Goal: Task Accomplishment & Management: Manage account settings

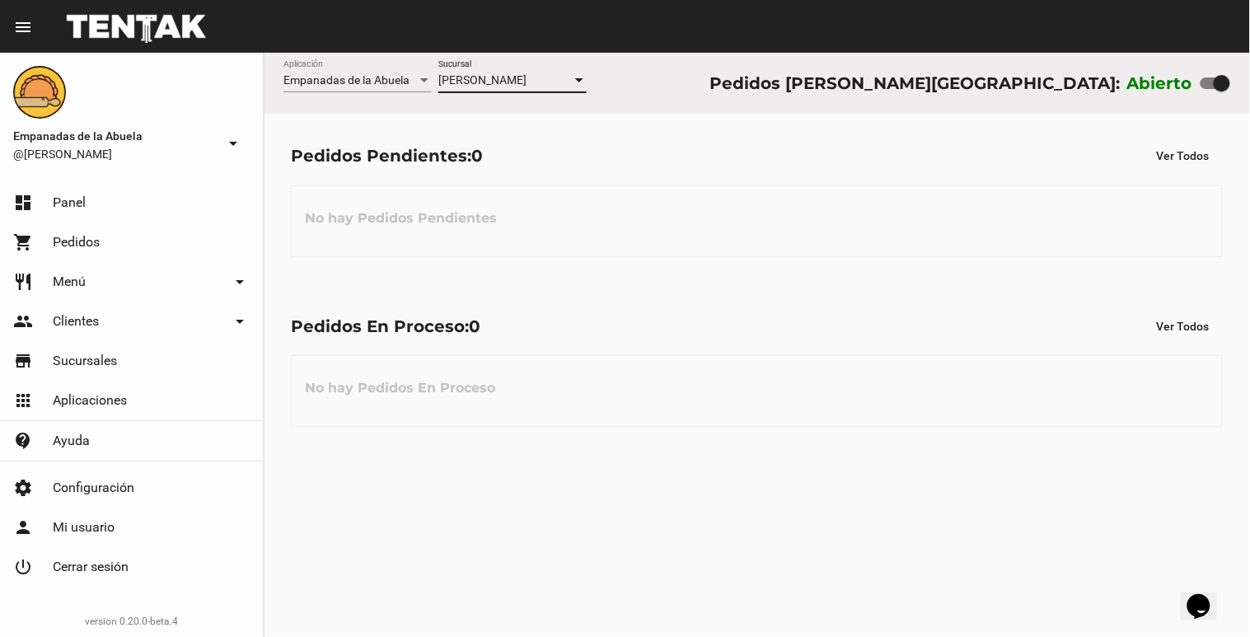
click at [464, 87] on span "[PERSON_NAME]" at bounding box center [482, 79] width 88 height 13
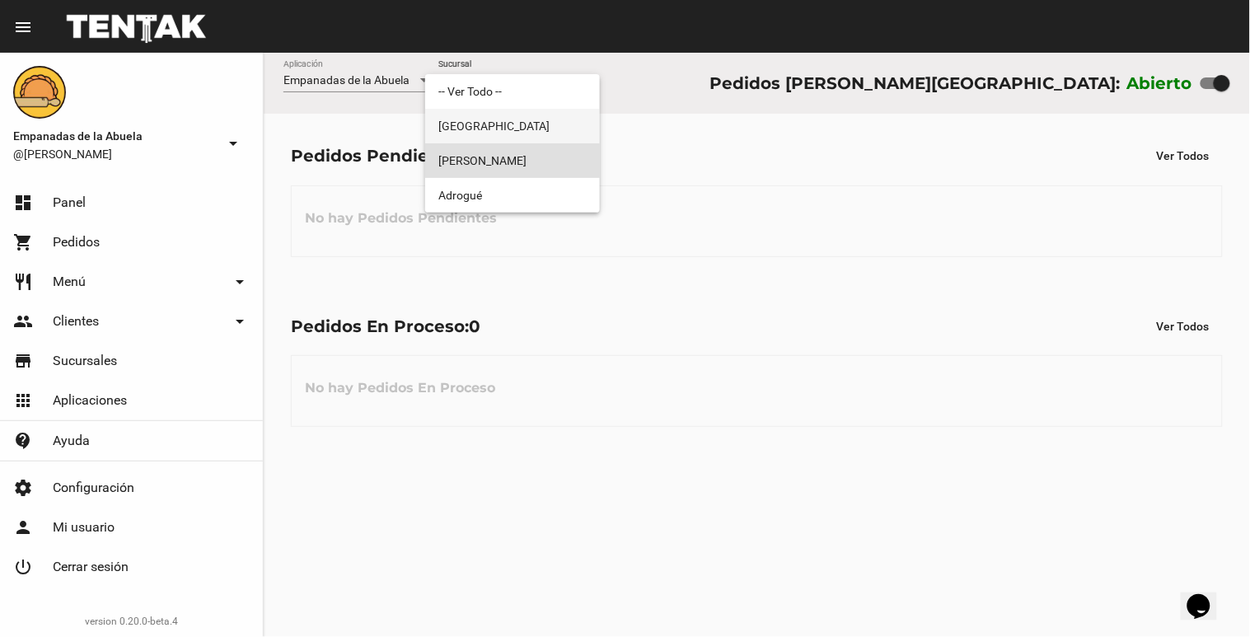
click at [458, 116] on span "[GEOGRAPHIC_DATA]" at bounding box center [512, 126] width 148 height 35
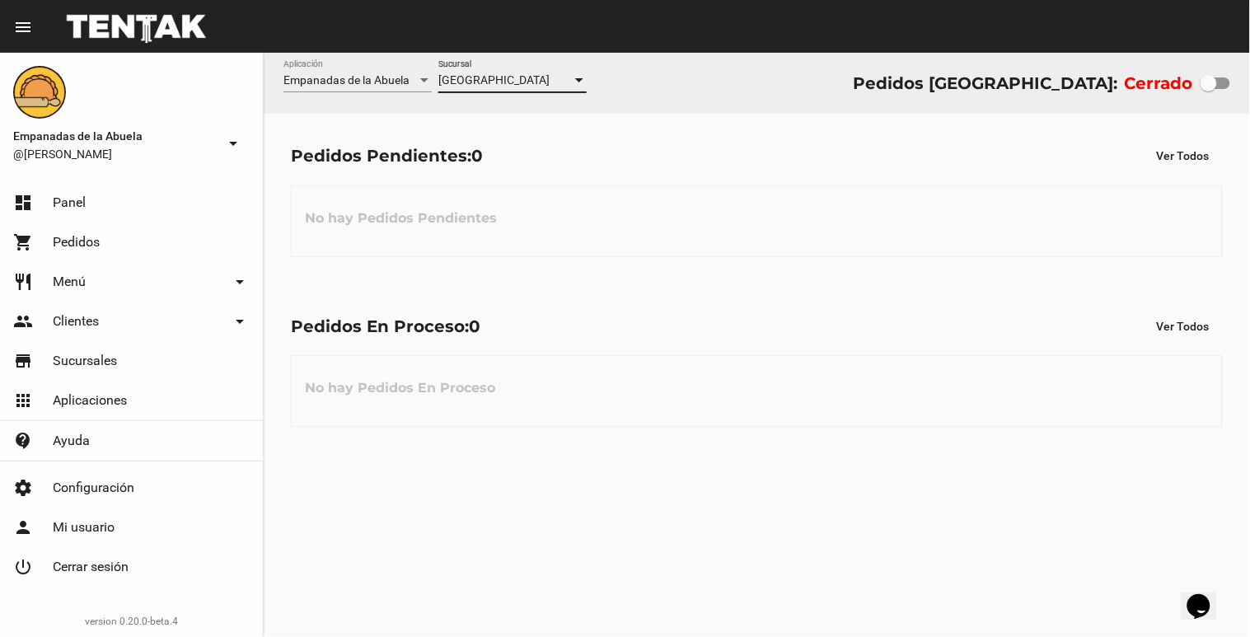
click at [476, 74] on span "[GEOGRAPHIC_DATA]" at bounding box center [493, 79] width 111 height 13
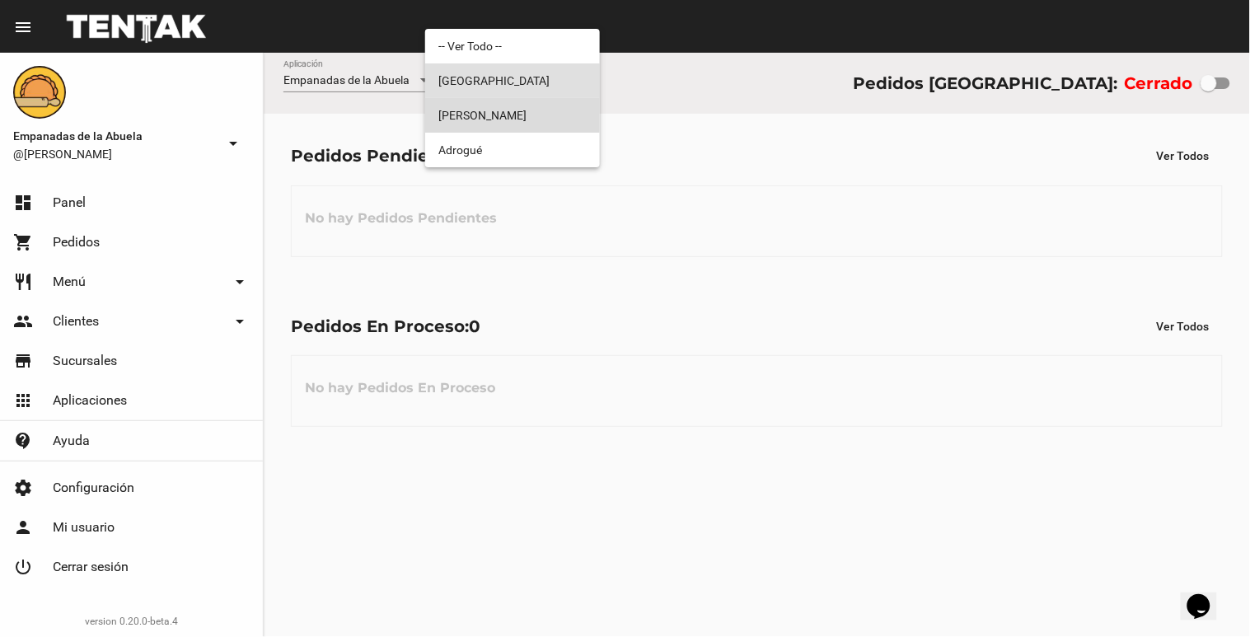
click at [470, 107] on span "[PERSON_NAME]" at bounding box center [512, 115] width 148 height 35
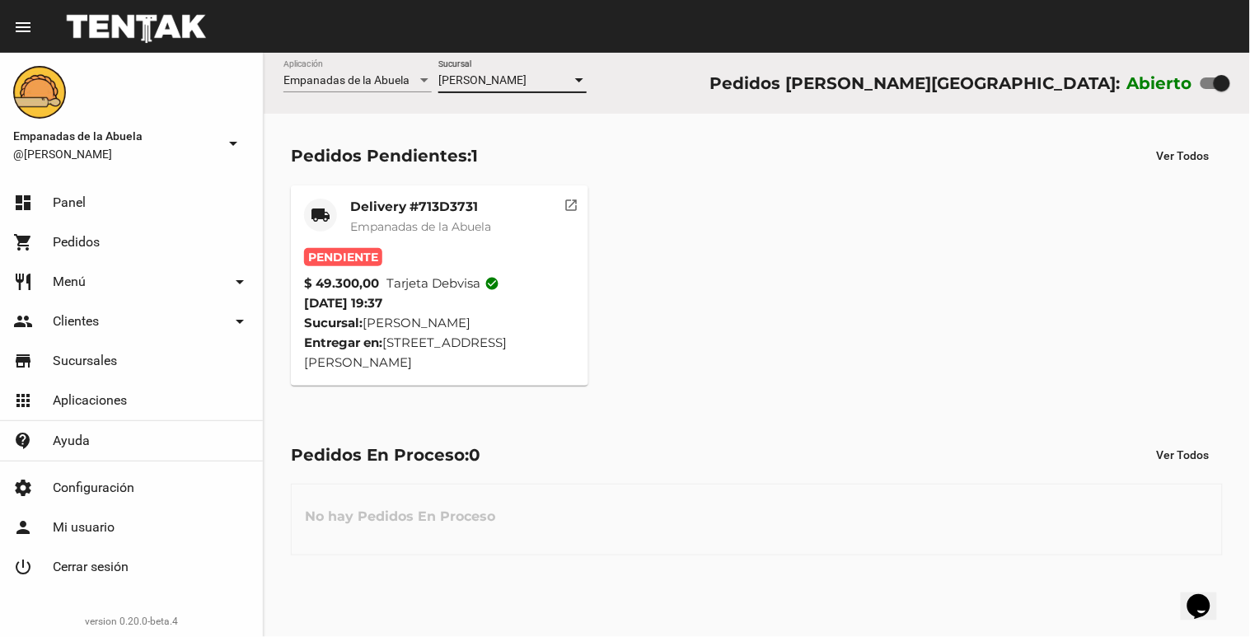
click at [415, 211] on mat-card-title "Delivery #713D3731" at bounding box center [420, 207] width 141 height 16
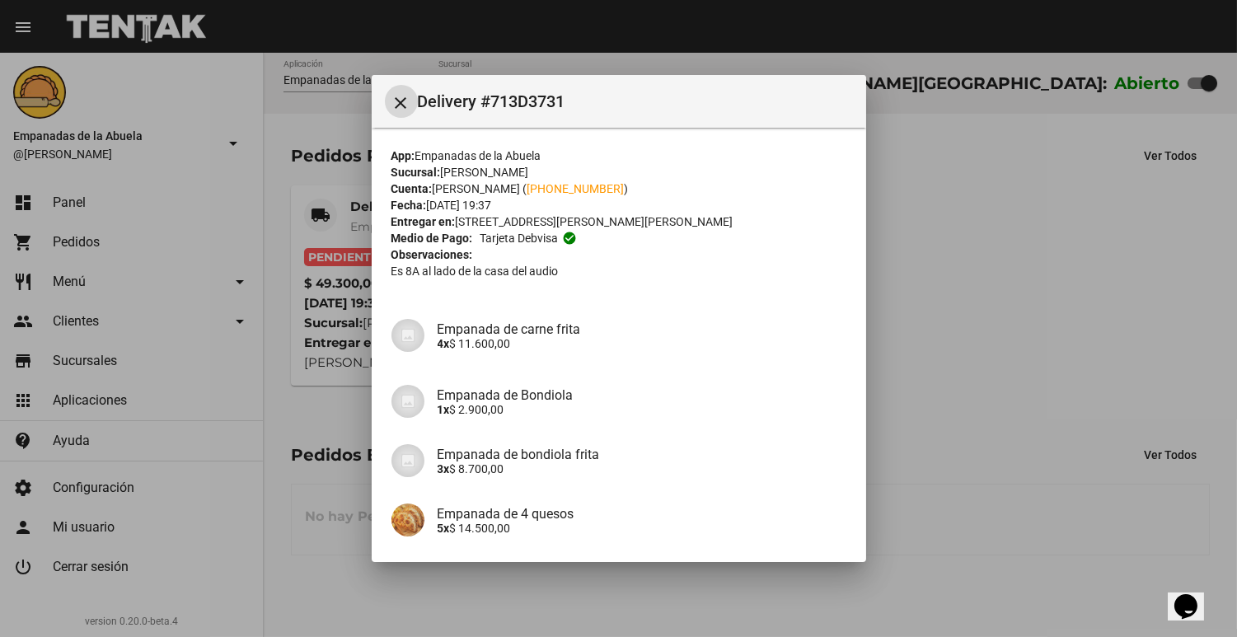
scroll to position [256, 0]
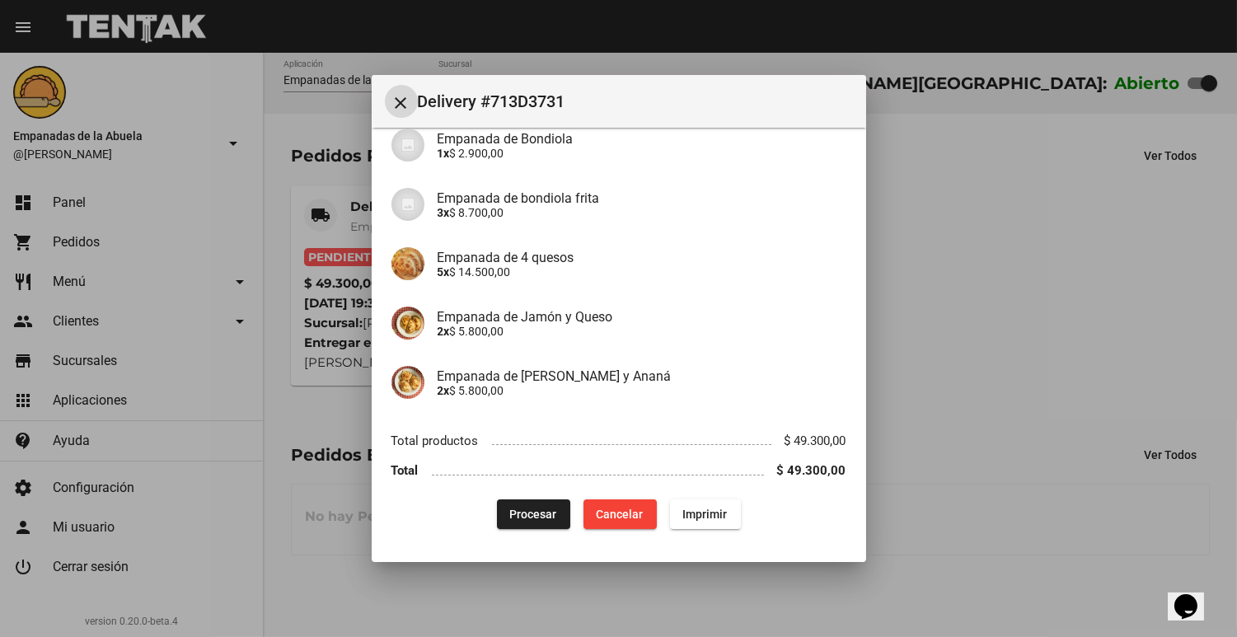
click at [516, 514] on span "Procesar" at bounding box center [533, 514] width 47 height 13
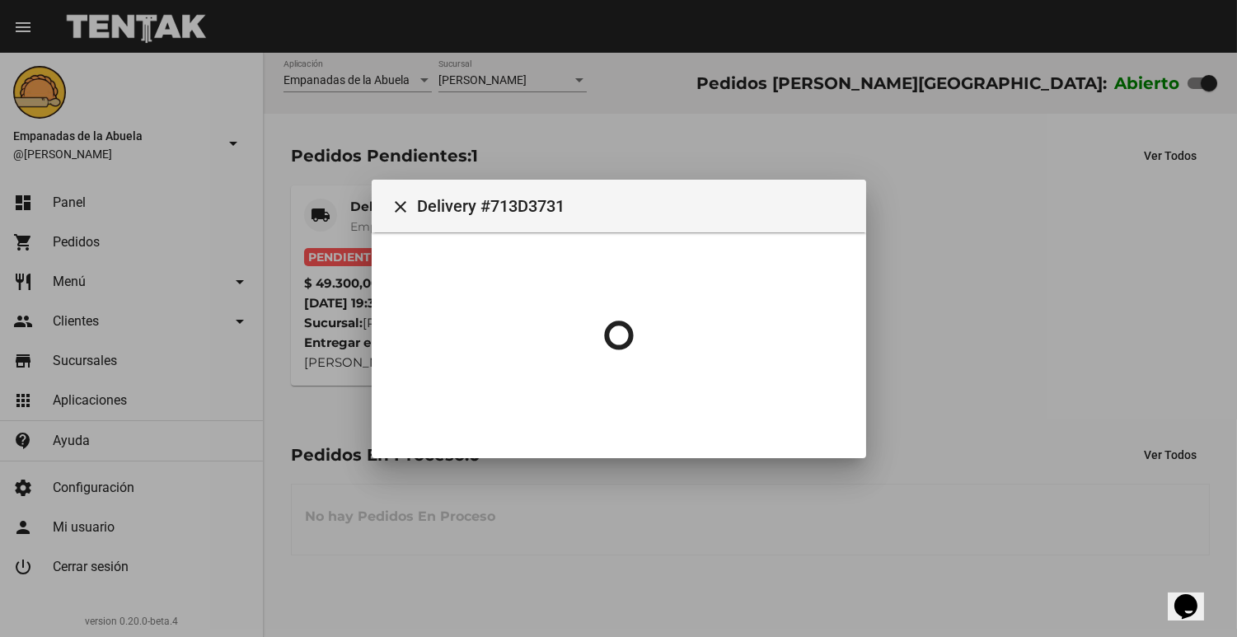
scroll to position [0, 0]
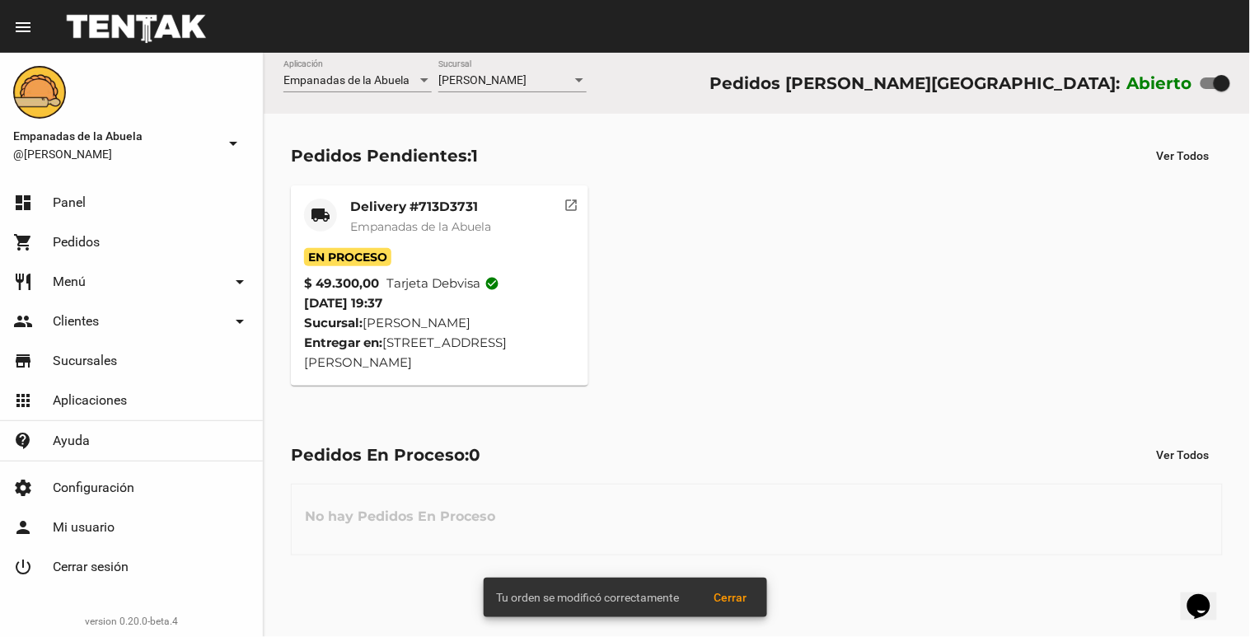
click at [376, 206] on mat-card-title "Delivery #713D3731" at bounding box center [420, 207] width 141 height 16
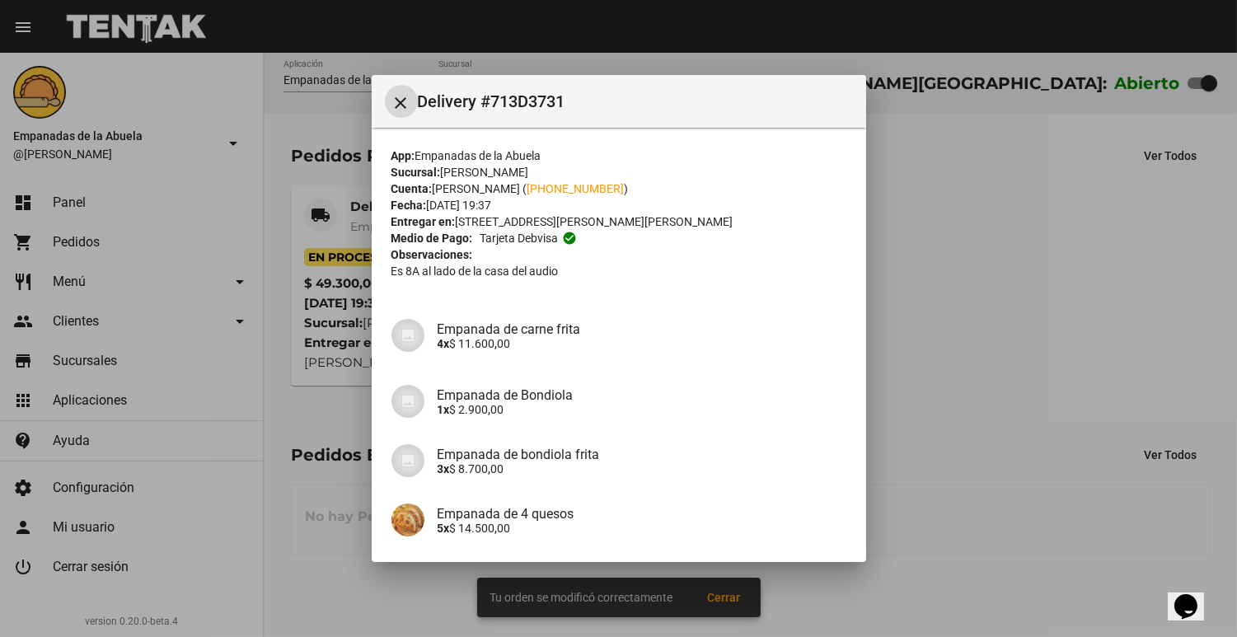
scroll to position [256, 0]
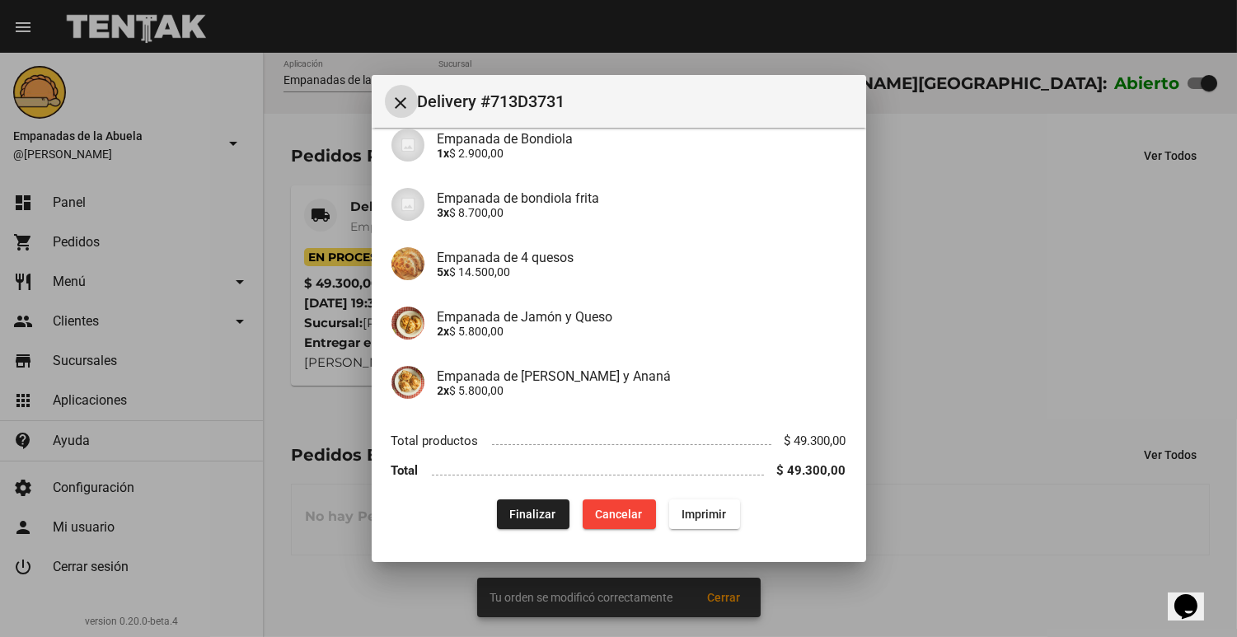
click at [706, 516] on span "Imprimir" at bounding box center [704, 514] width 45 height 13
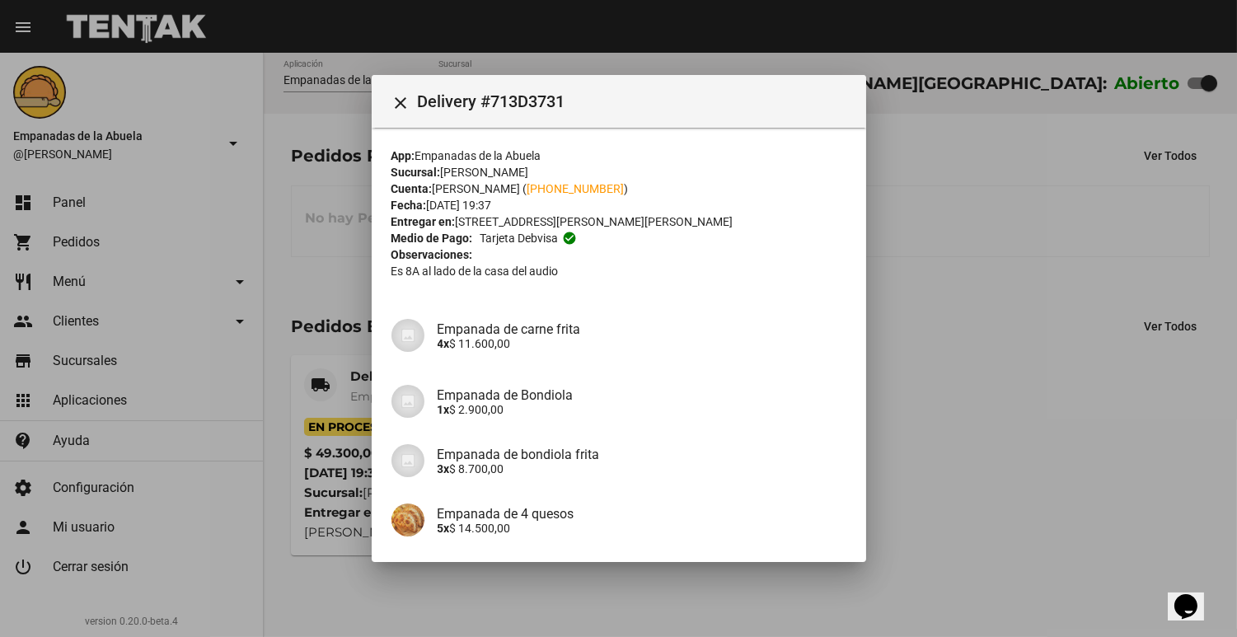
click at [927, 373] on div at bounding box center [618, 318] width 1237 height 637
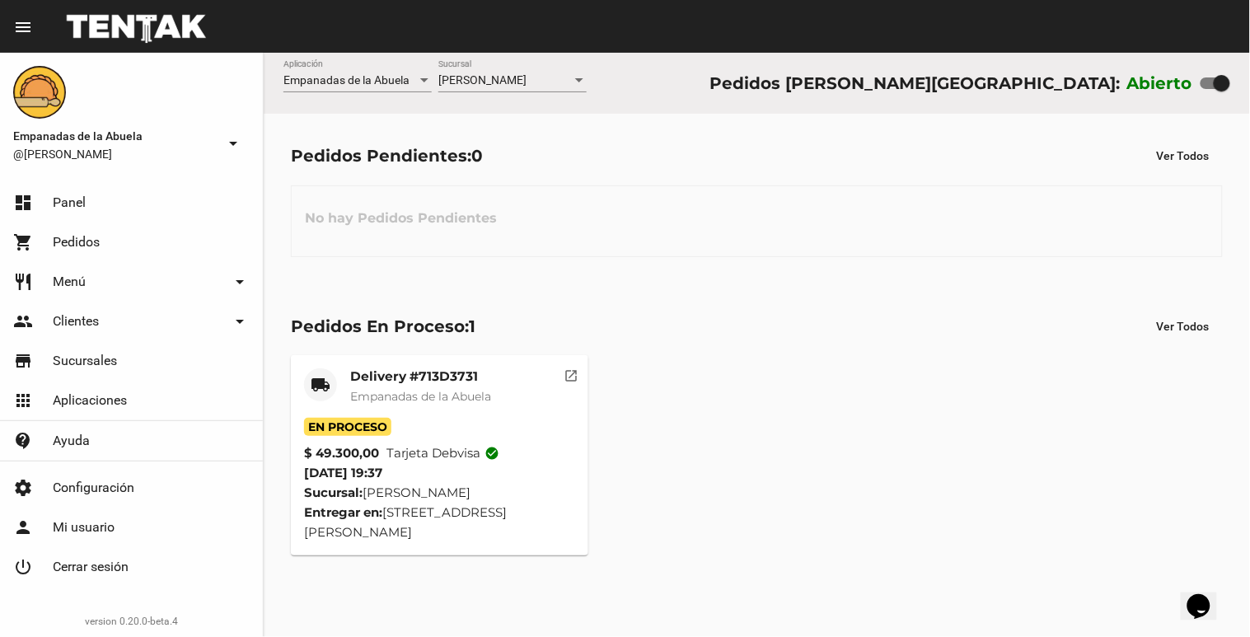
click at [536, 91] on div "[PERSON_NAME] Sucursal" at bounding box center [512, 76] width 148 height 32
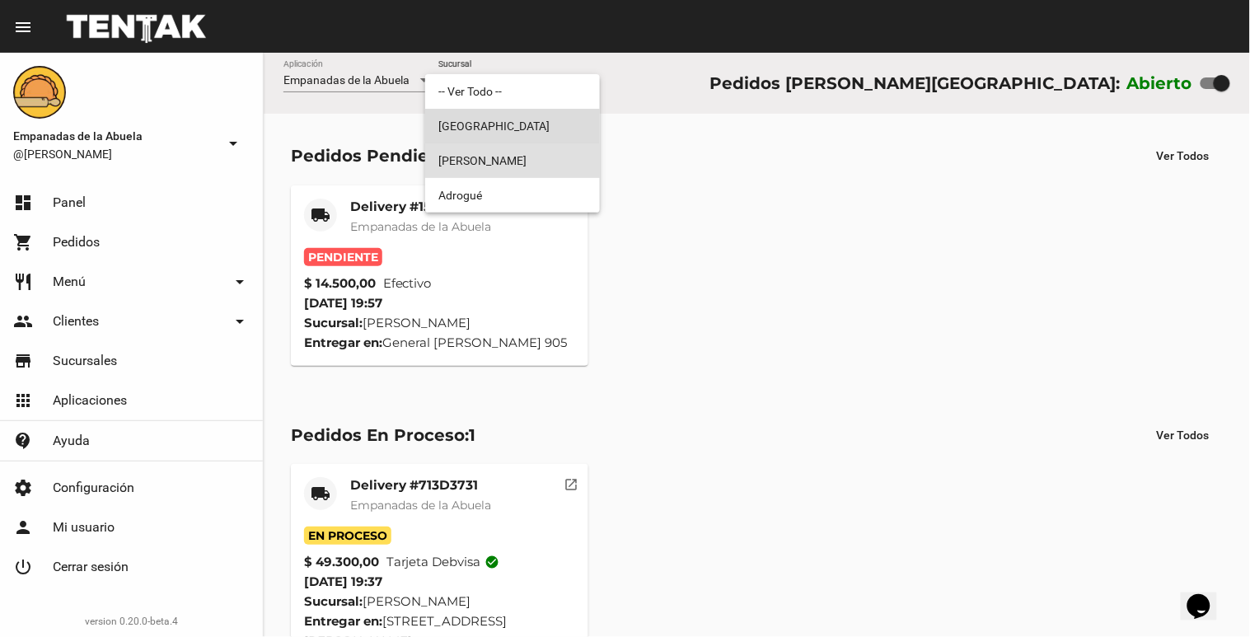
click at [520, 124] on span "[GEOGRAPHIC_DATA]" at bounding box center [512, 126] width 148 height 35
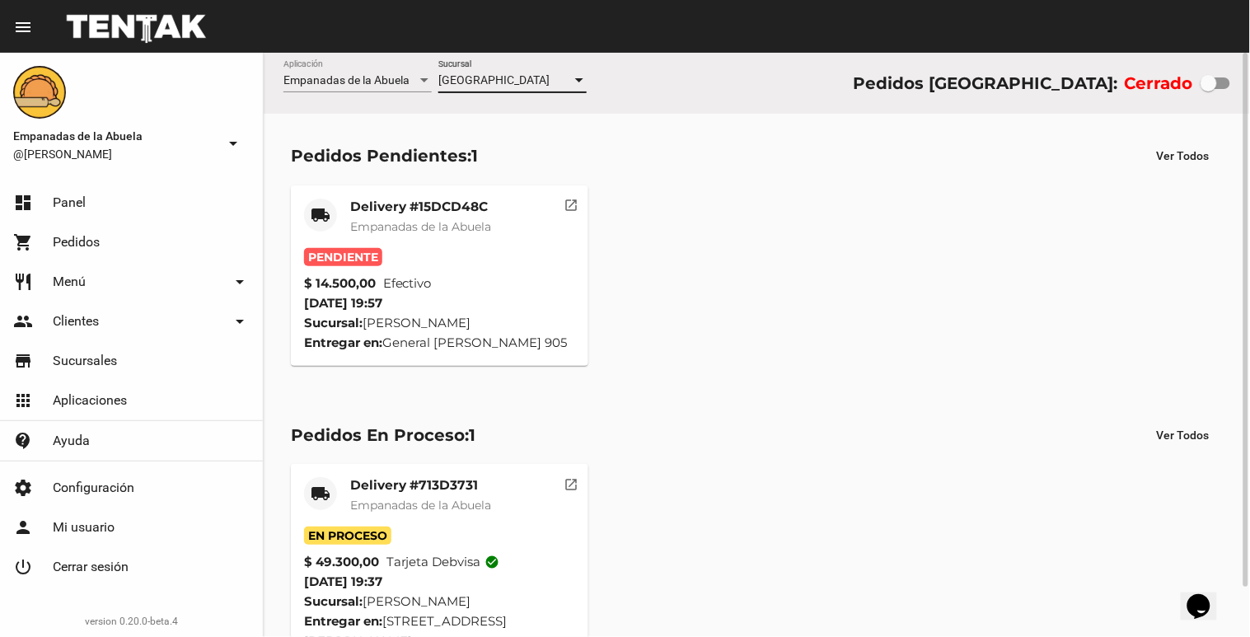
click at [515, 82] on div "[GEOGRAPHIC_DATA]" at bounding box center [505, 80] width 134 height 13
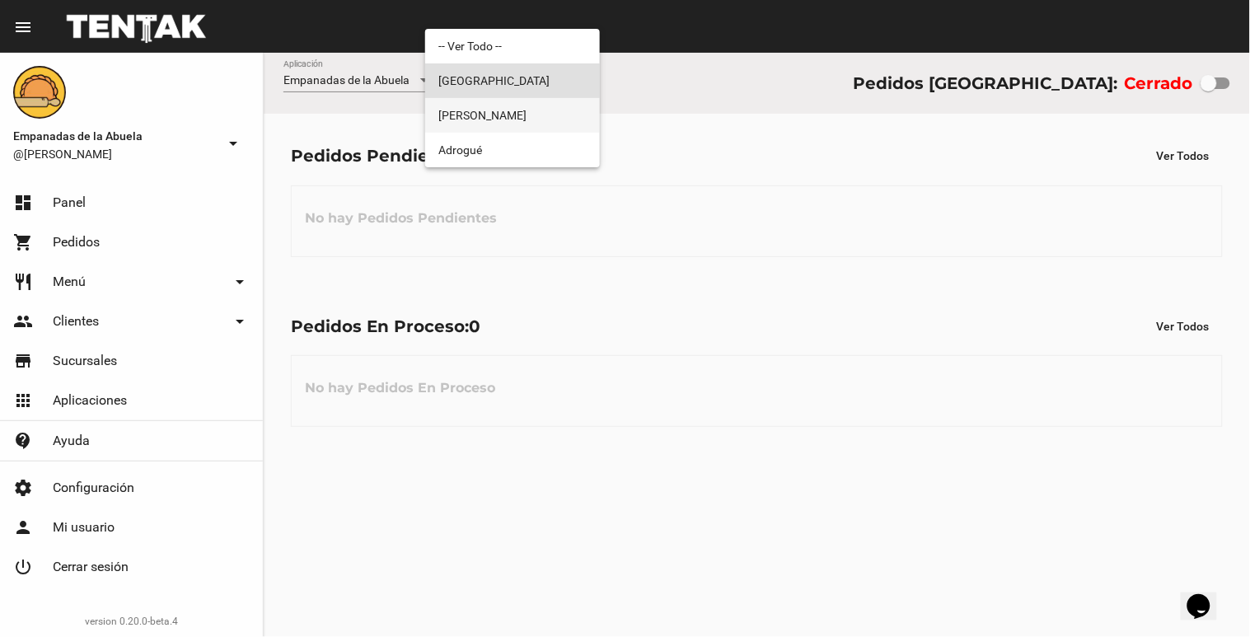
click at [503, 121] on span "[PERSON_NAME]" at bounding box center [512, 115] width 148 height 35
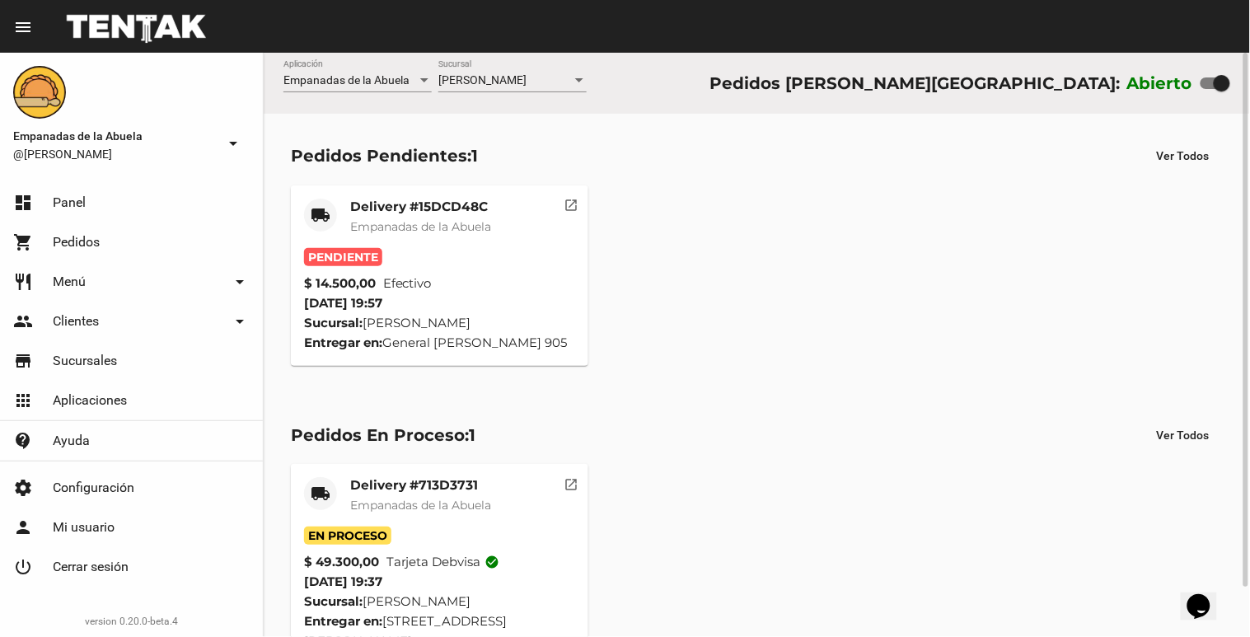
click at [391, 253] on div "Pendiente" at bounding box center [439, 257] width 271 height 18
click at [410, 223] on span "Empanadas de la Abuela" at bounding box center [420, 226] width 141 height 15
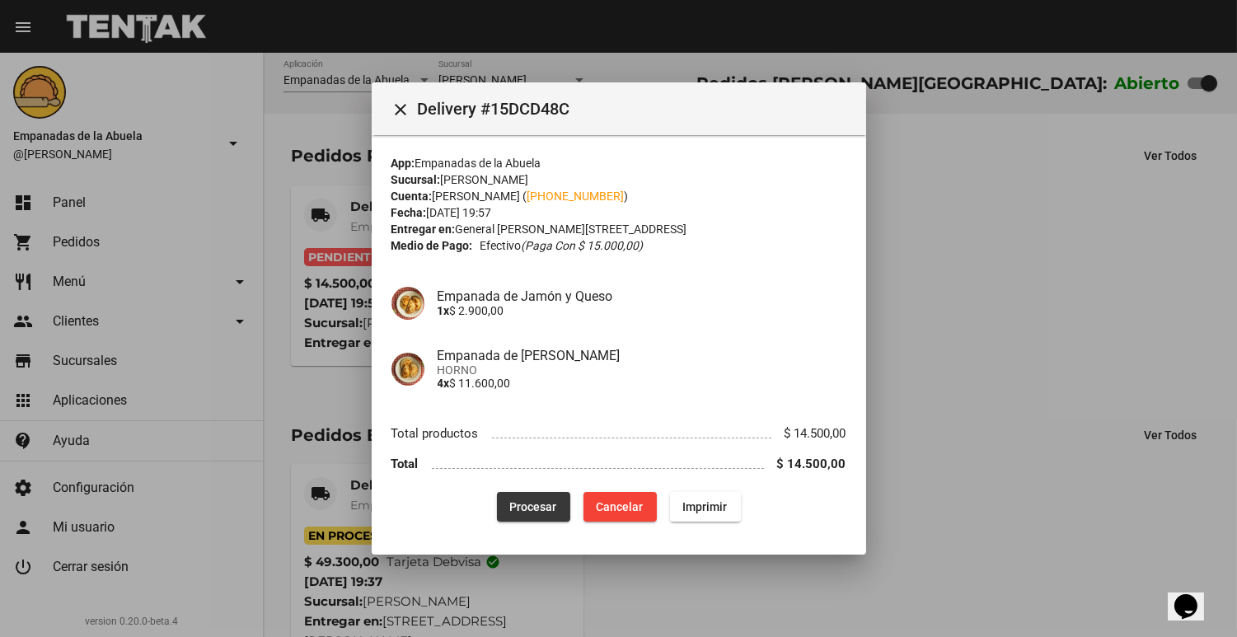
click at [520, 518] on button "Procesar" at bounding box center [533, 507] width 73 height 30
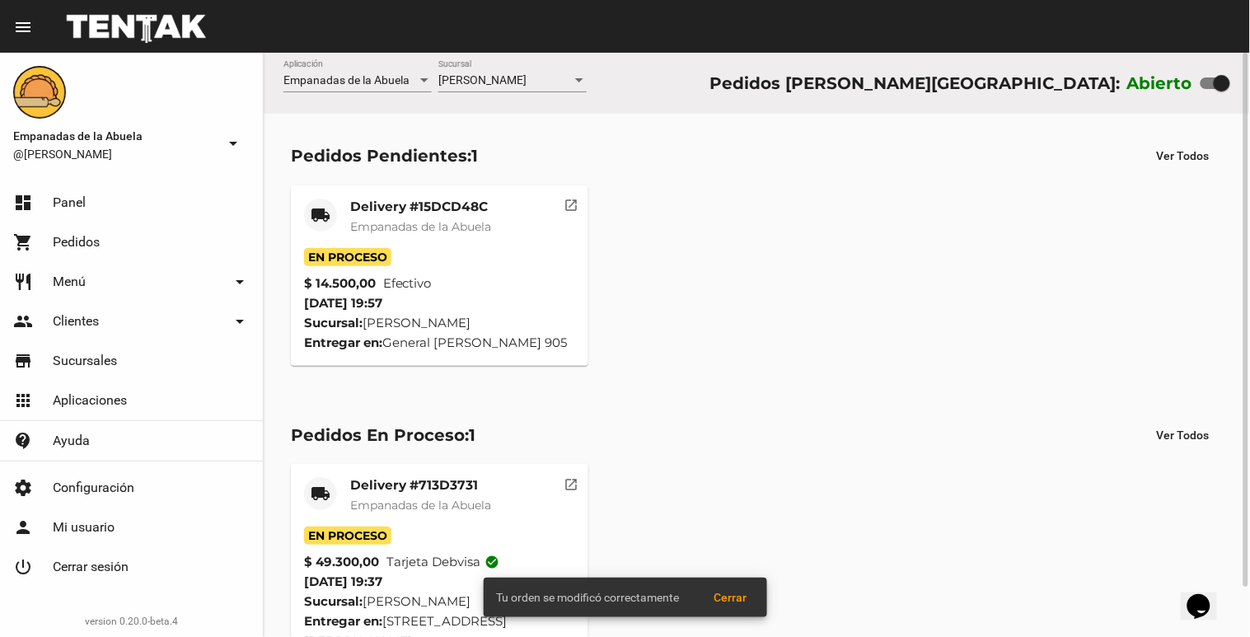
click at [360, 210] on mat-card-title "Delivery #15DCD48C" at bounding box center [420, 207] width 141 height 16
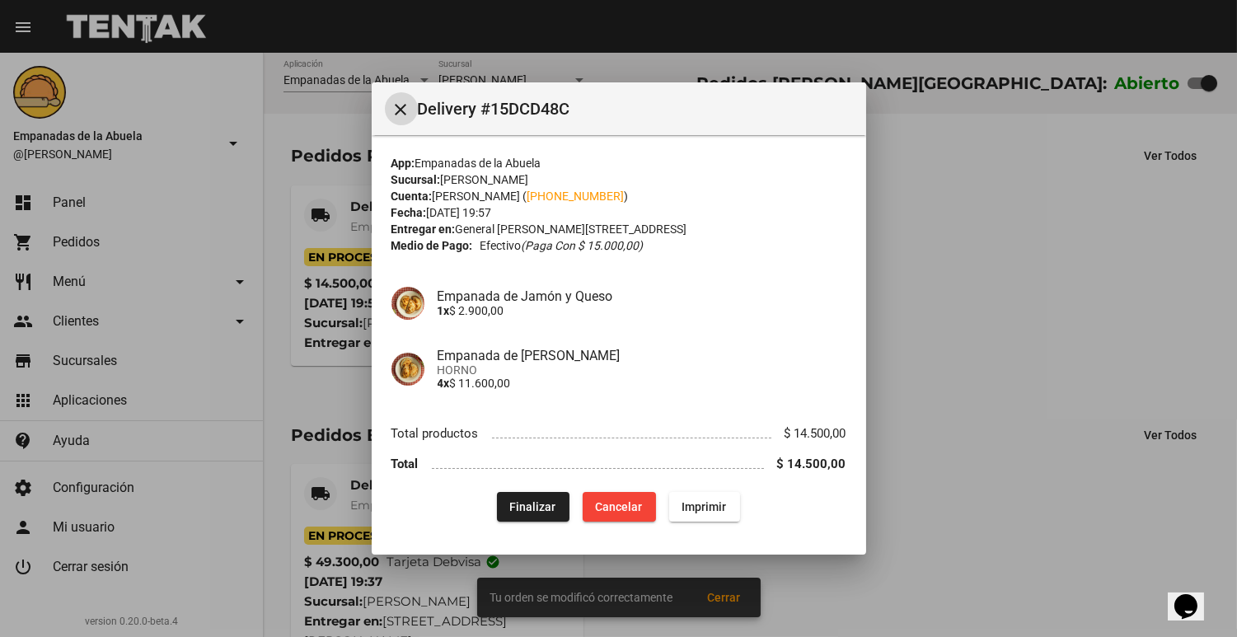
click at [732, 511] on button "Imprimir" at bounding box center [704, 507] width 71 height 30
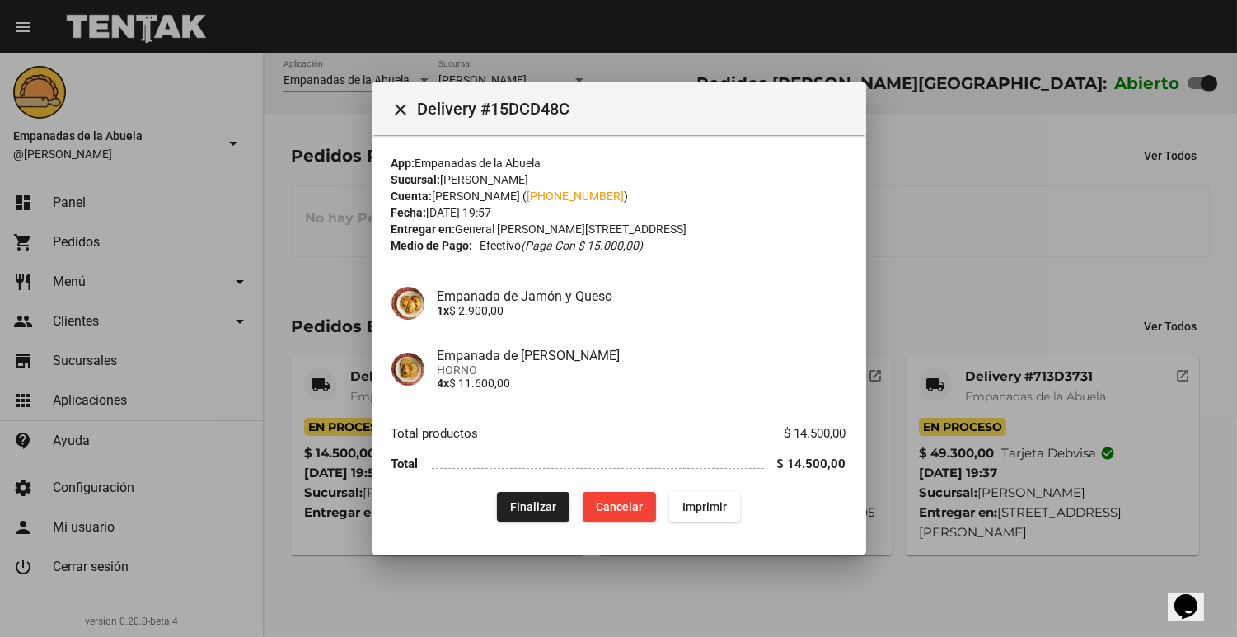
click at [967, 297] on div at bounding box center [618, 318] width 1237 height 637
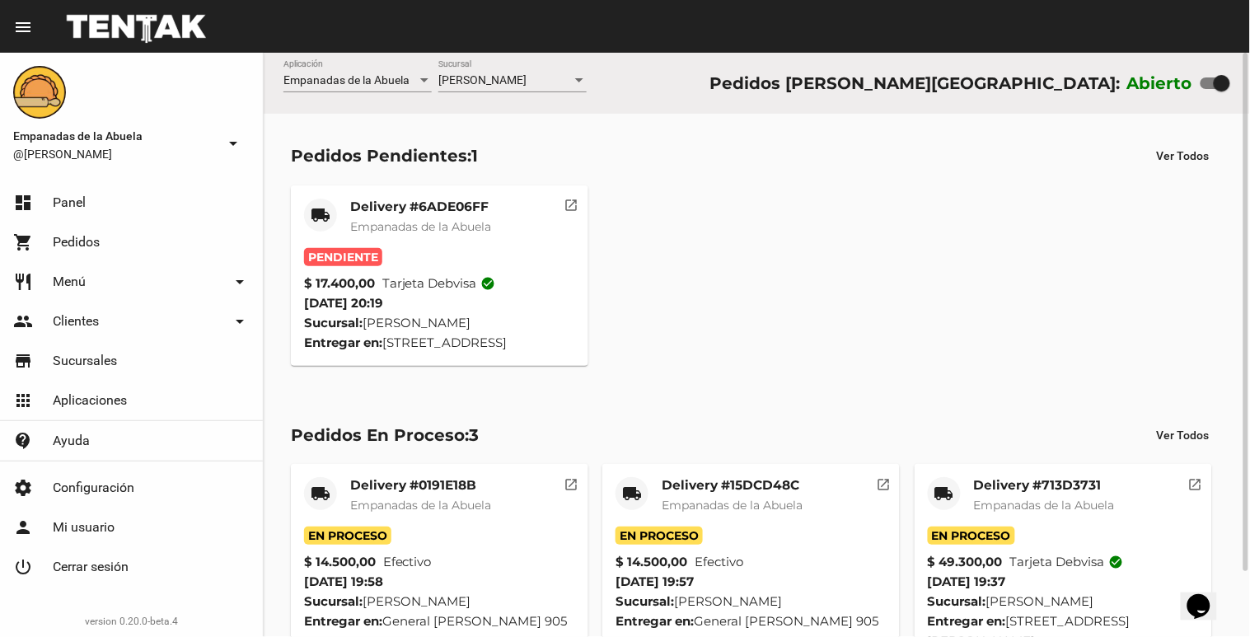
click at [422, 237] on div "Delivery #6ADE06FF Empanadas de la Abuela" at bounding box center [420, 223] width 141 height 49
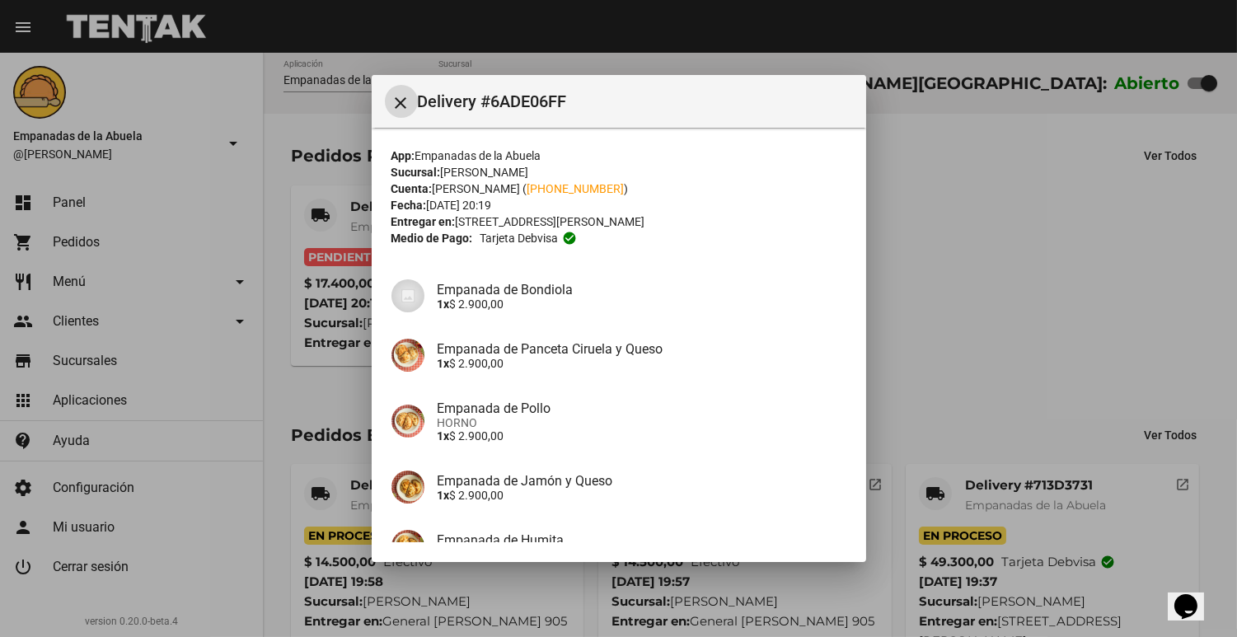
scroll to position [236, 0]
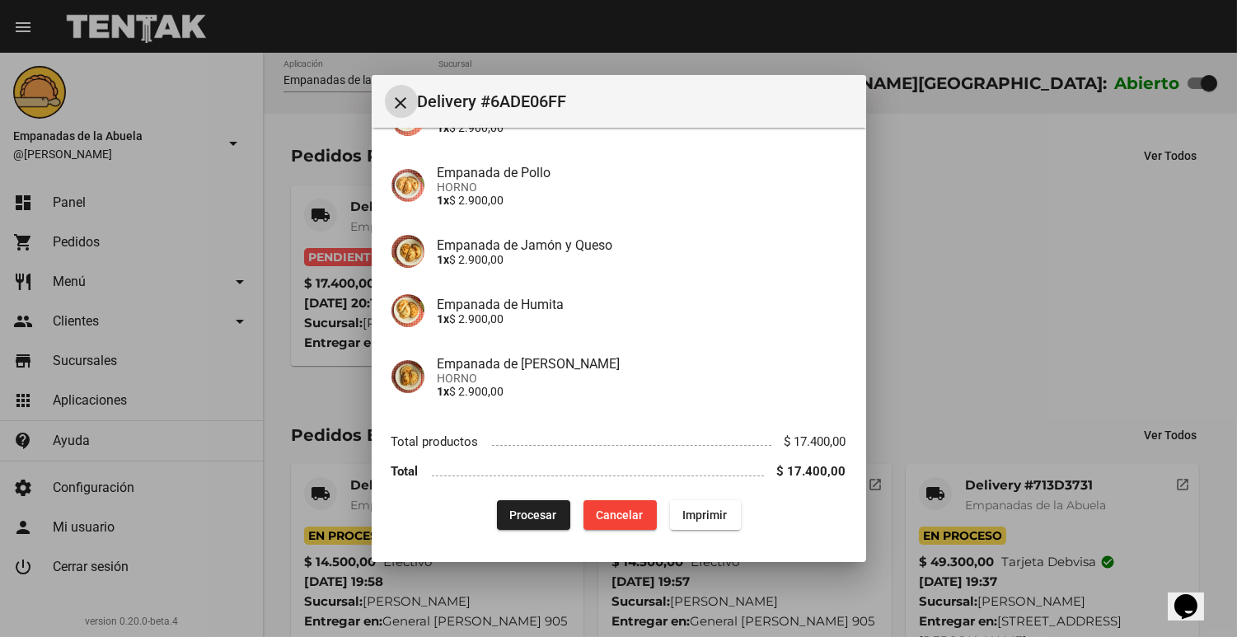
click at [497, 524] on button "Procesar" at bounding box center [533, 515] width 73 height 30
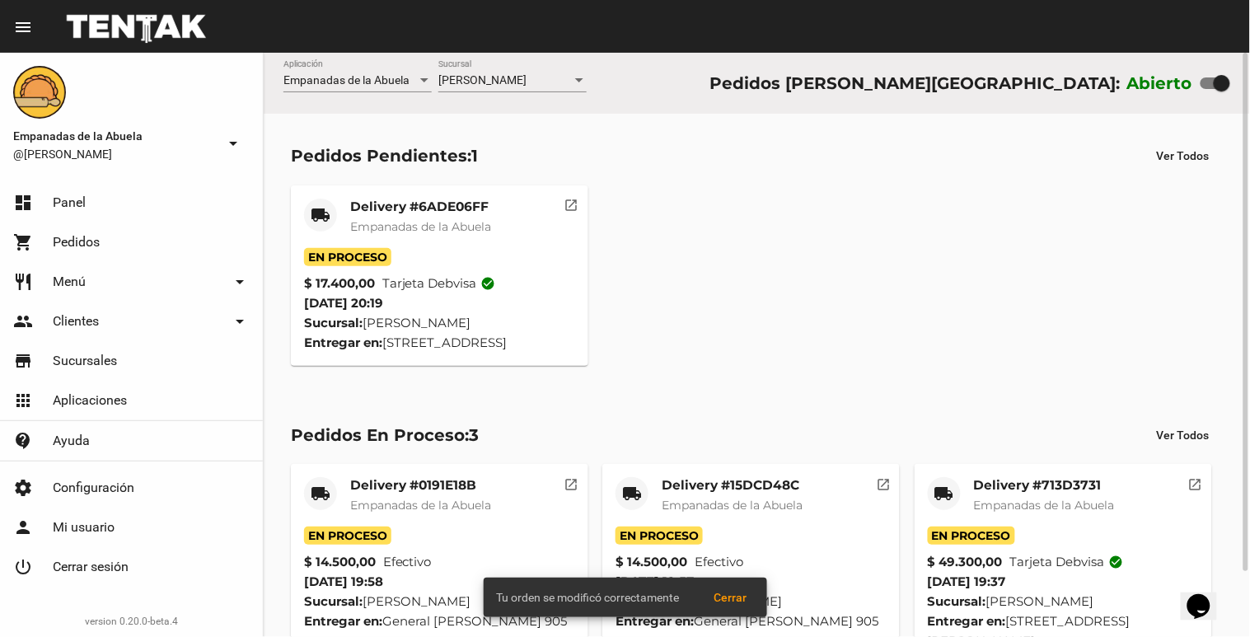
click at [437, 200] on mat-card-title "Delivery #6ADE06FF" at bounding box center [420, 207] width 141 height 16
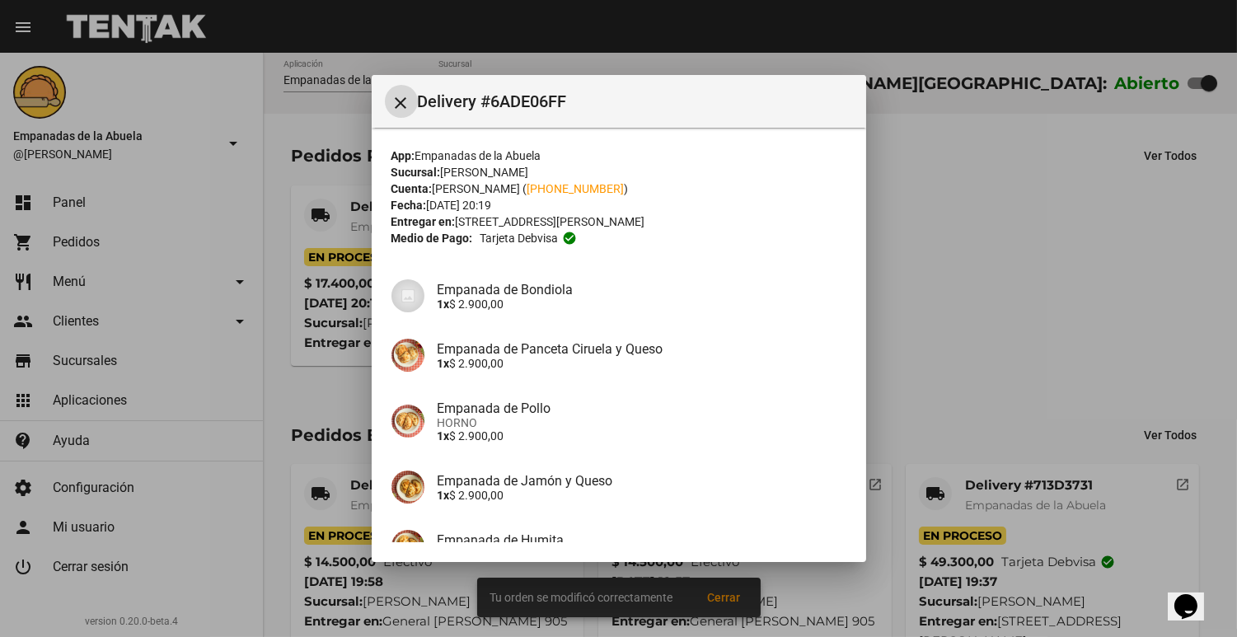
scroll to position [236, 0]
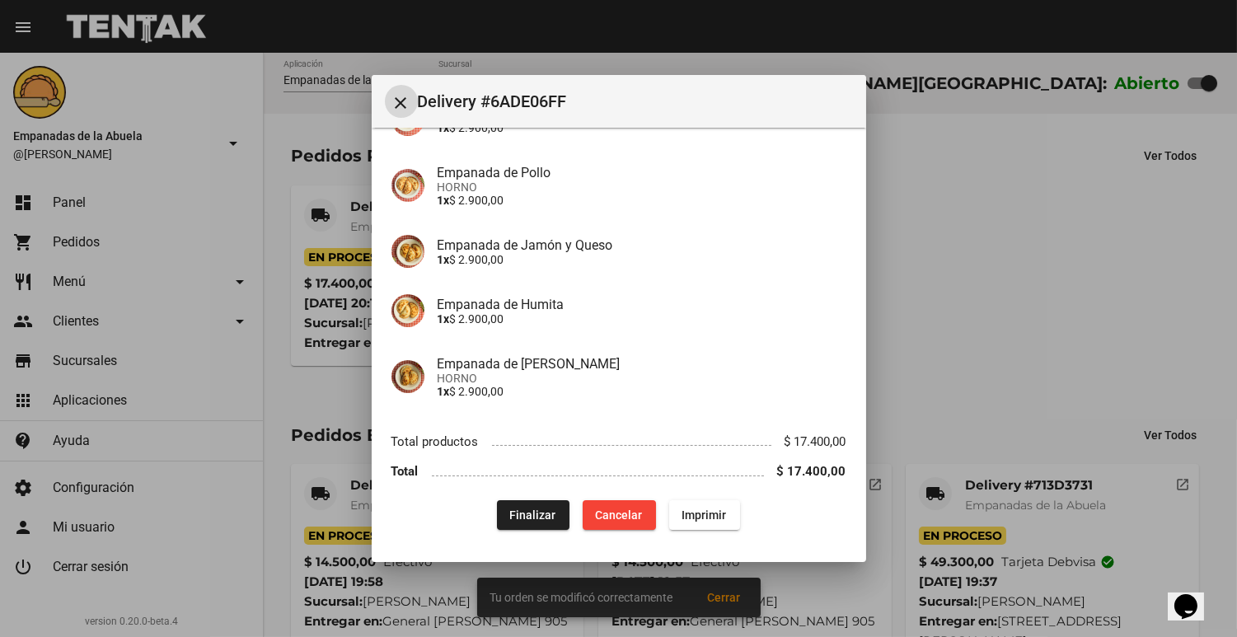
click at [726, 506] on button "Imprimir" at bounding box center [704, 515] width 71 height 30
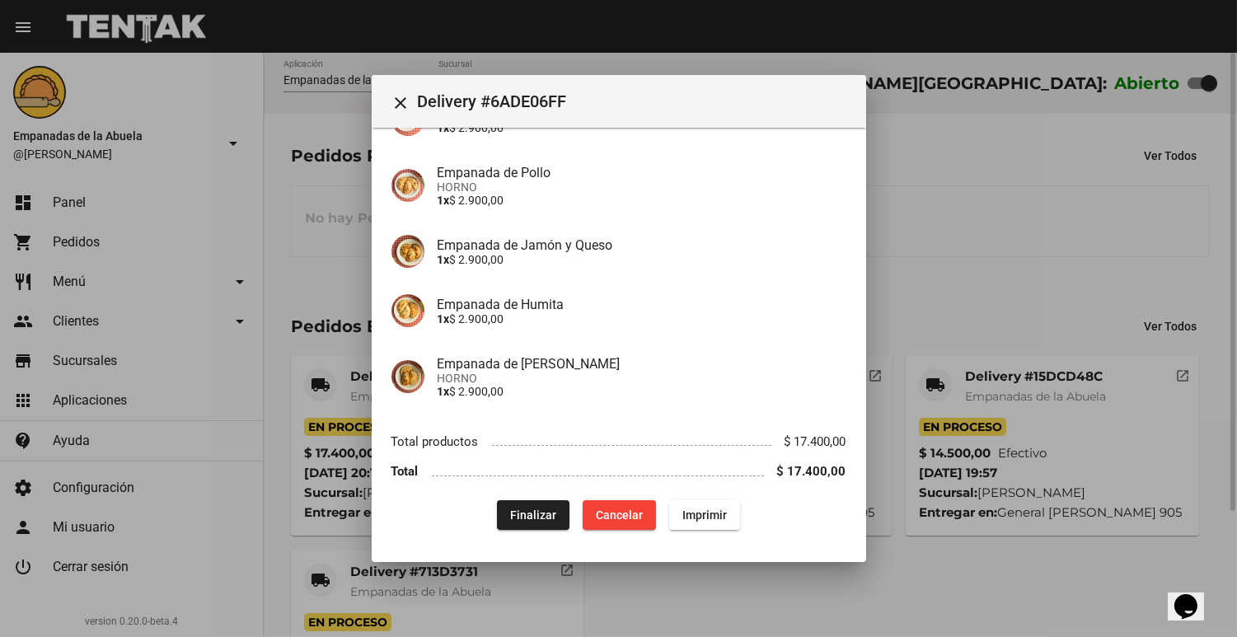
click at [1009, 279] on div at bounding box center [618, 318] width 1237 height 637
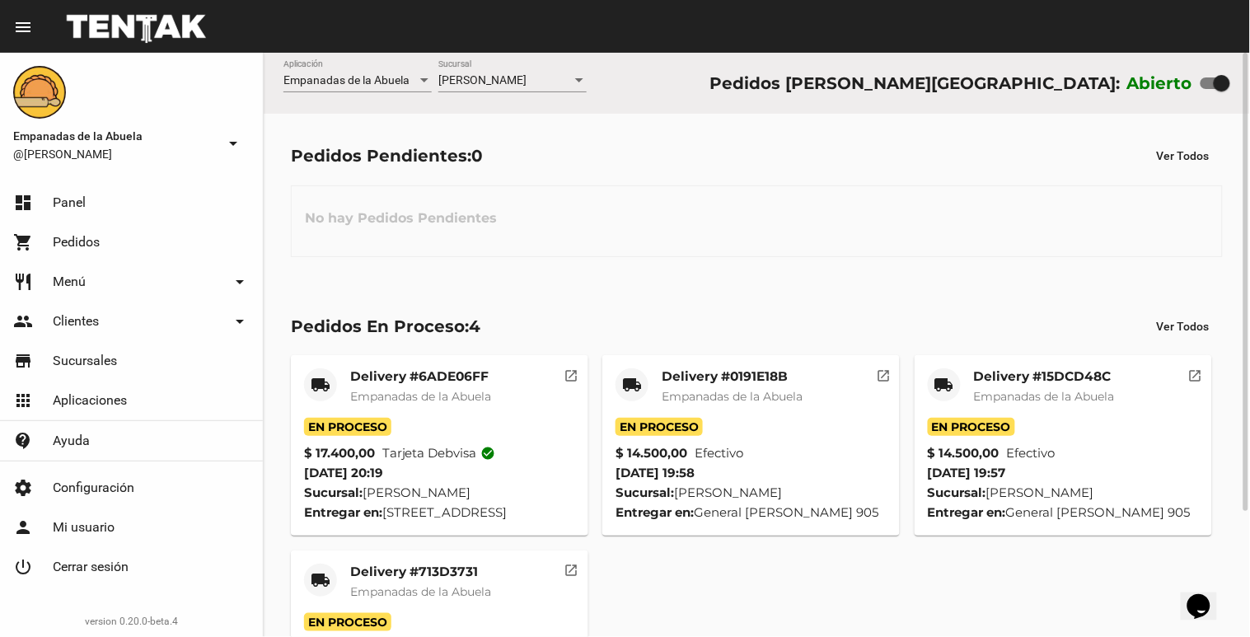
click at [549, 82] on div "[PERSON_NAME]" at bounding box center [505, 80] width 134 height 13
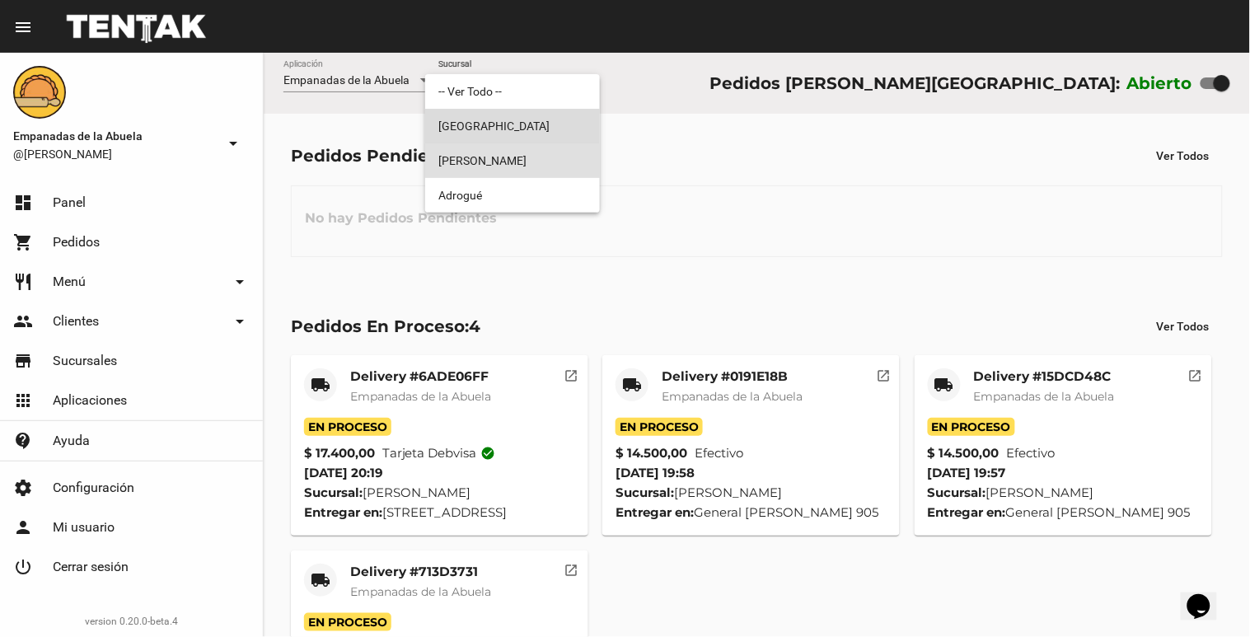
click at [530, 117] on span "[GEOGRAPHIC_DATA]" at bounding box center [512, 126] width 148 height 35
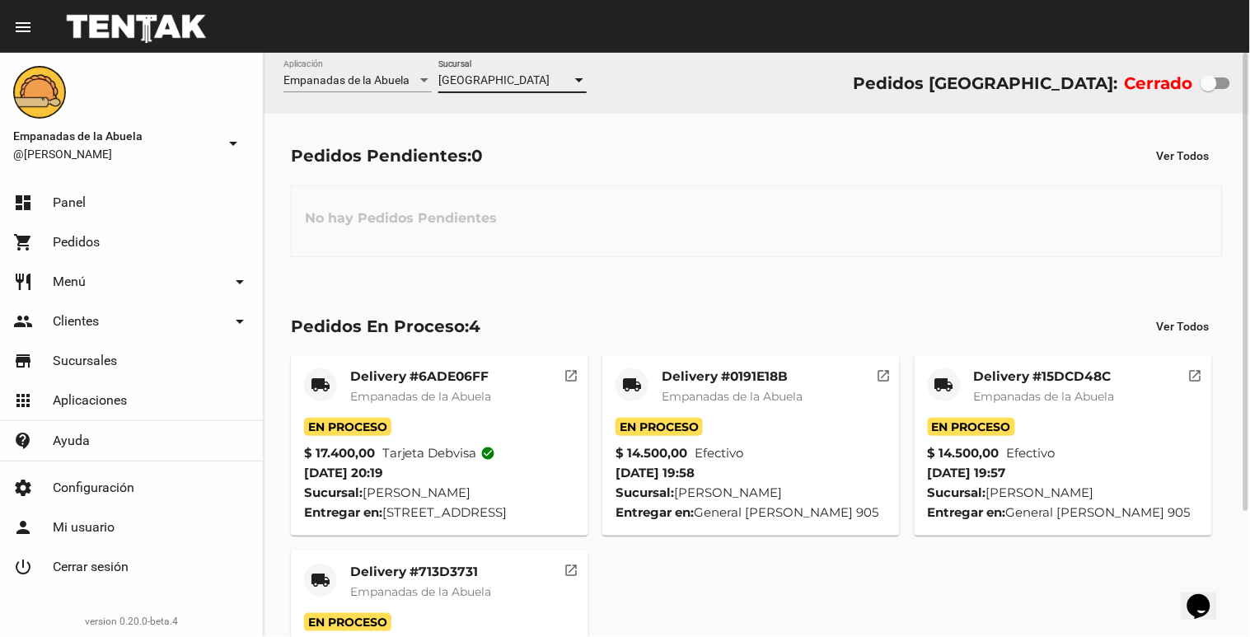
click at [542, 77] on div "[GEOGRAPHIC_DATA]" at bounding box center [505, 80] width 134 height 13
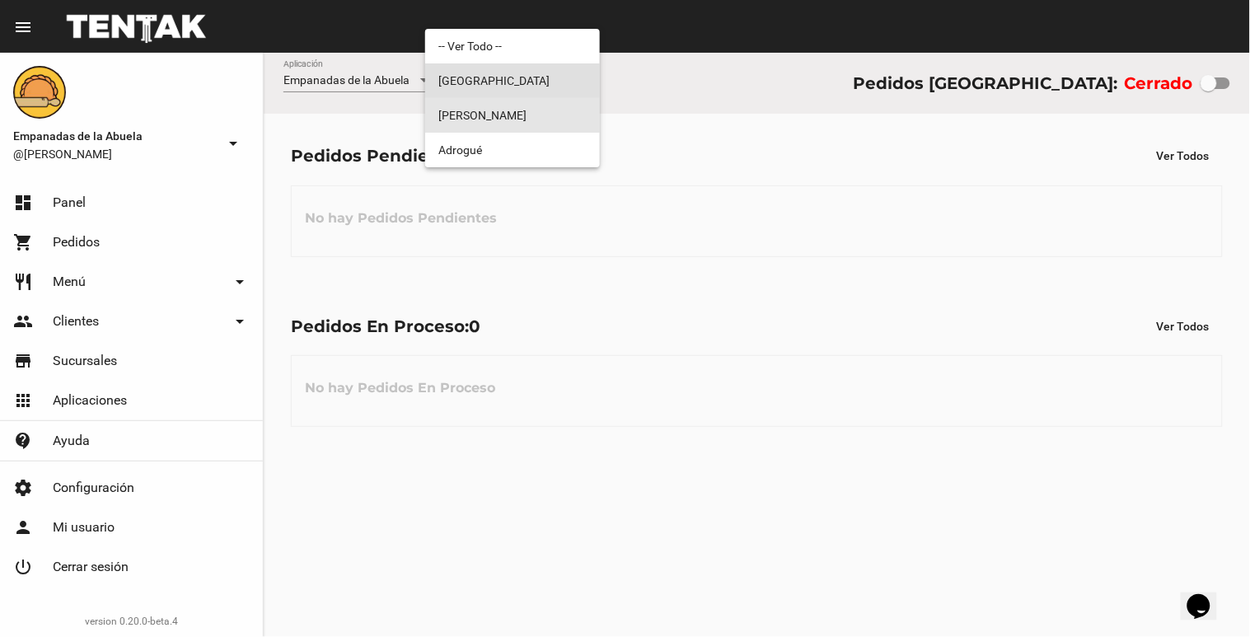
click at [523, 115] on span "[PERSON_NAME]" at bounding box center [512, 115] width 148 height 35
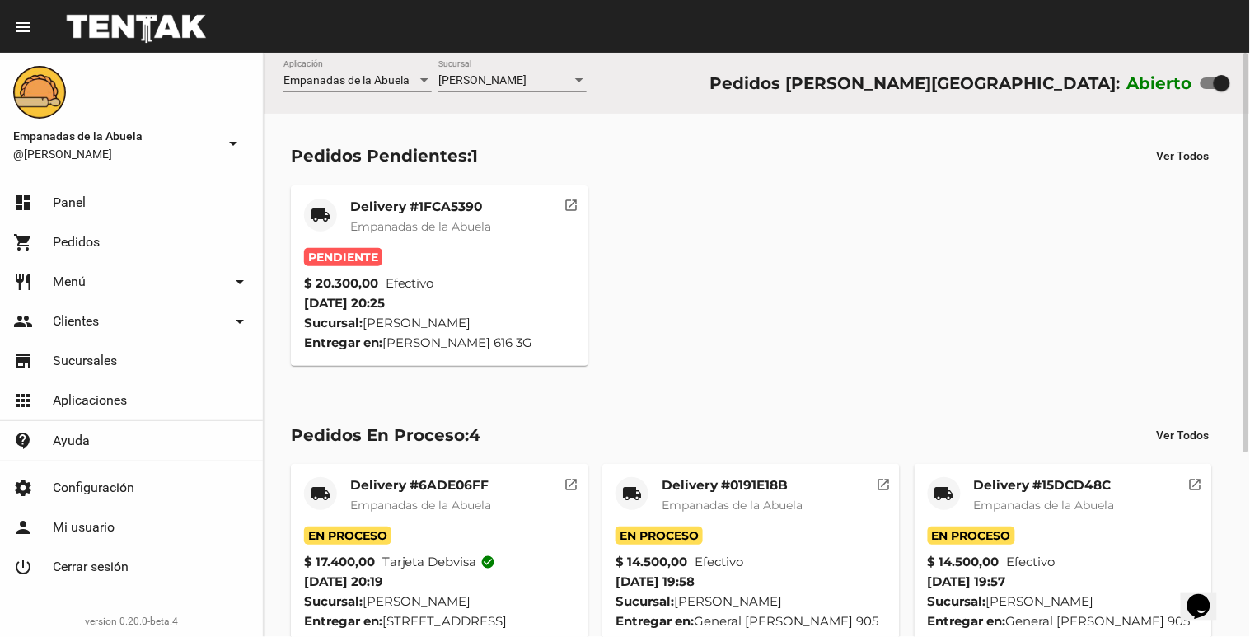
click at [435, 220] on span "Empanadas de la Abuela" at bounding box center [420, 226] width 141 height 15
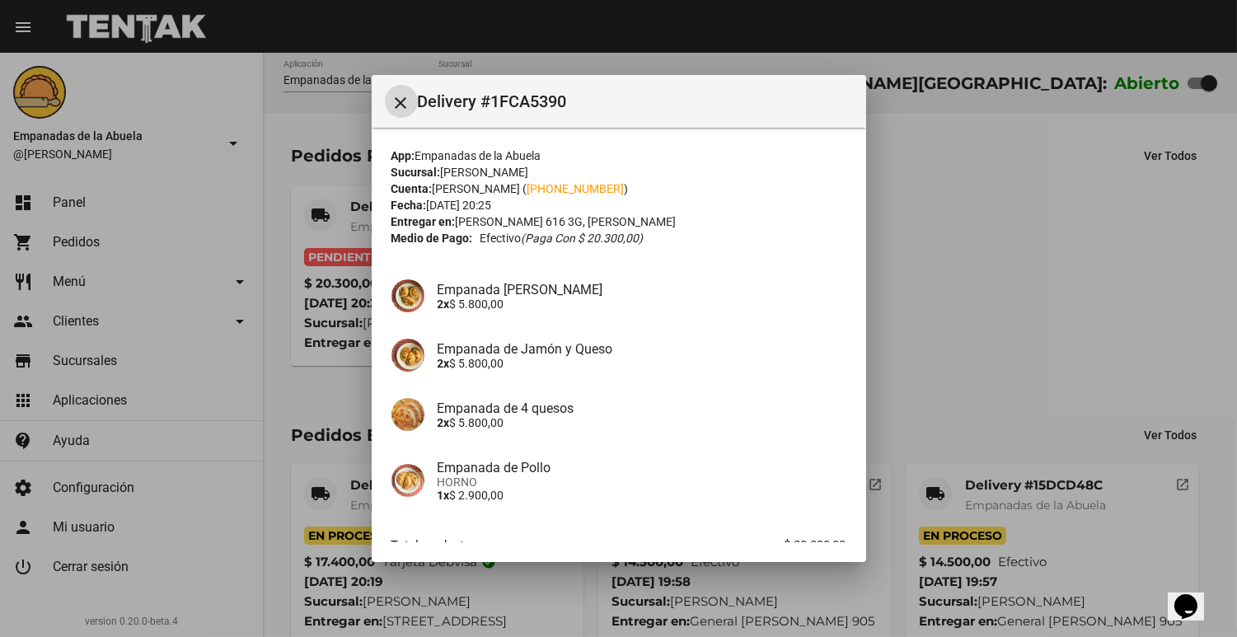
scroll to position [104, 0]
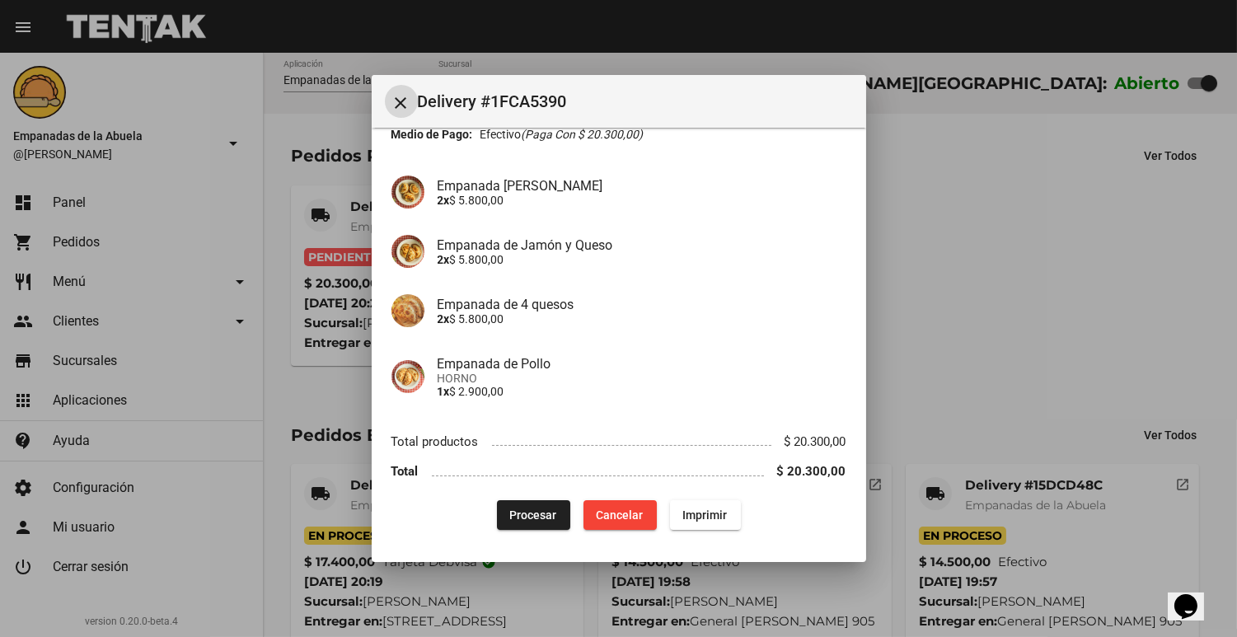
click at [532, 509] on span "Procesar" at bounding box center [533, 515] width 47 height 13
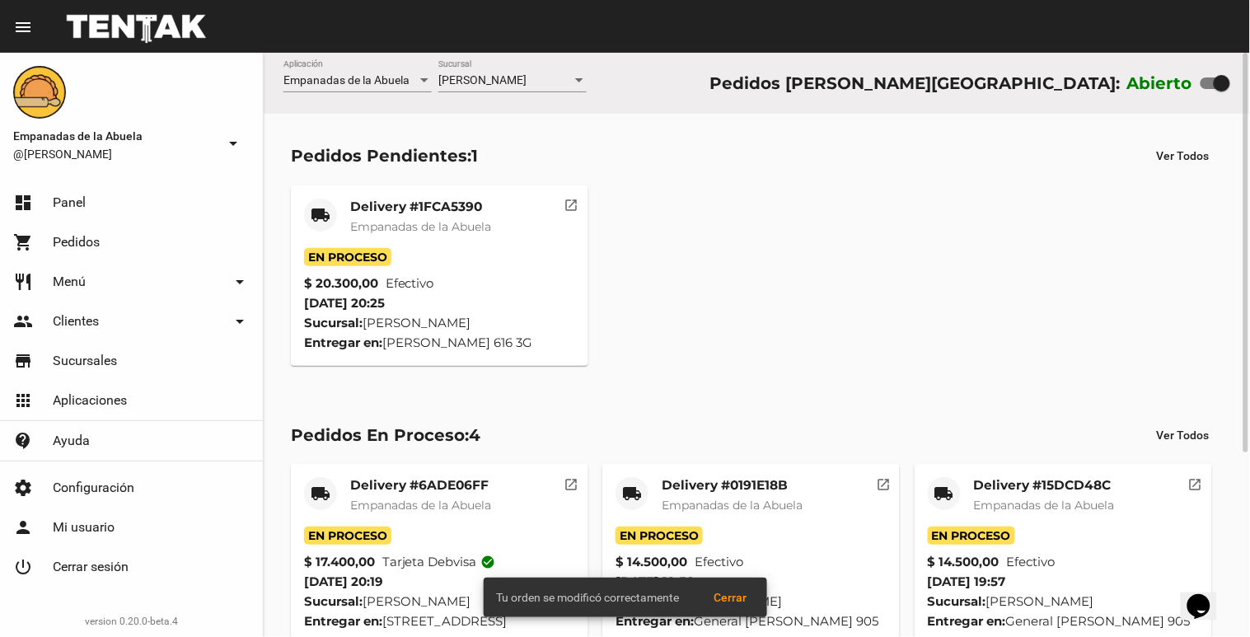
click at [412, 226] on span "Empanadas de la Abuela" at bounding box center [420, 226] width 141 height 15
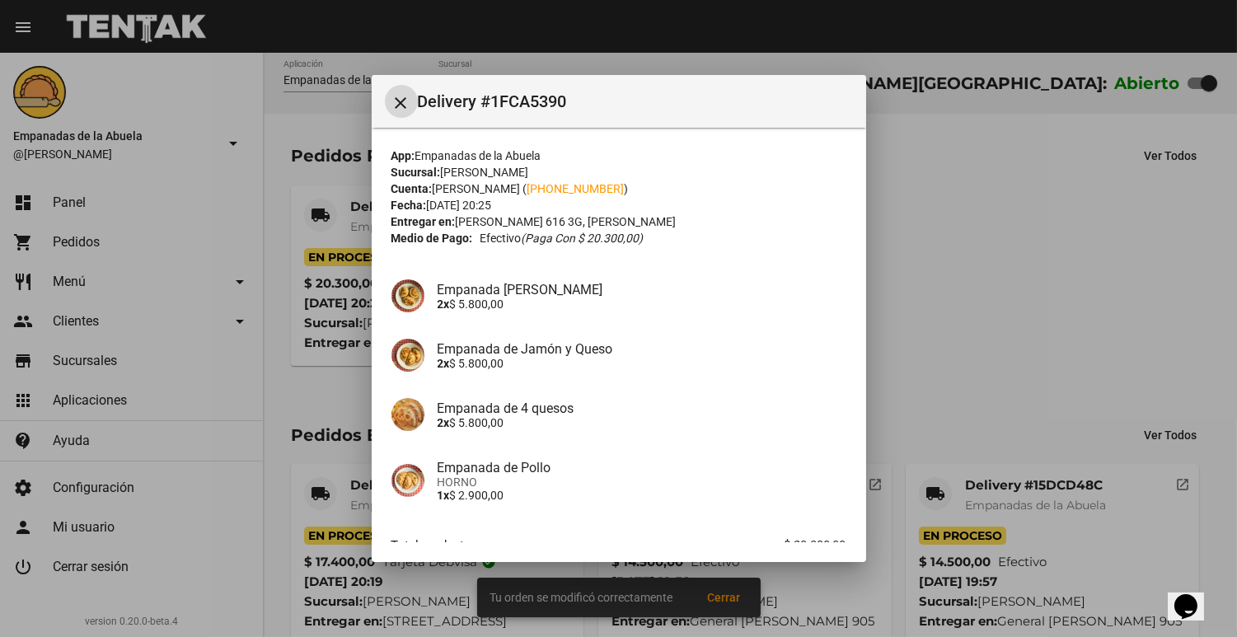
scroll to position [104, 0]
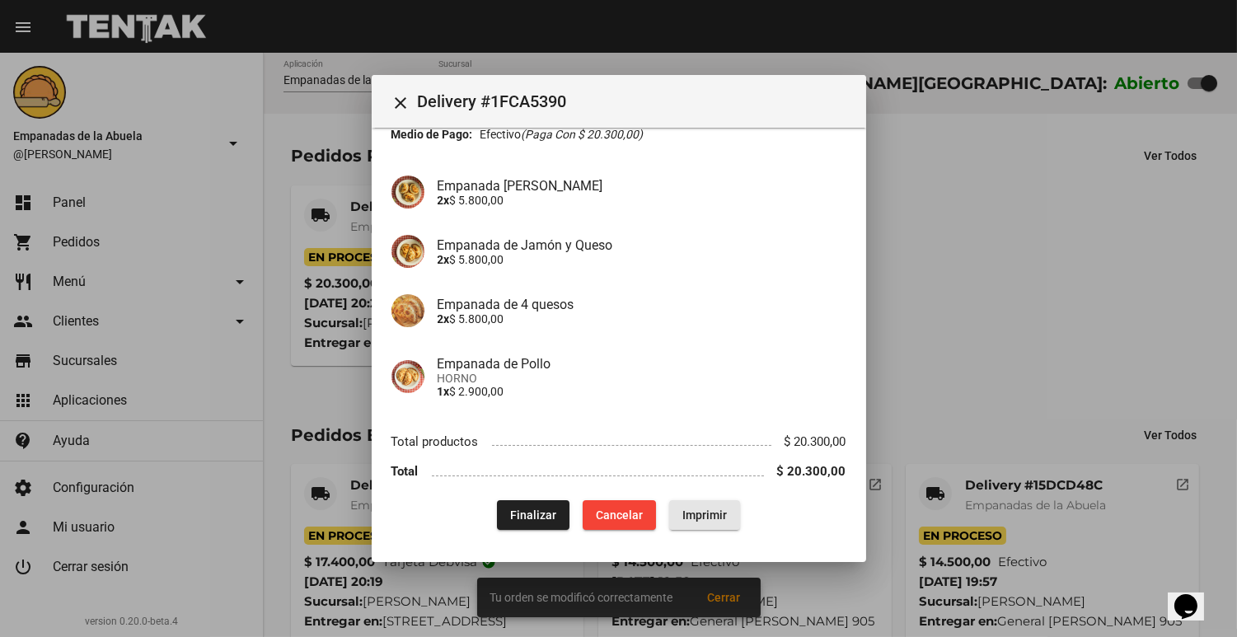
click at [696, 518] on span "Imprimir" at bounding box center [704, 515] width 45 height 13
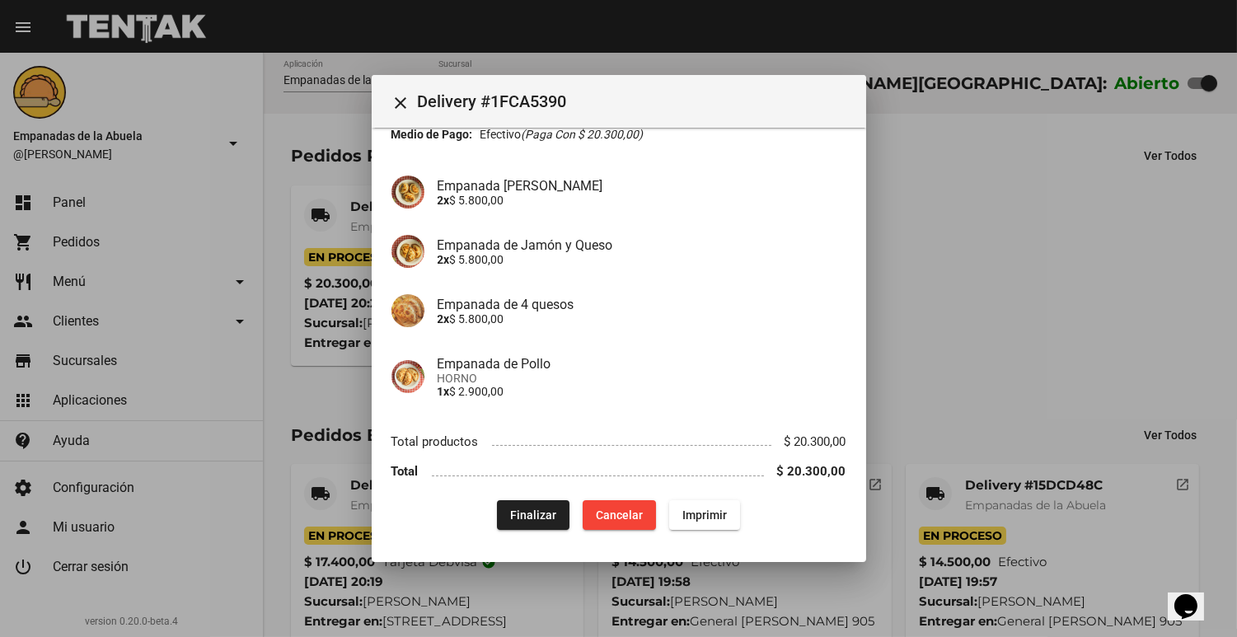
click at [1048, 367] on div at bounding box center [618, 318] width 1237 height 637
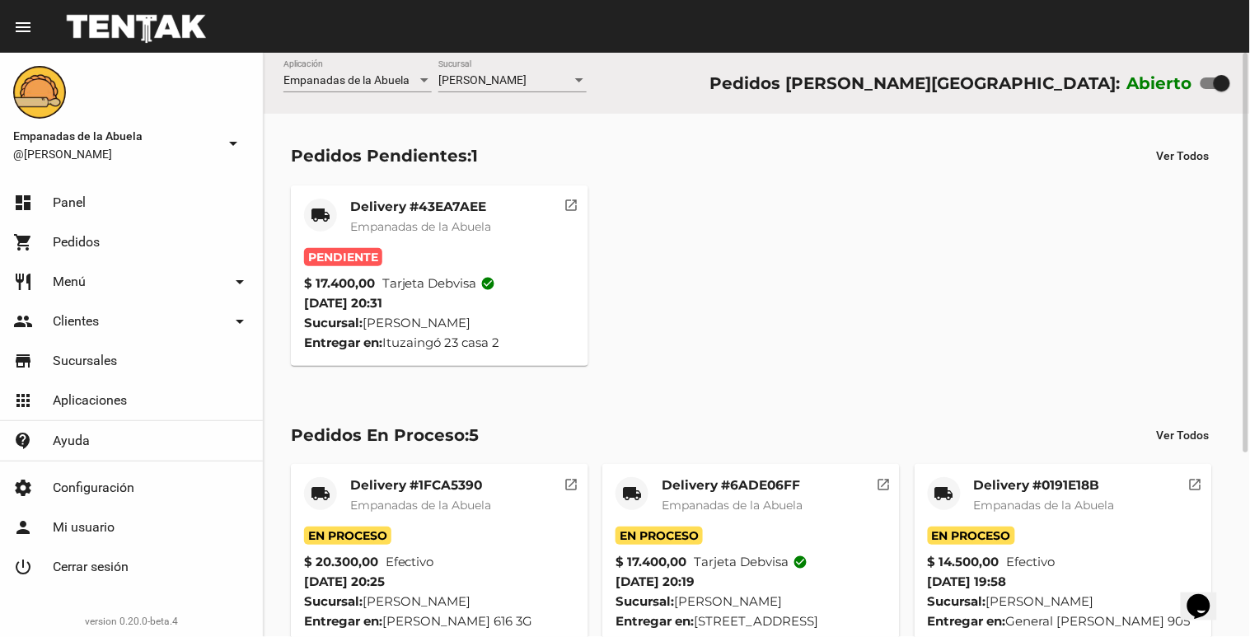
click at [480, 88] on div "[PERSON_NAME] Sucursal" at bounding box center [512, 76] width 148 height 32
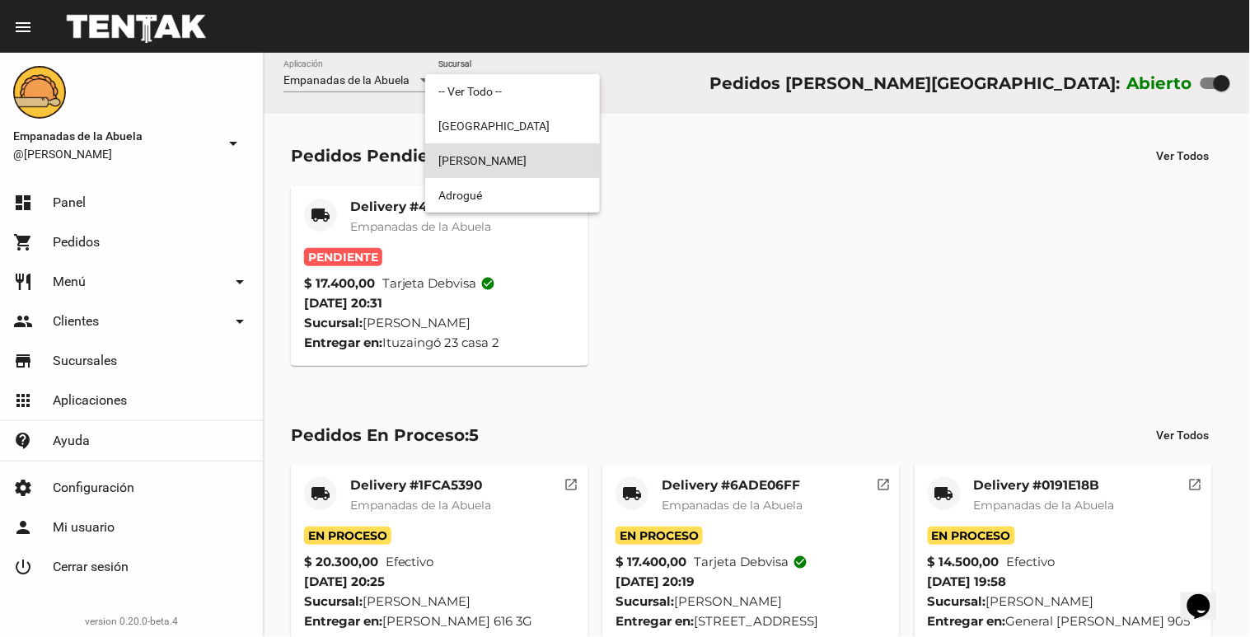
click at [455, 159] on span "[PERSON_NAME]" at bounding box center [512, 160] width 148 height 35
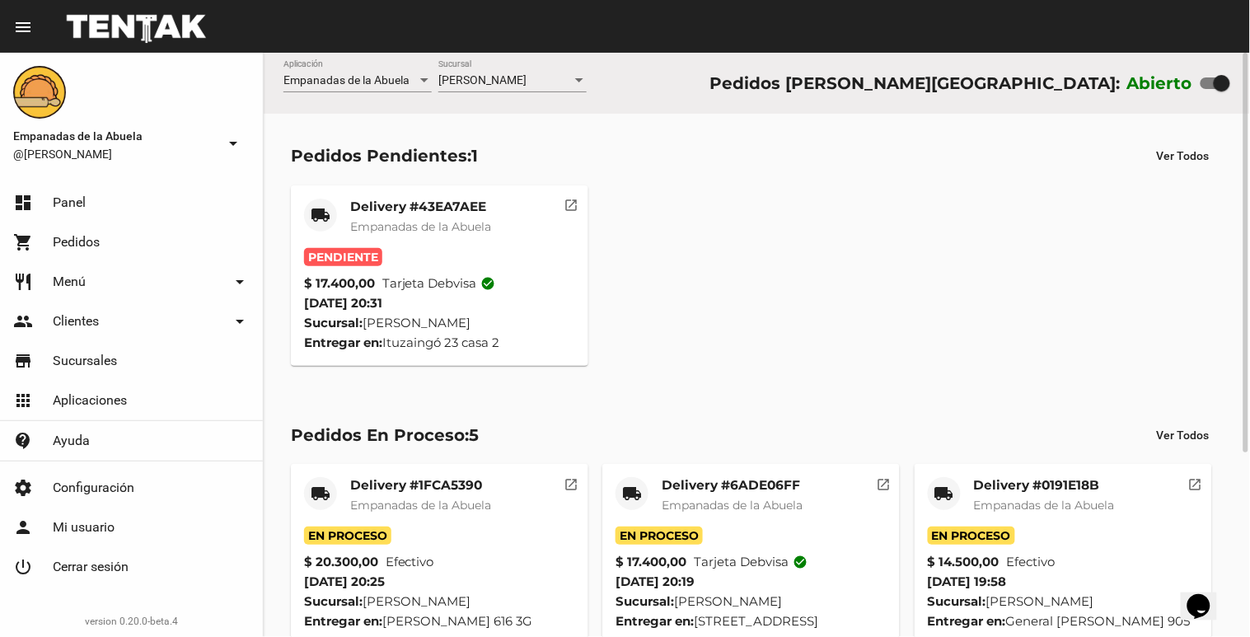
click at [433, 215] on div "Delivery #43EA7AEE Empanadas de la Abuela" at bounding box center [420, 223] width 141 height 49
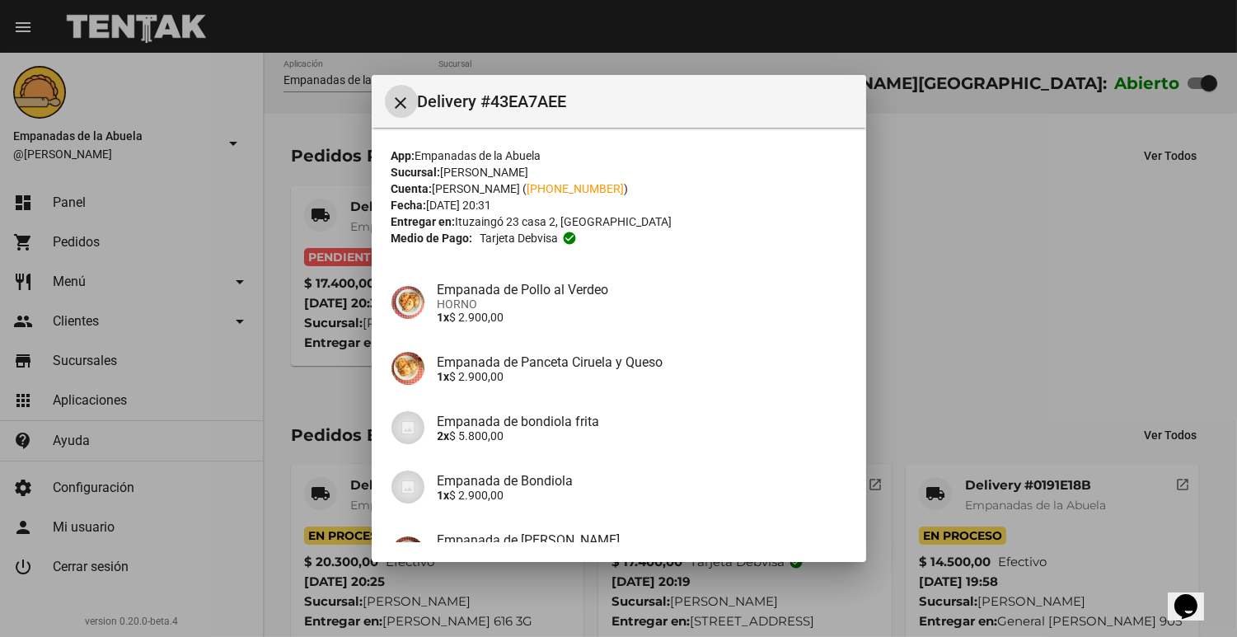
scroll to position [177, 0]
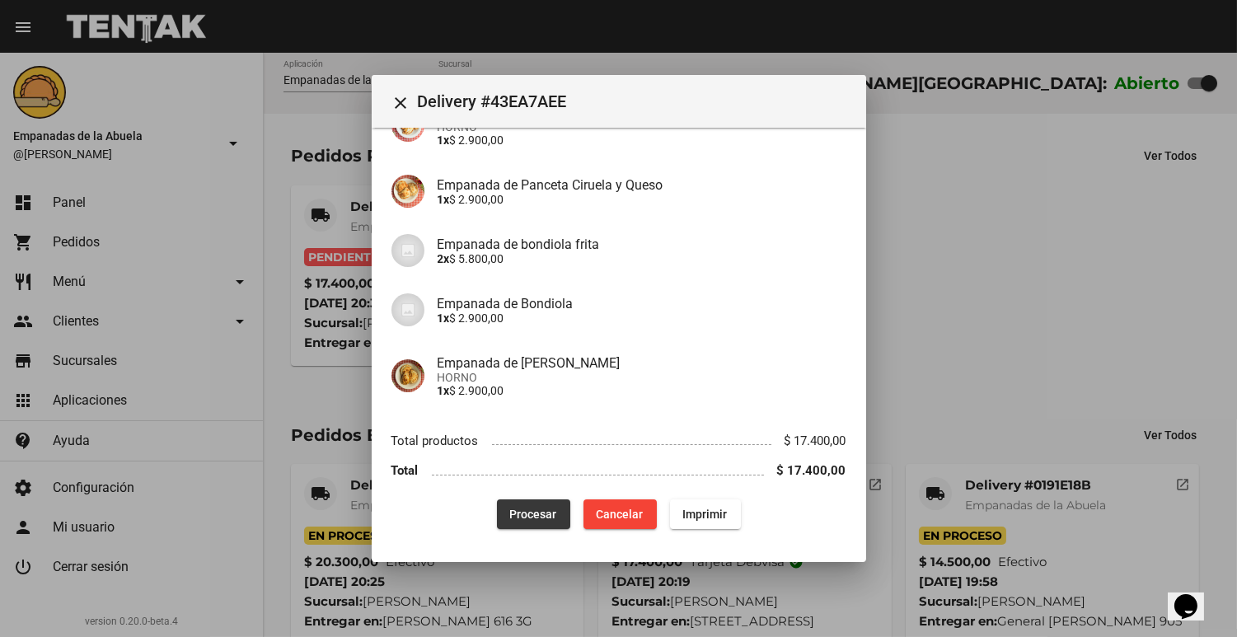
click at [542, 513] on span "Procesar" at bounding box center [533, 514] width 47 height 13
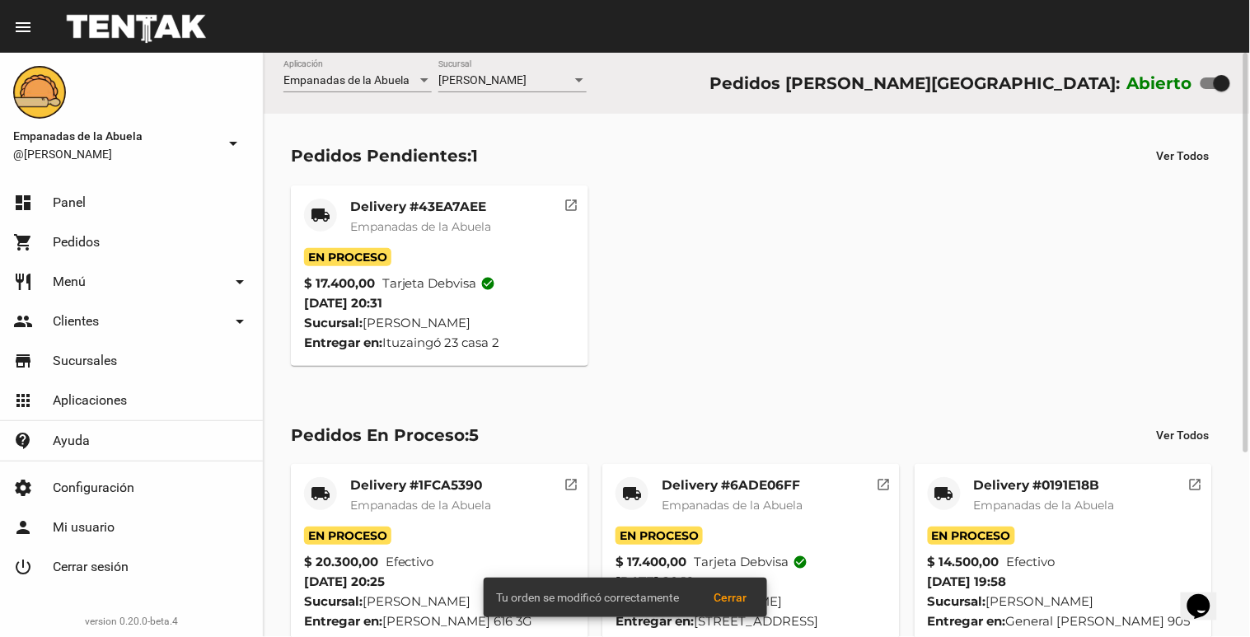
click at [379, 229] on span "Empanadas de la Abuela" at bounding box center [420, 226] width 141 height 15
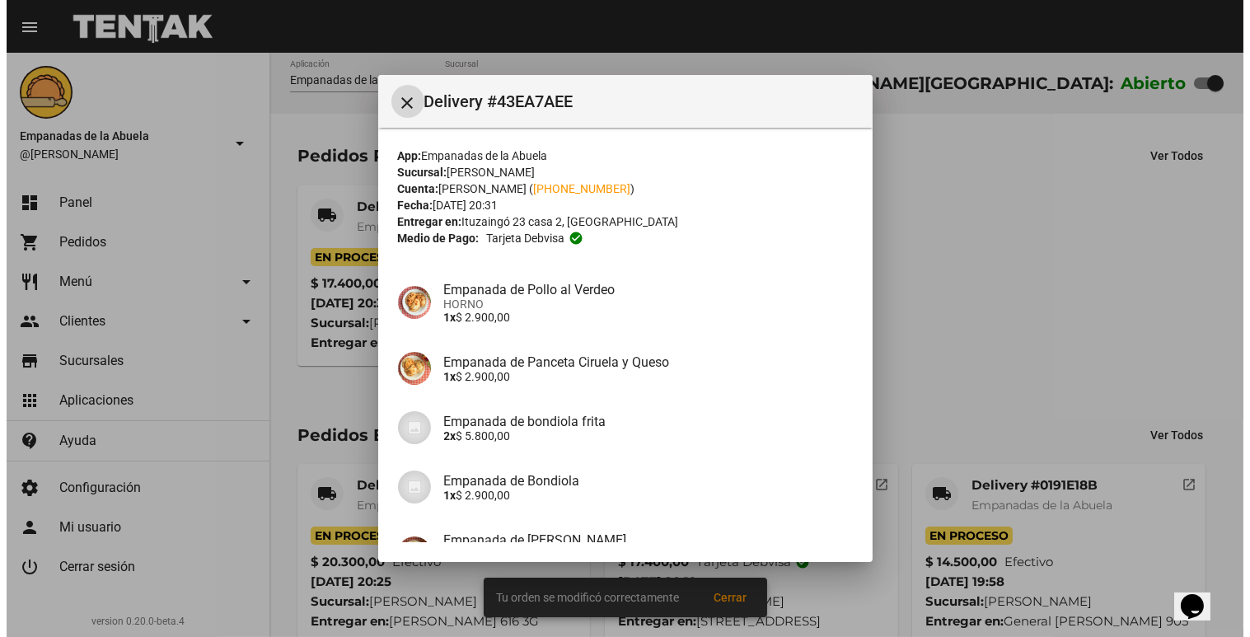
scroll to position [177, 0]
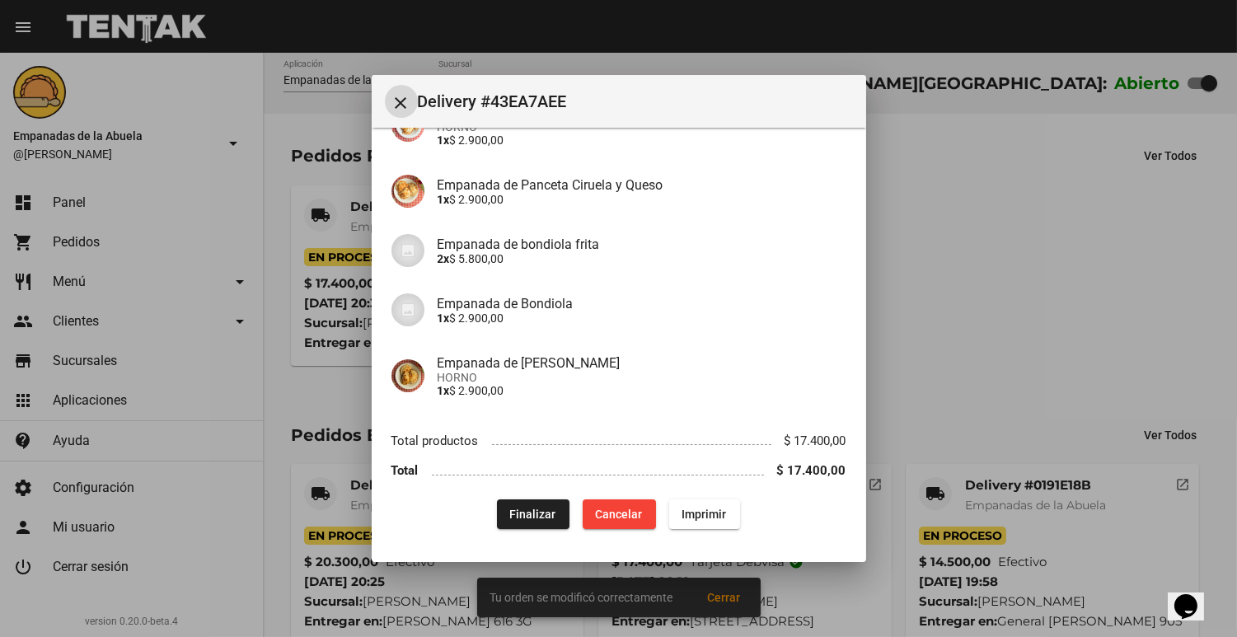
click at [694, 513] on span "Imprimir" at bounding box center [704, 514] width 45 height 13
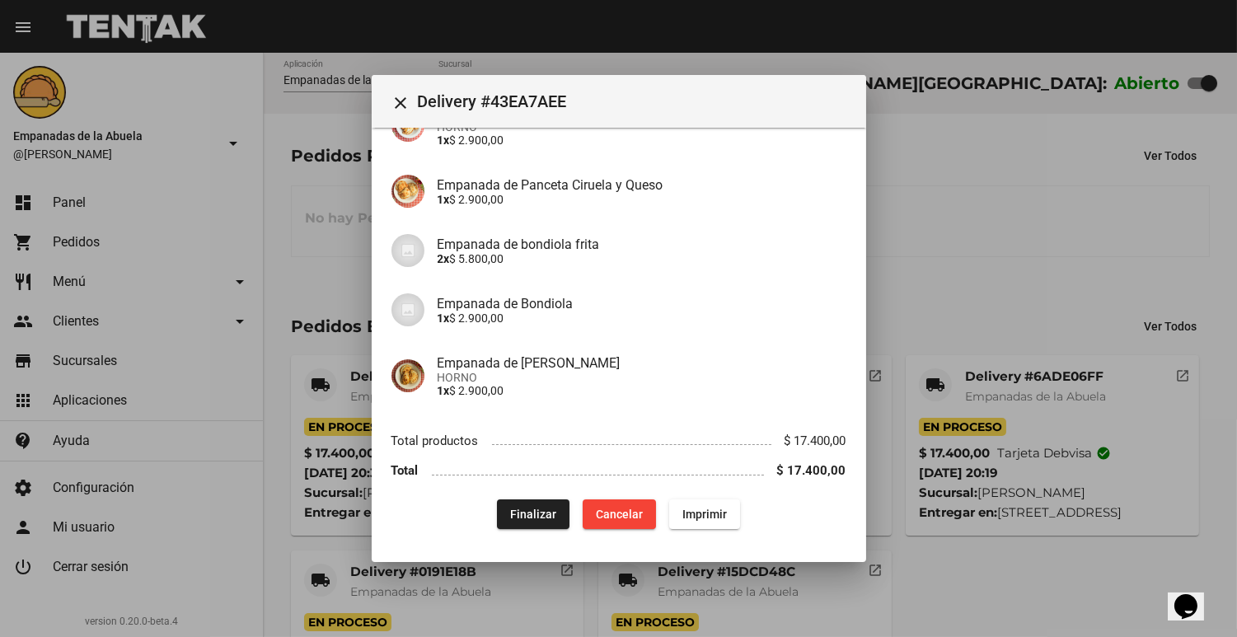
click at [935, 509] on div at bounding box center [618, 318] width 1237 height 637
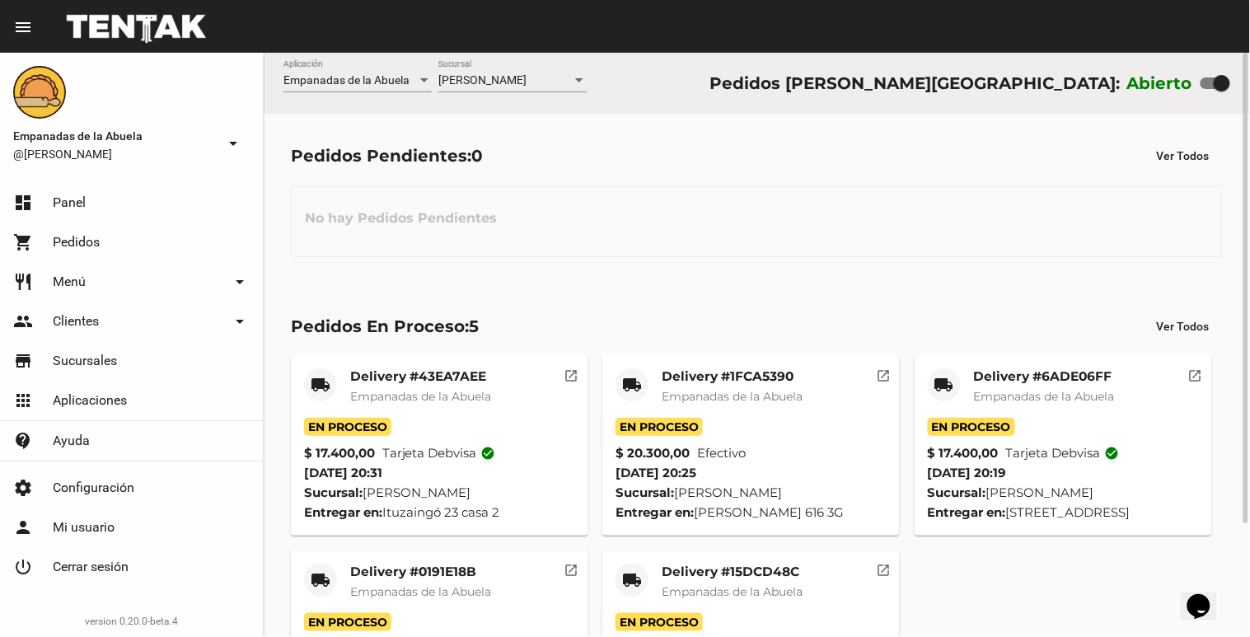
click at [473, 64] on div "[PERSON_NAME] Sucursal" at bounding box center [512, 76] width 148 height 32
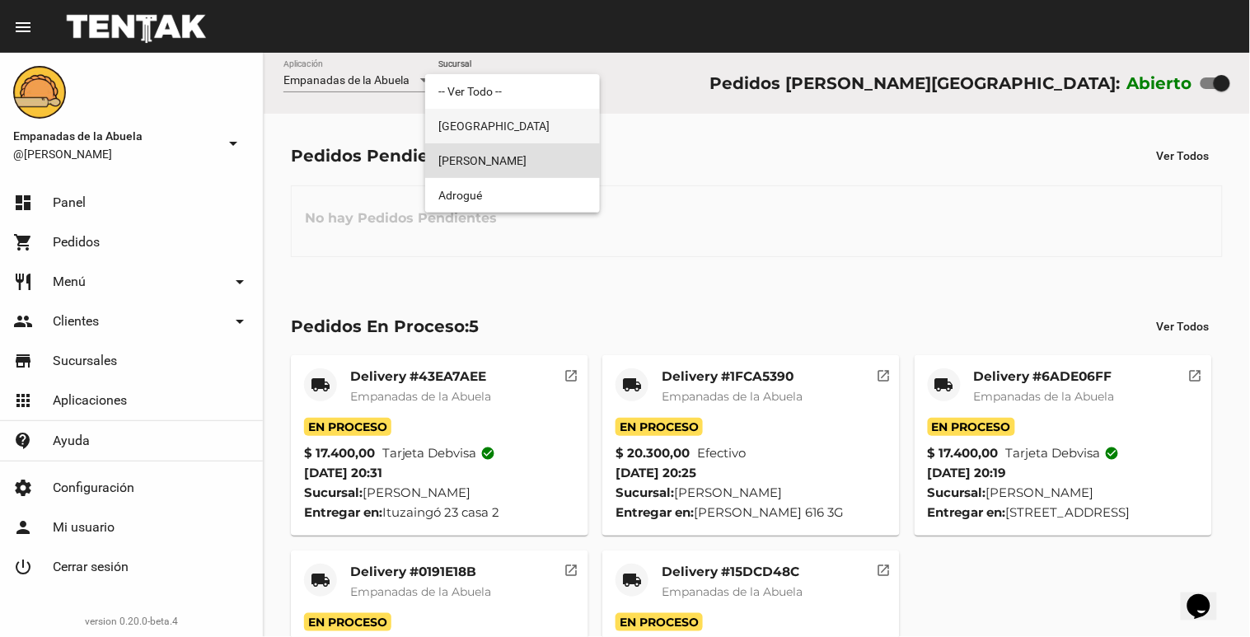
click at [471, 114] on span "[GEOGRAPHIC_DATA]" at bounding box center [512, 126] width 148 height 35
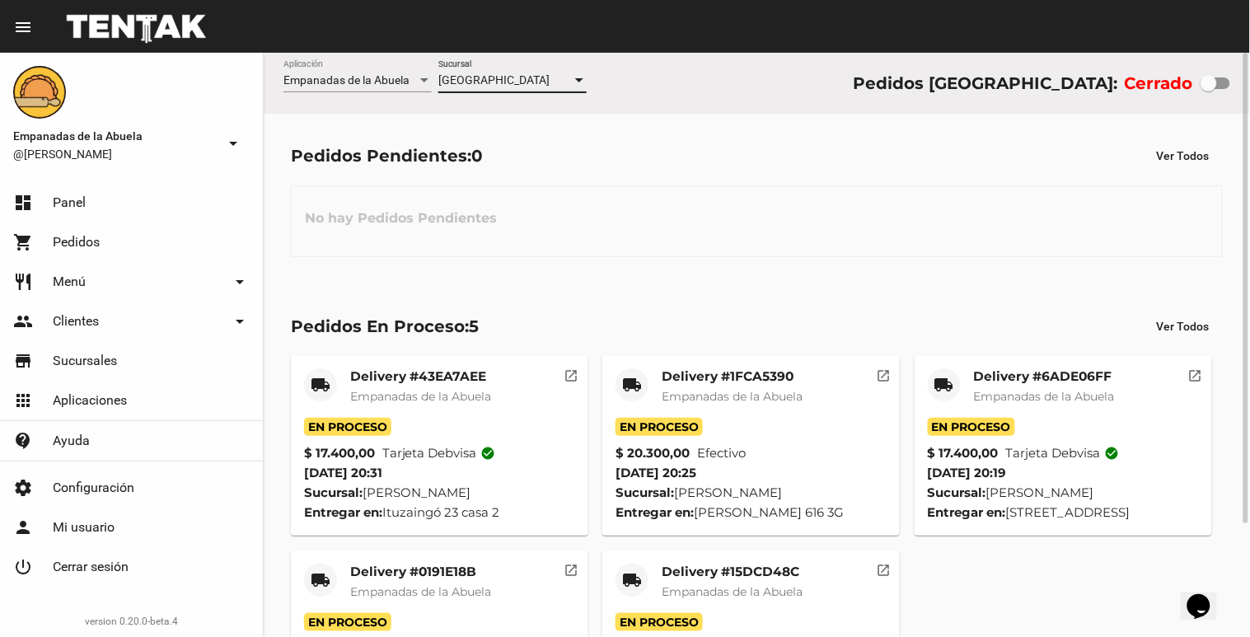
click at [498, 74] on span "[GEOGRAPHIC_DATA]" at bounding box center [493, 79] width 111 height 13
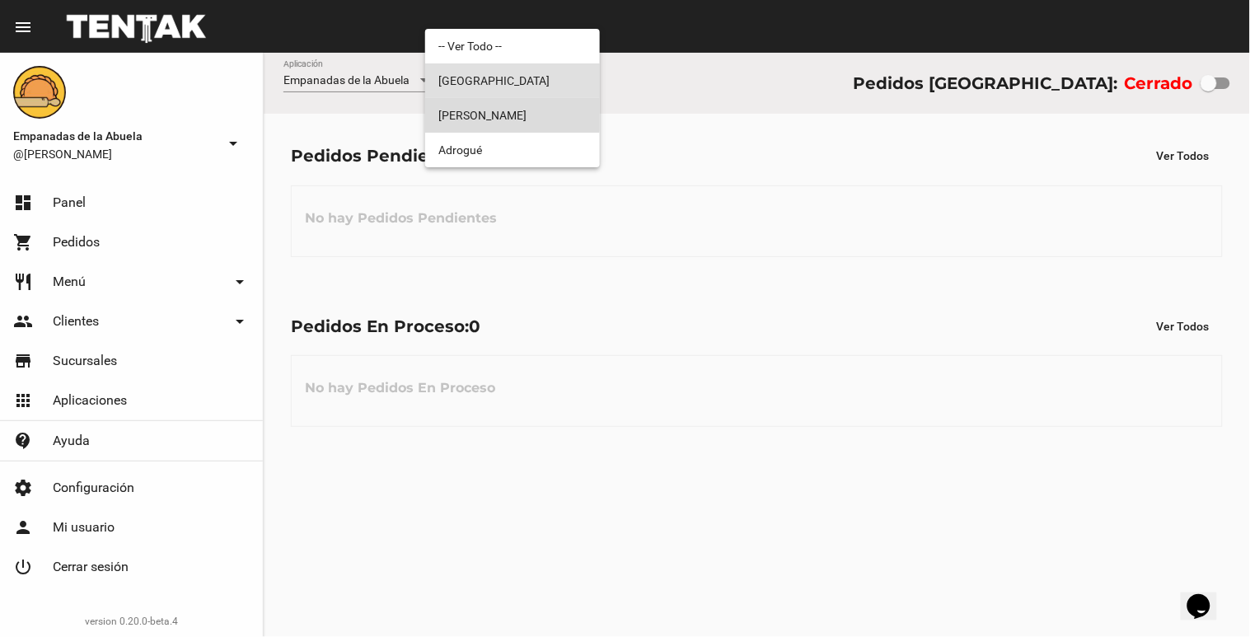
click at [491, 105] on span "[PERSON_NAME]" at bounding box center [512, 115] width 148 height 35
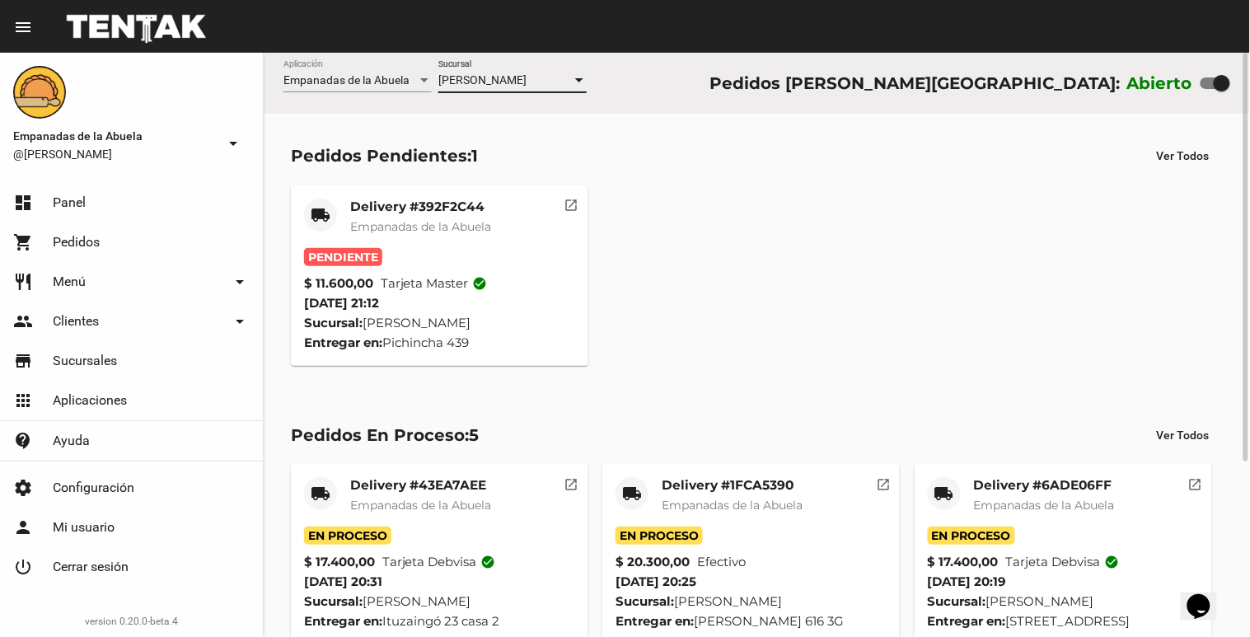
click at [408, 243] on div "Delivery #392F2C44 Empanadas de la Abuela" at bounding box center [420, 223] width 141 height 49
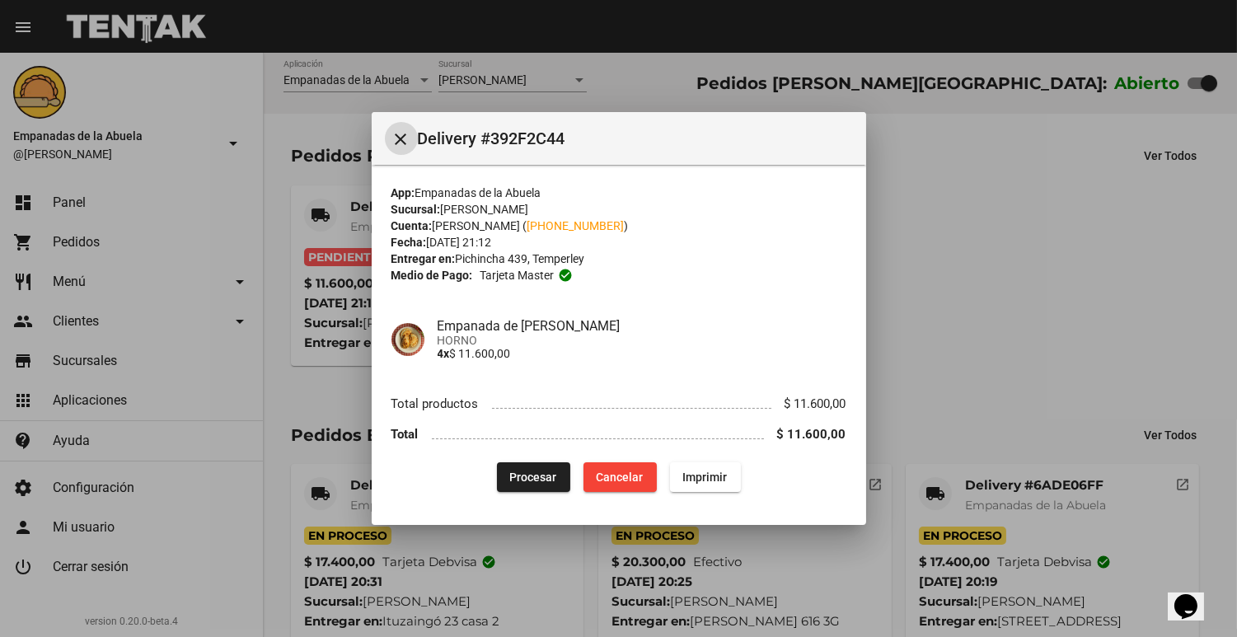
click at [499, 488] on button "Procesar" at bounding box center [533, 477] width 73 height 30
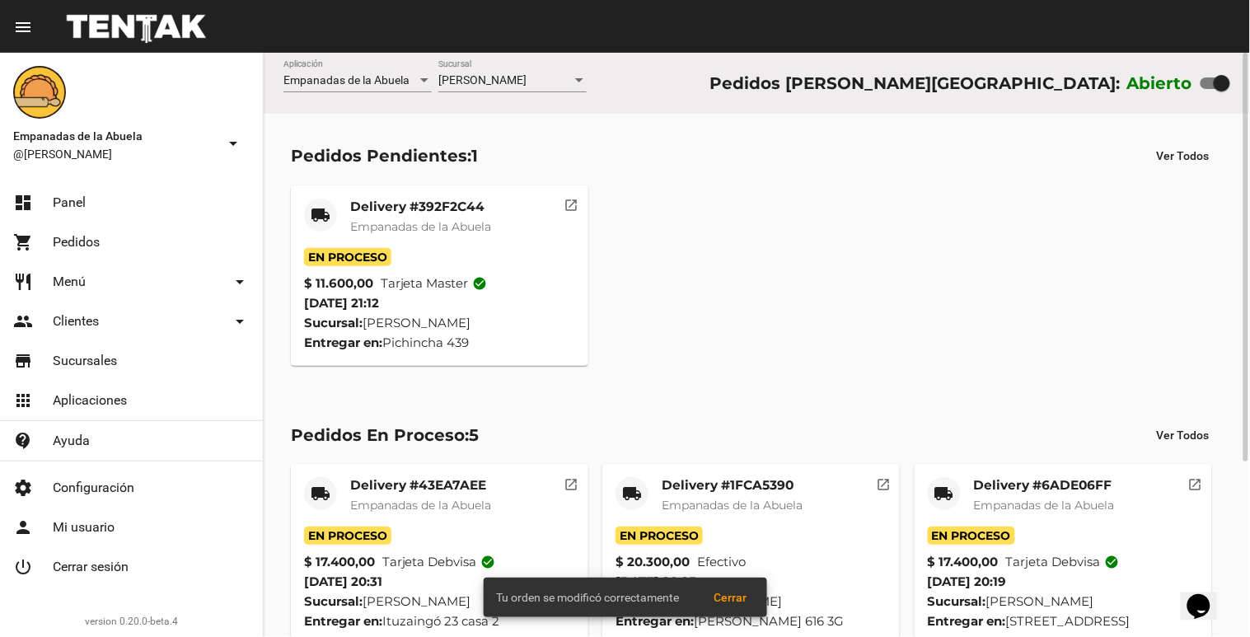
click at [342, 211] on mat-card-header "local_shipping Delivery #392F2C44 Empanadas de [GEOGRAPHIC_DATA]" at bounding box center [439, 223] width 271 height 49
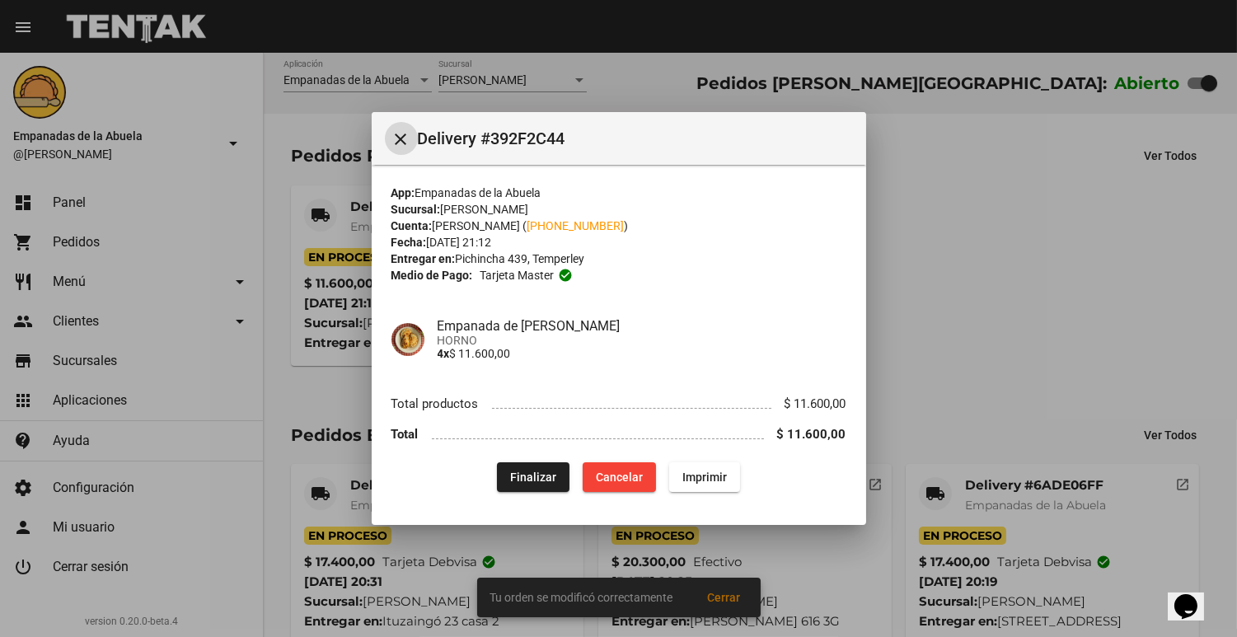
click at [696, 465] on button "Imprimir" at bounding box center [704, 477] width 71 height 30
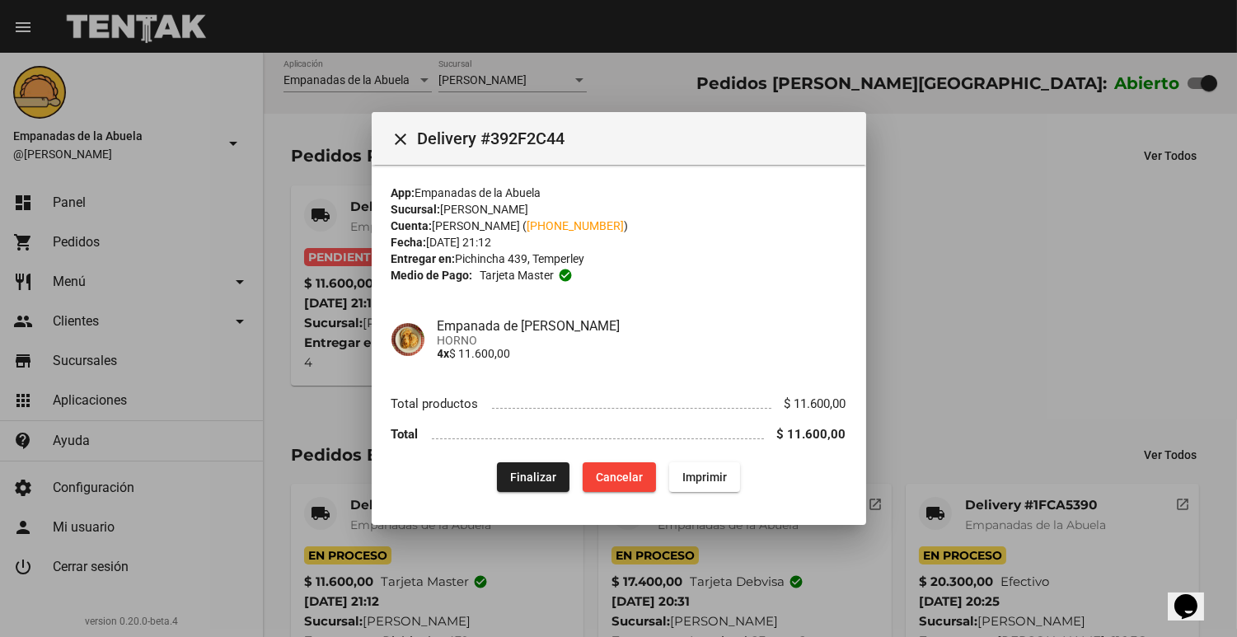
click at [1067, 243] on div at bounding box center [618, 318] width 1237 height 637
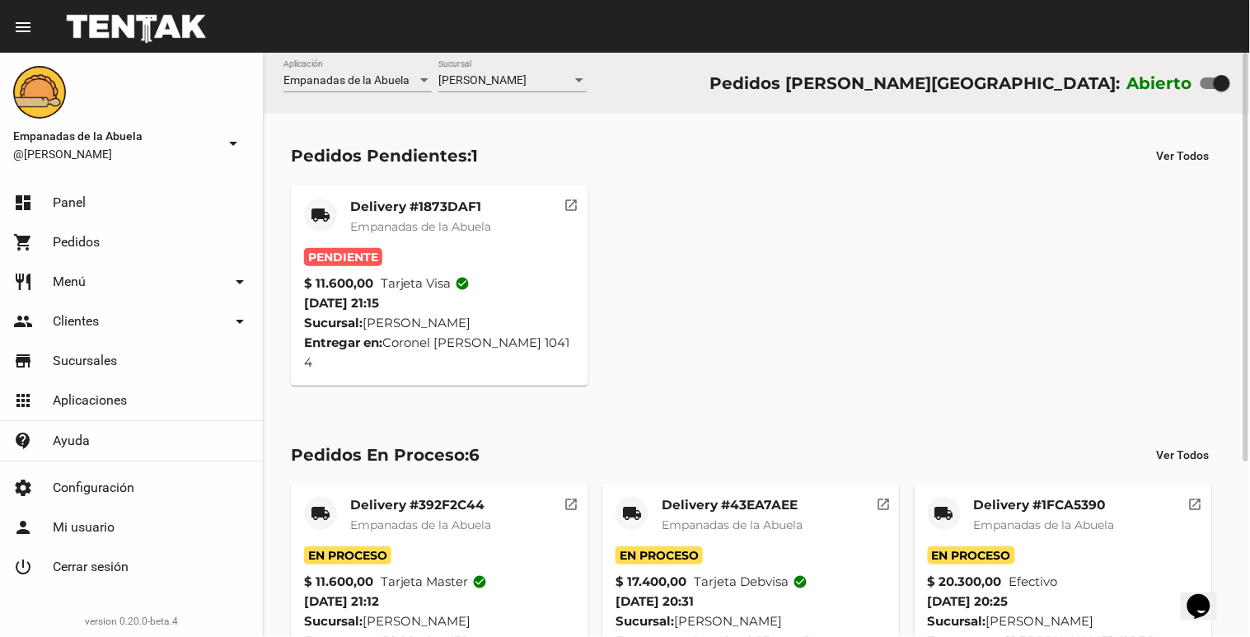
click at [455, 204] on mat-card-title "Delivery #1873DAF1" at bounding box center [420, 207] width 141 height 16
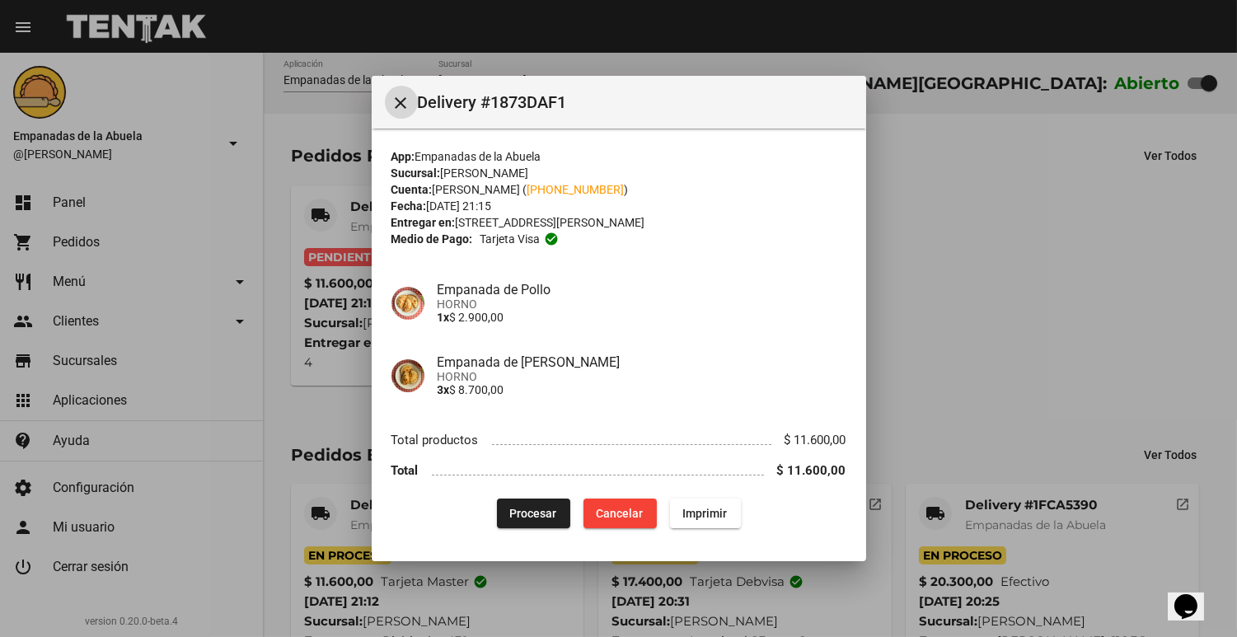
click at [710, 519] on span "Imprimir" at bounding box center [705, 513] width 45 height 13
click at [549, 514] on span "Procesar" at bounding box center [533, 513] width 47 height 13
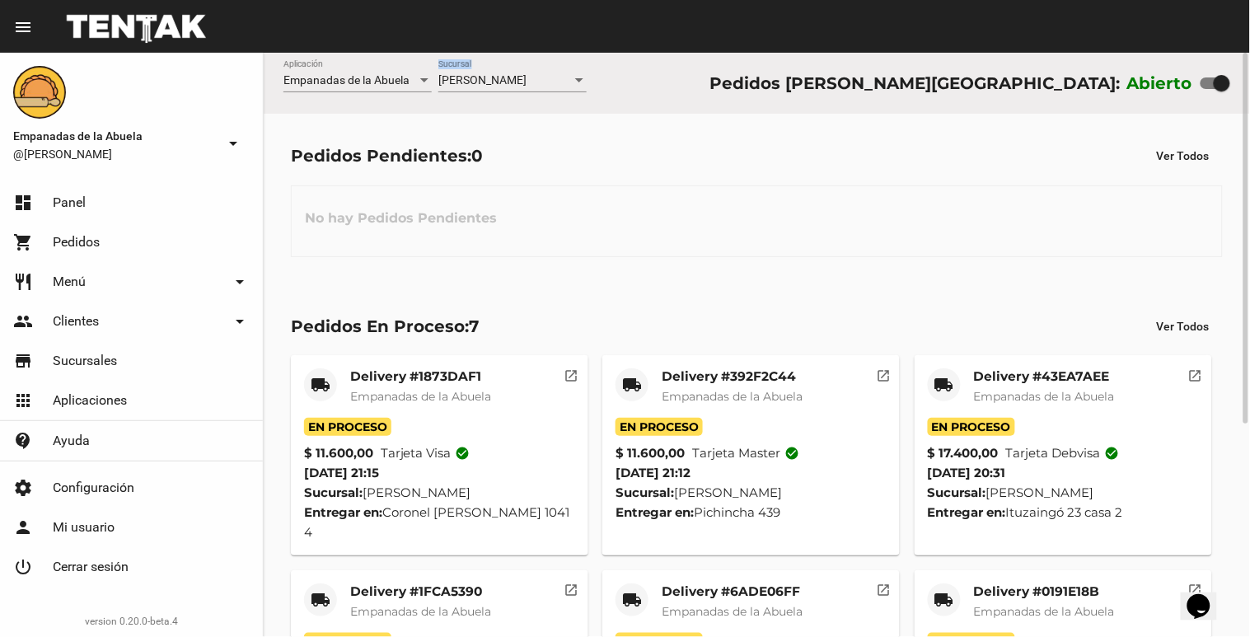
click at [537, 99] on div "[PERSON_NAME] Sucursal" at bounding box center [512, 83] width 148 height 47
drag, startPoint x: 537, startPoint y: 99, endPoint x: 532, endPoint y: 79, distance: 20.6
click at [532, 79] on div "[PERSON_NAME]" at bounding box center [505, 80] width 134 height 13
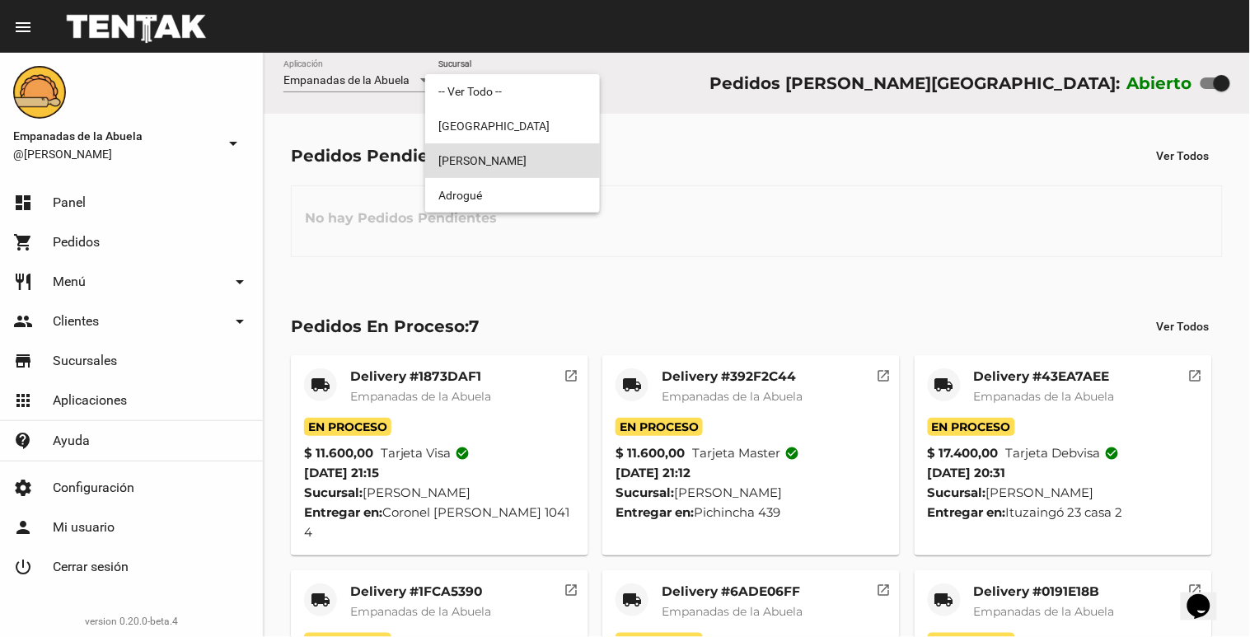
click at [689, 193] on div at bounding box center [625, 318] width 1250 height 637
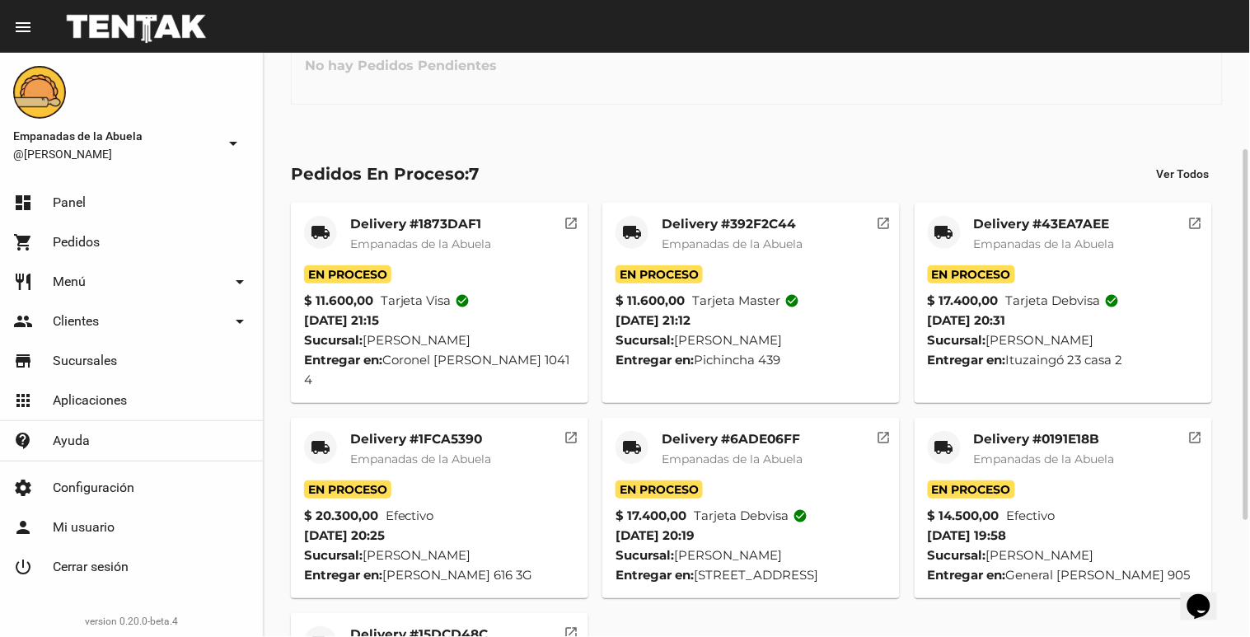
scroll to position [335, 0]
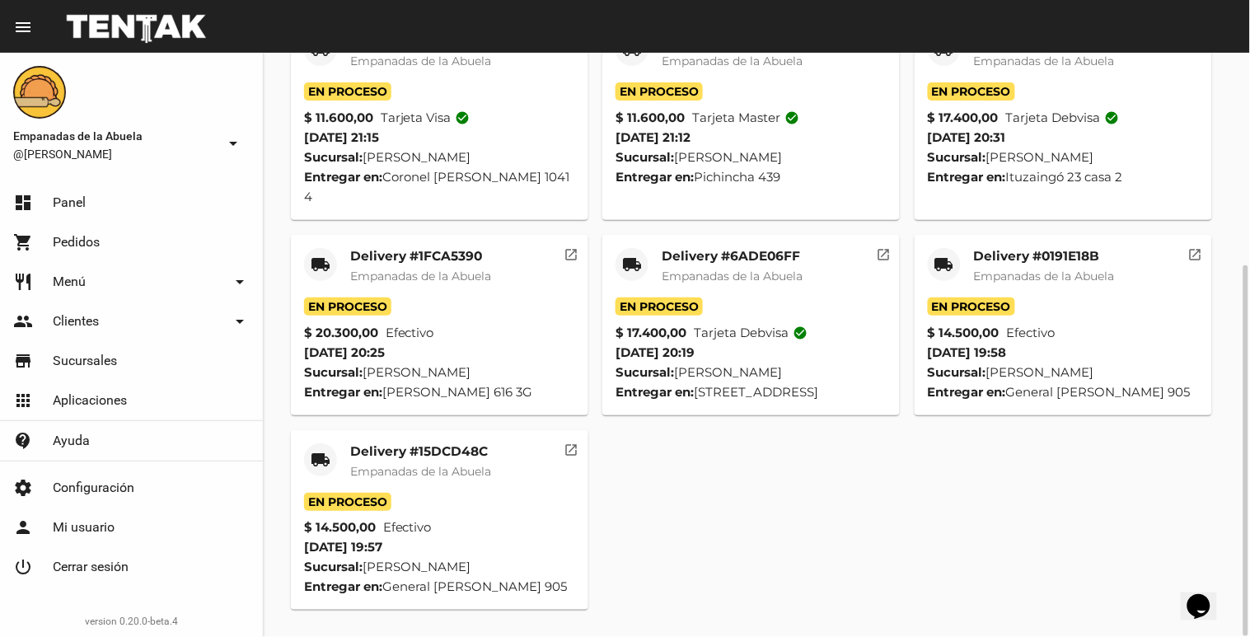
click at [438, 475] on span "Empanadas de la Abuela" at bounding box center [420, 471] width 141 height 15
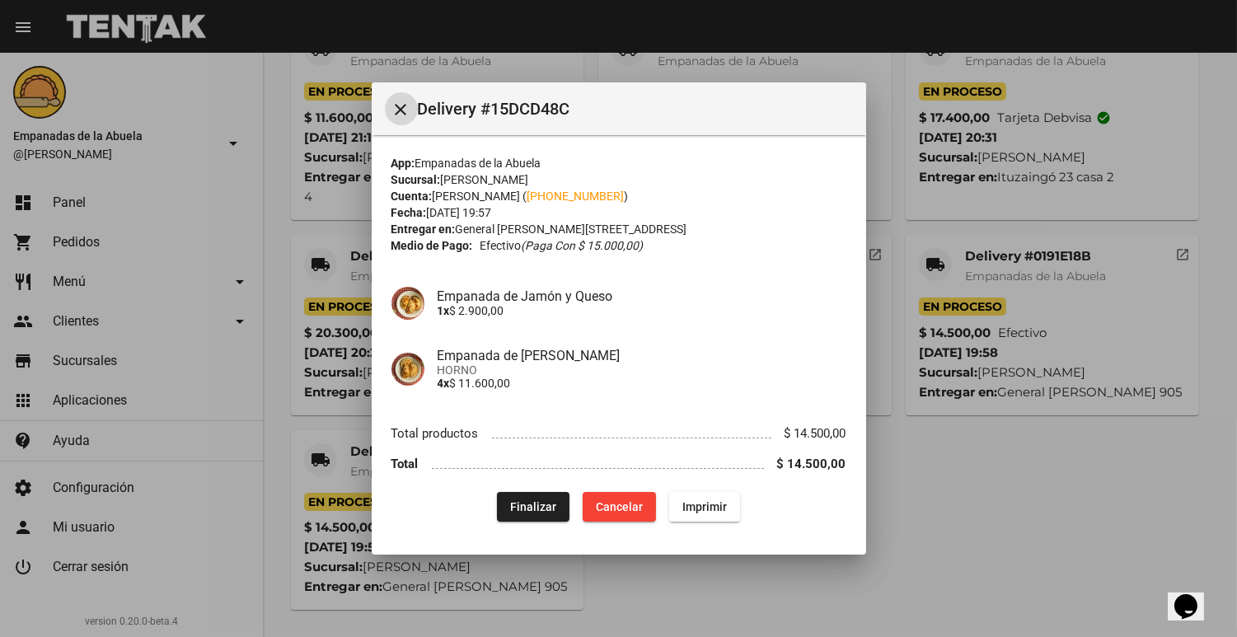
click at [1026, 307] on div at bounding box center [618, 318] width 1237 height 637
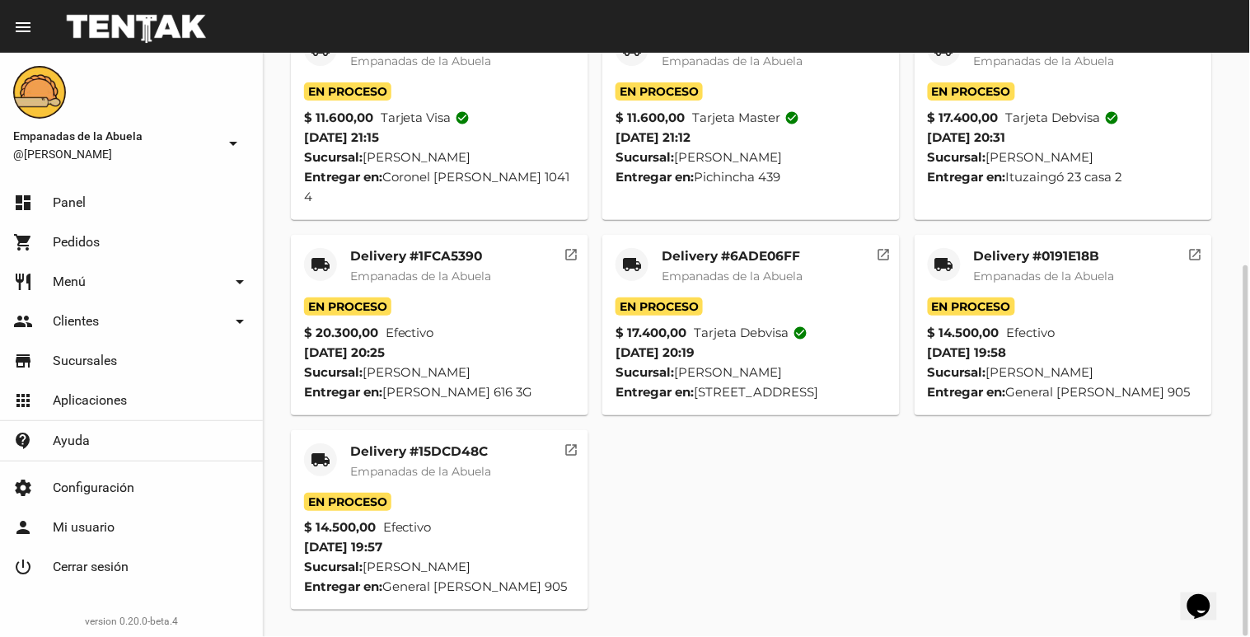
click at [1047, 248] on mat-card-title "Delivery #0191E18B" at bounding box center [1044, 256] width 141 height 16
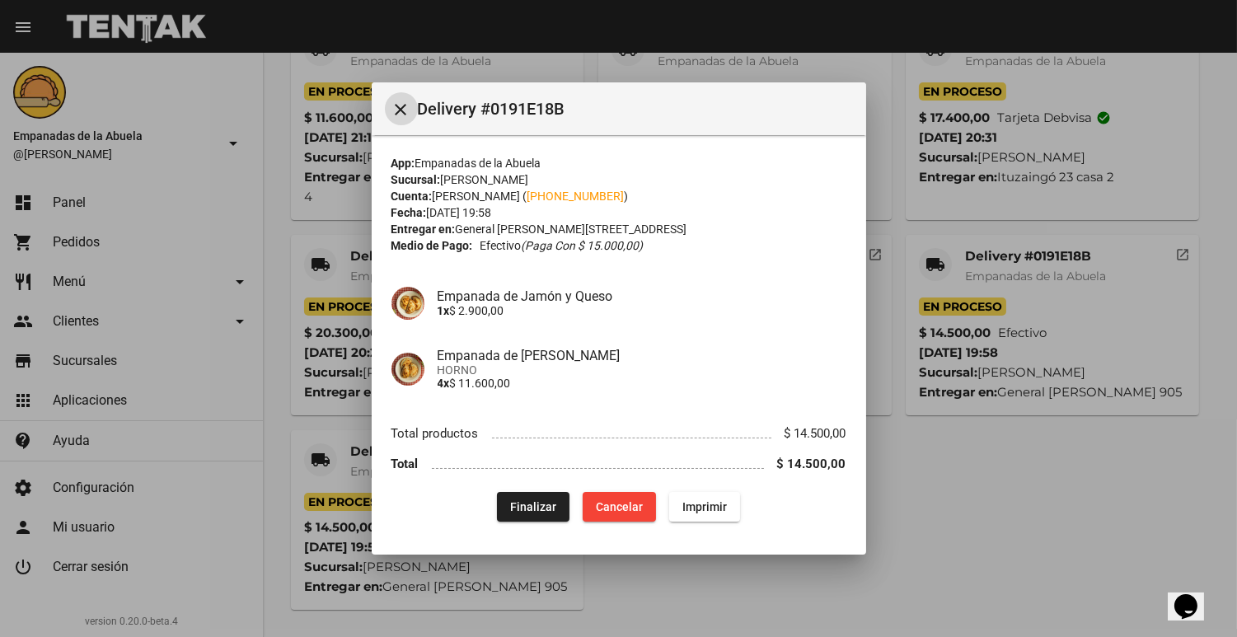
click at [936, 463] on div at bounding box center [618, 318] width 1237 height 637
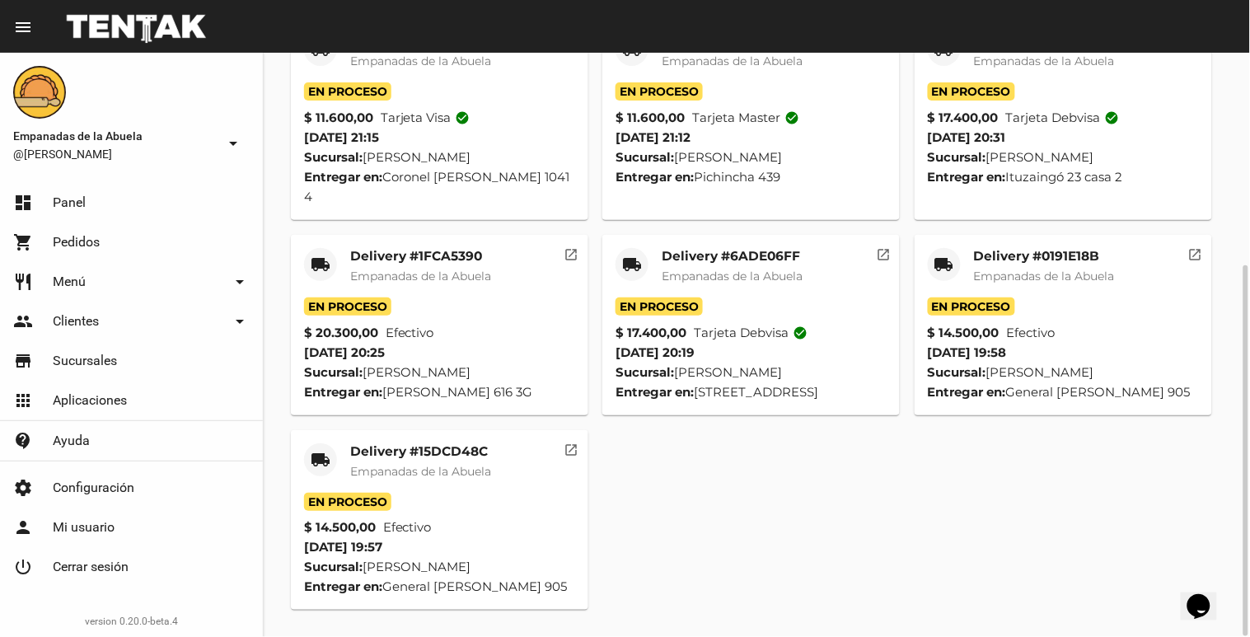
click at [760, 235] on mat-card "local_shipping Delivery #6ADE06FF Empanadas de la Abuela En Proceso $ 17.400,00…" at bounding box center [751, 325] width 298 height 181
click at [752, 248] on mat-card-title "Delivery #6ADE06FF" at bounding box center [732, 256] width 141 height 16
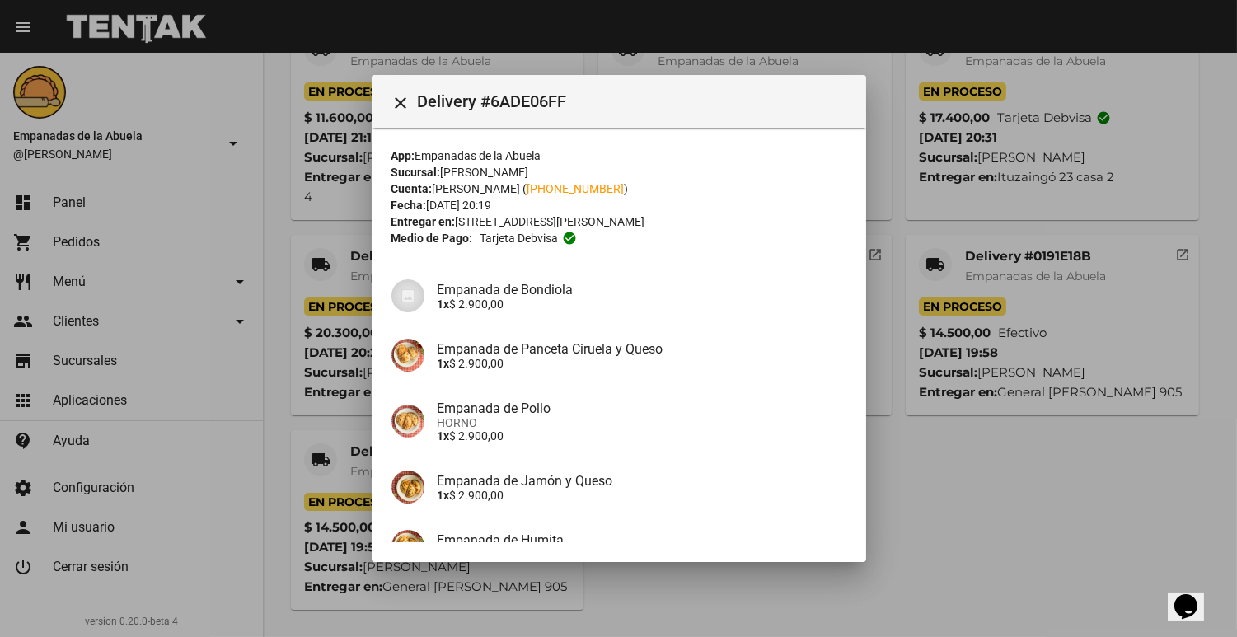
click at [974, 467] on div at bounding box center [618, 318] width 1237 height 637
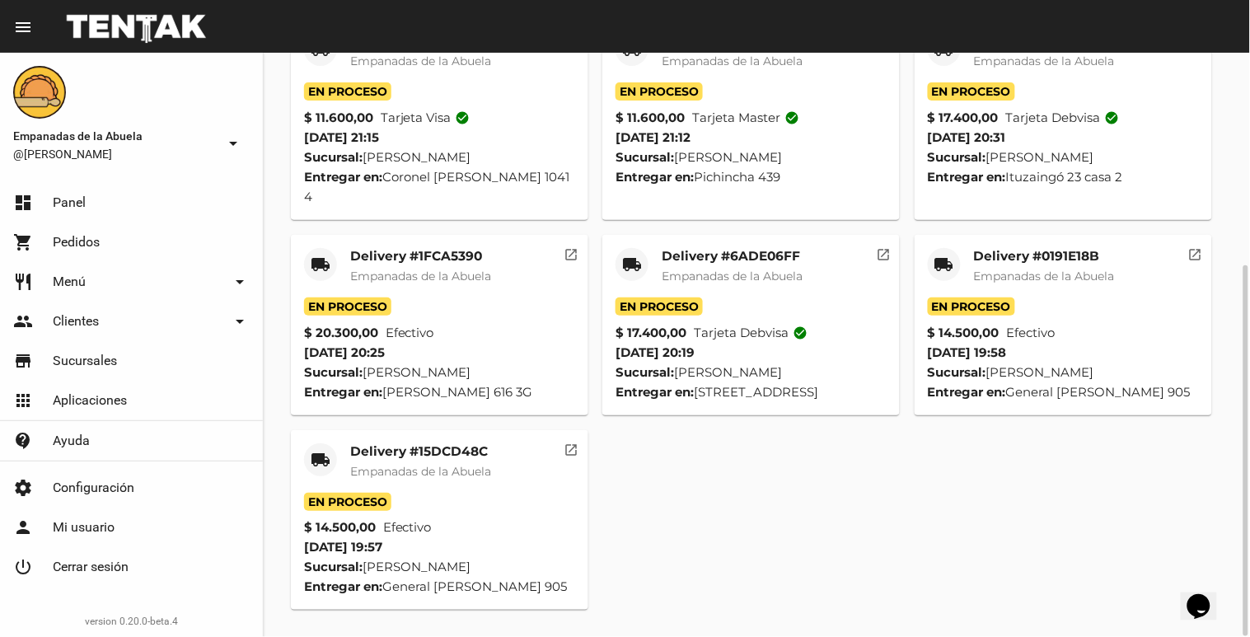
click at [467, 269] on span "Empanadas de la Abuela" at bounding box center [420, 276] width 141 height 15
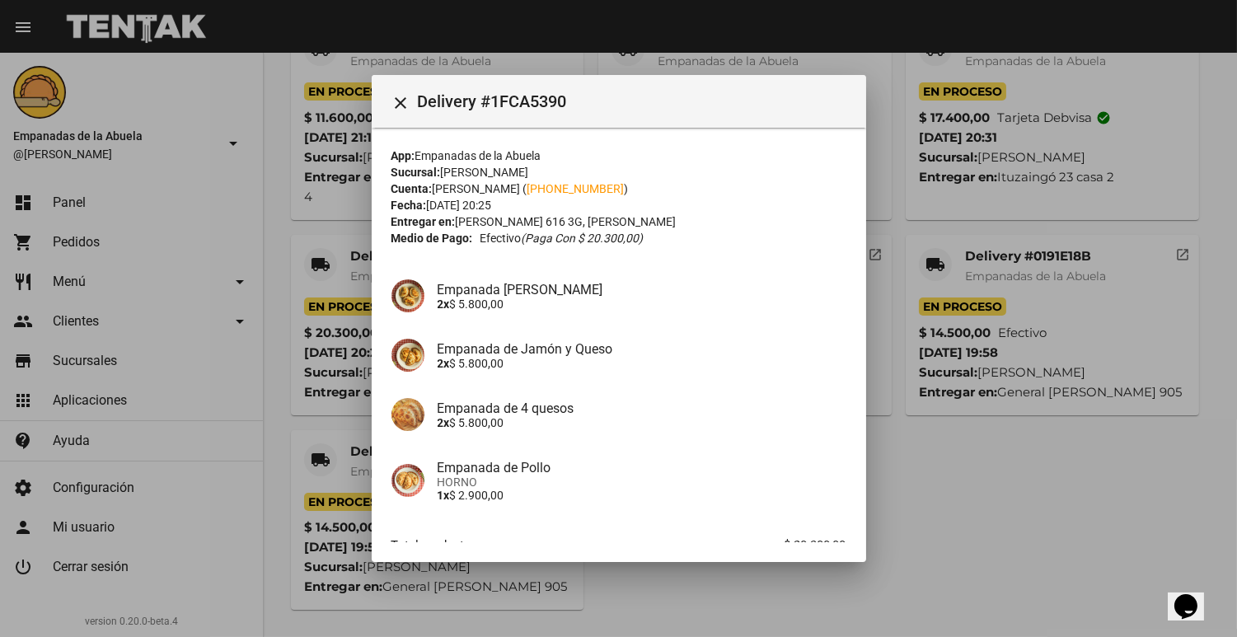
click at [334, 327] on div at bounding box center [618, 318] width 1237 height 637
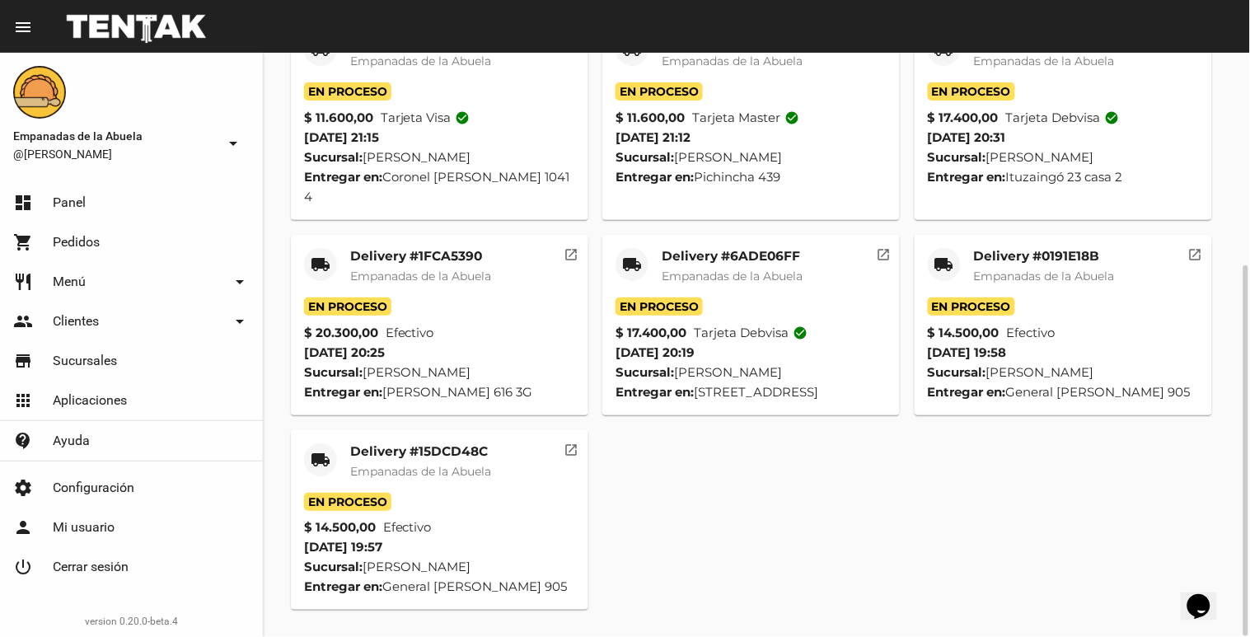
click at [1019, 66] on span "Empanadas de la Abuela" at bounding box center [1044, 61] width 141 height 15
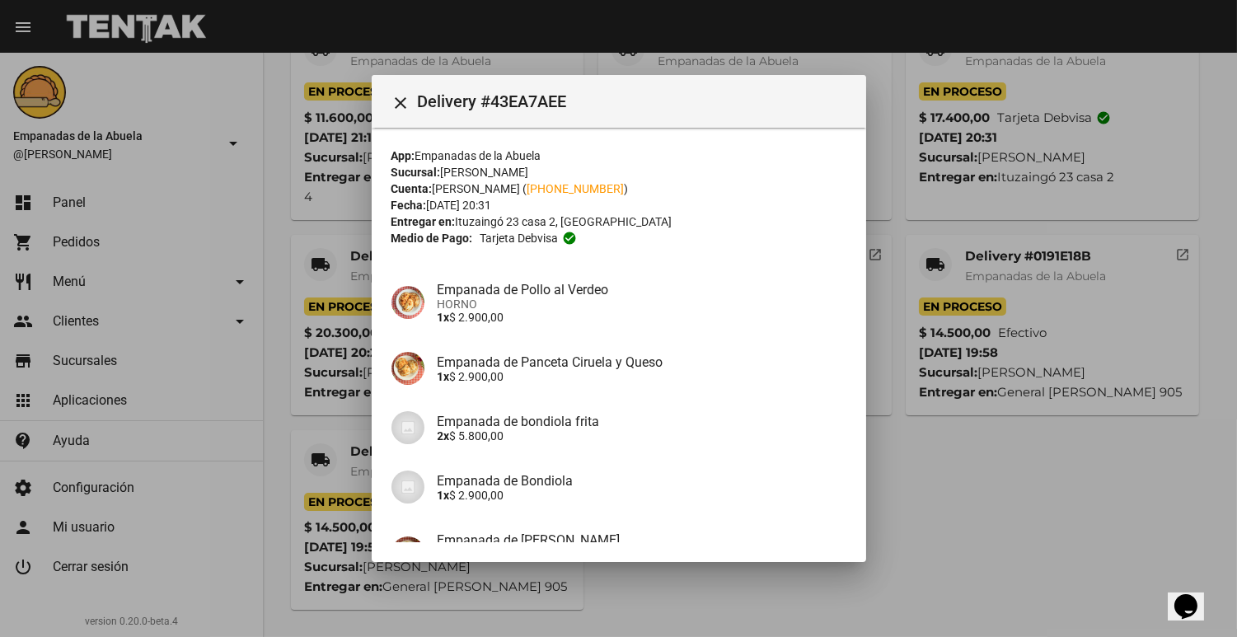
click at [928, 292] on div at bounding box center [618, 318] width 1237 height 637
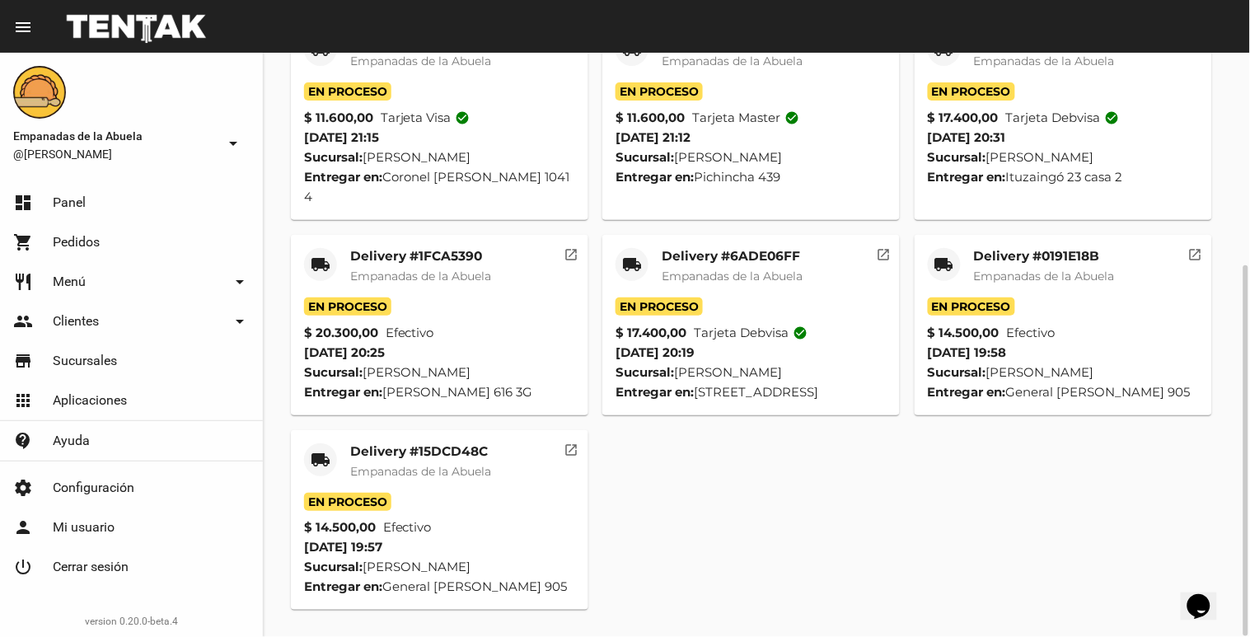
click at [731, 85] on div "En Proceso" at bounding box center [751, 91] width 271 height 18
click at [717, 74] on div "Delivery #392F2C44 Empanadas de la Abuela" at bounding box center [732, 57] width 141 height 49
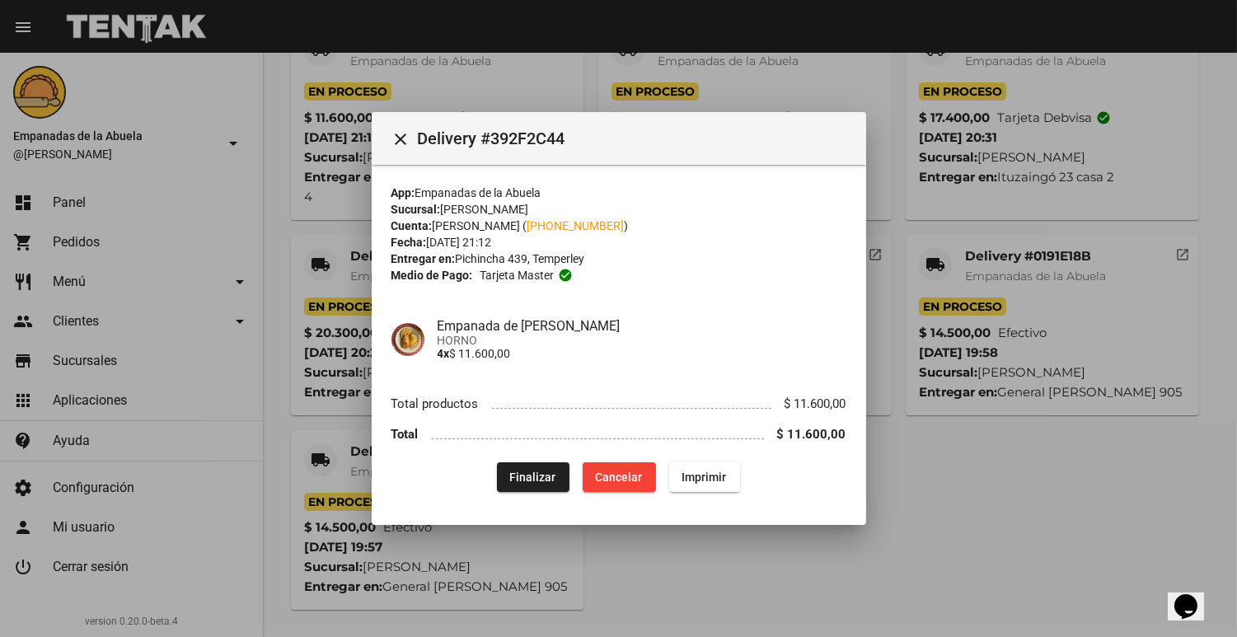
click at [924, 221] on div at bounding box center [618, 318] width 1237 height 637
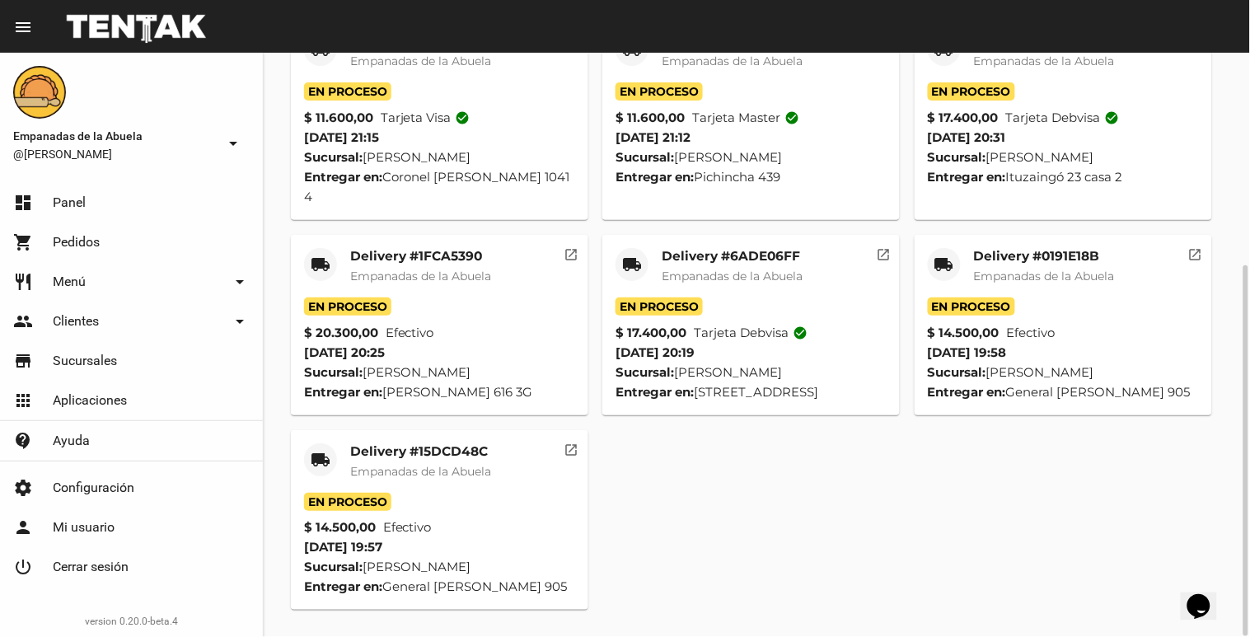
scroll to position [152, 0]
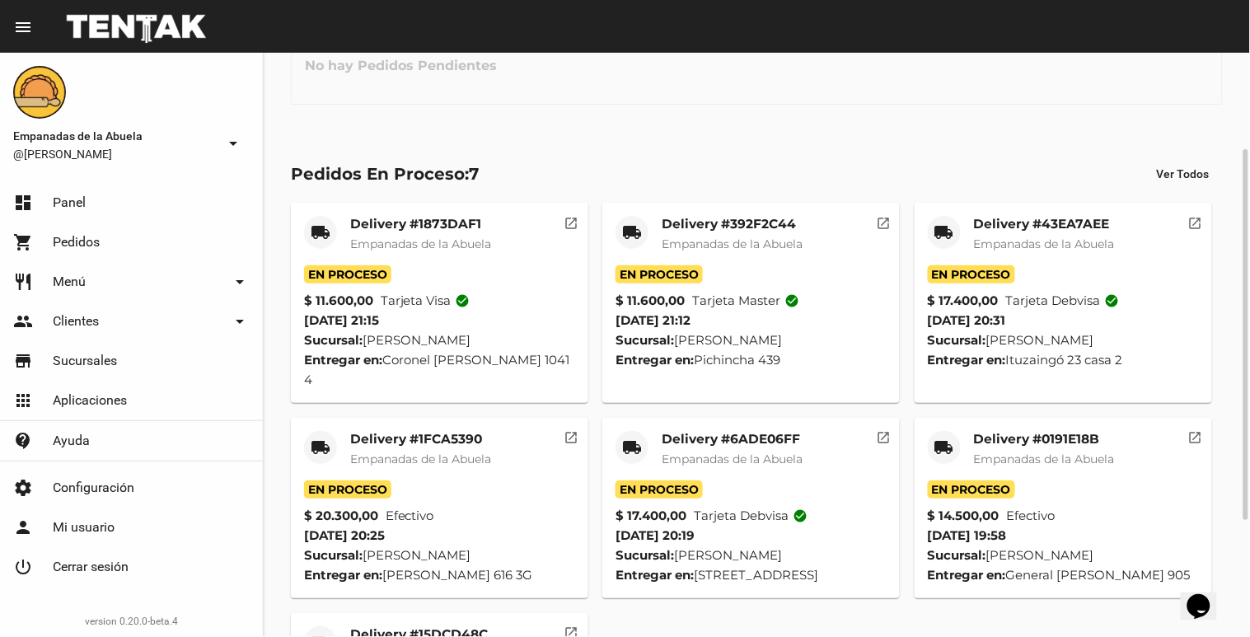
click at [422, 239] on span "Empanadas de la Abuela" at bounding box center [420, 244] width 141 height 15
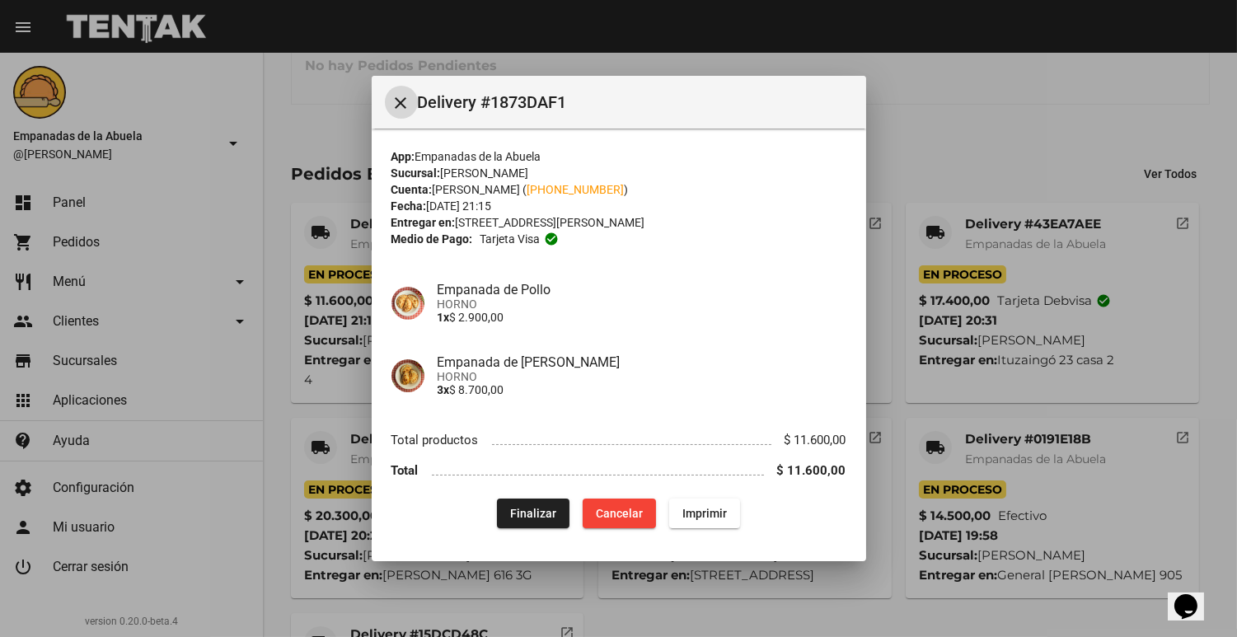
click at [335, 287] on div at bounding box center [618, 318] width 1237 height 637
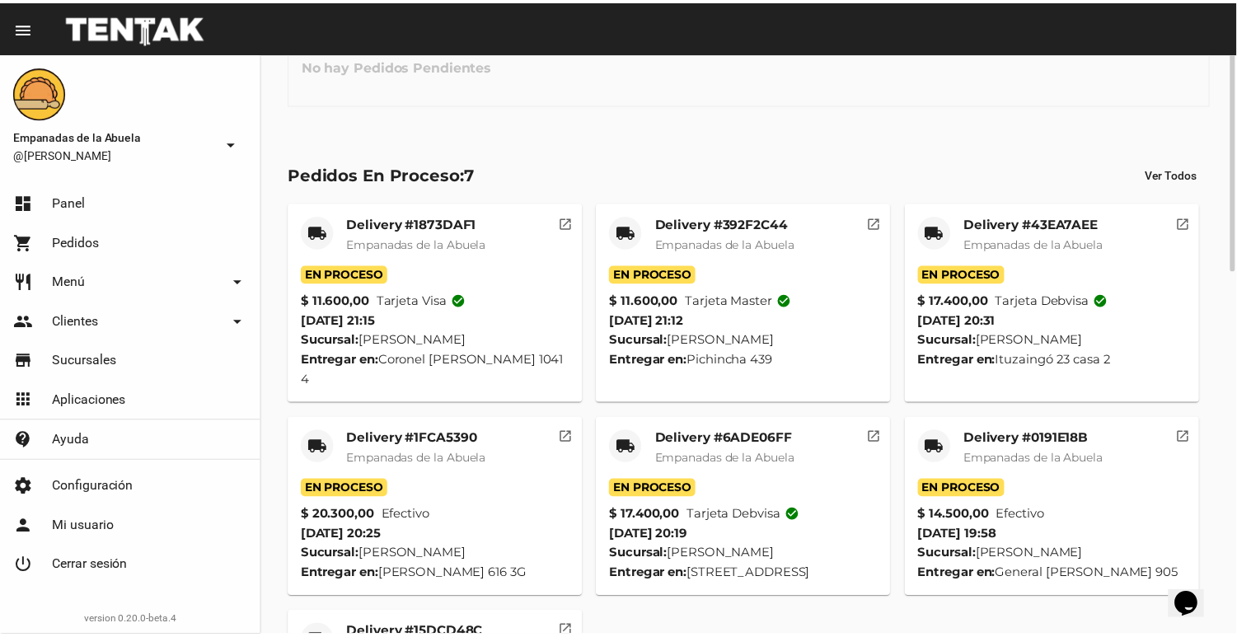
scroll to position [0, 0]
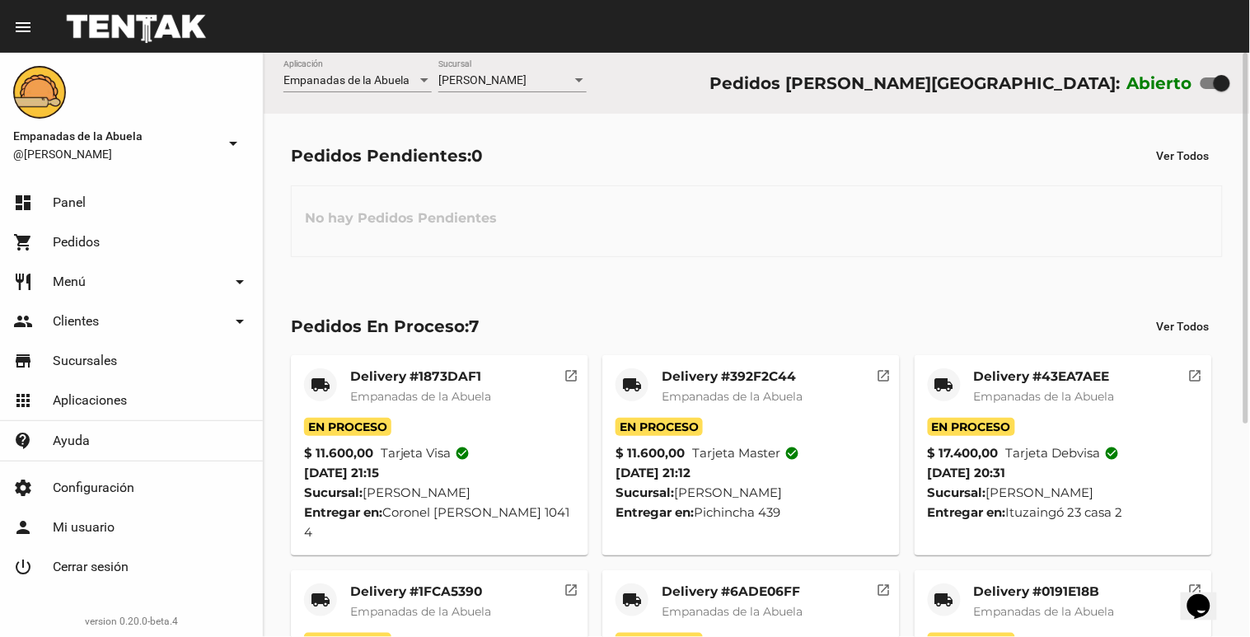
click at [525, 88] on div "[PERSON_NAME] Sucursal" at bounding box center [512, 76] width 148 height 32
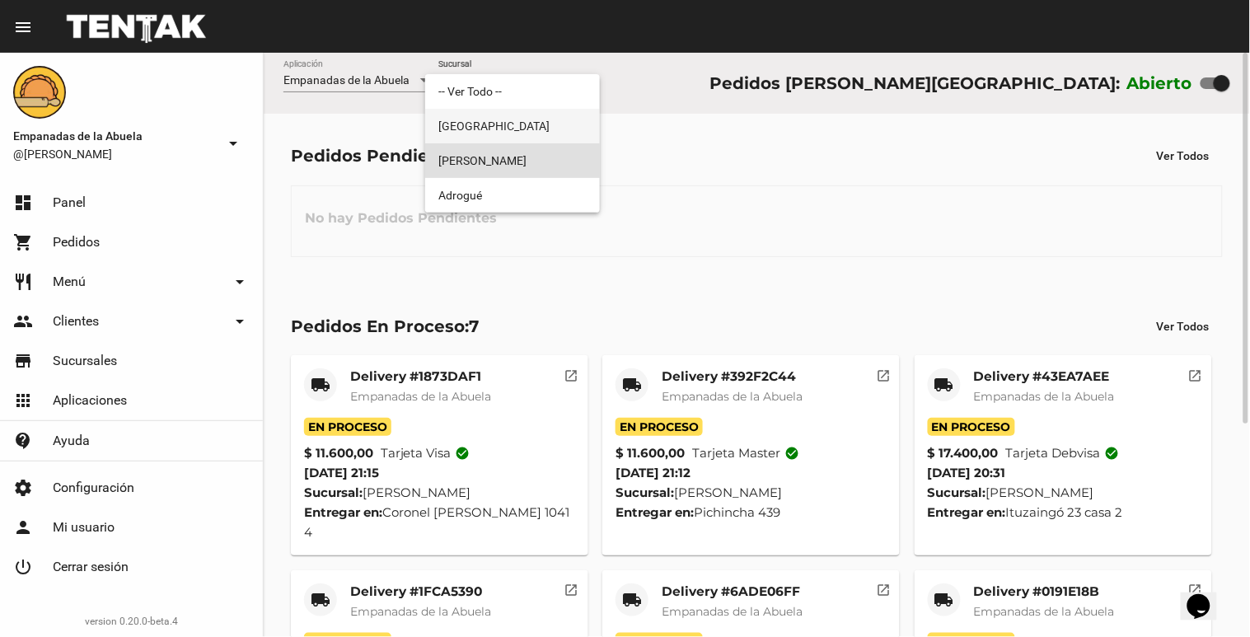
click at [516, 128] on span "[GEOGRAPHIC_DATA]" at bounding box center [512, 126] width 148 height 35
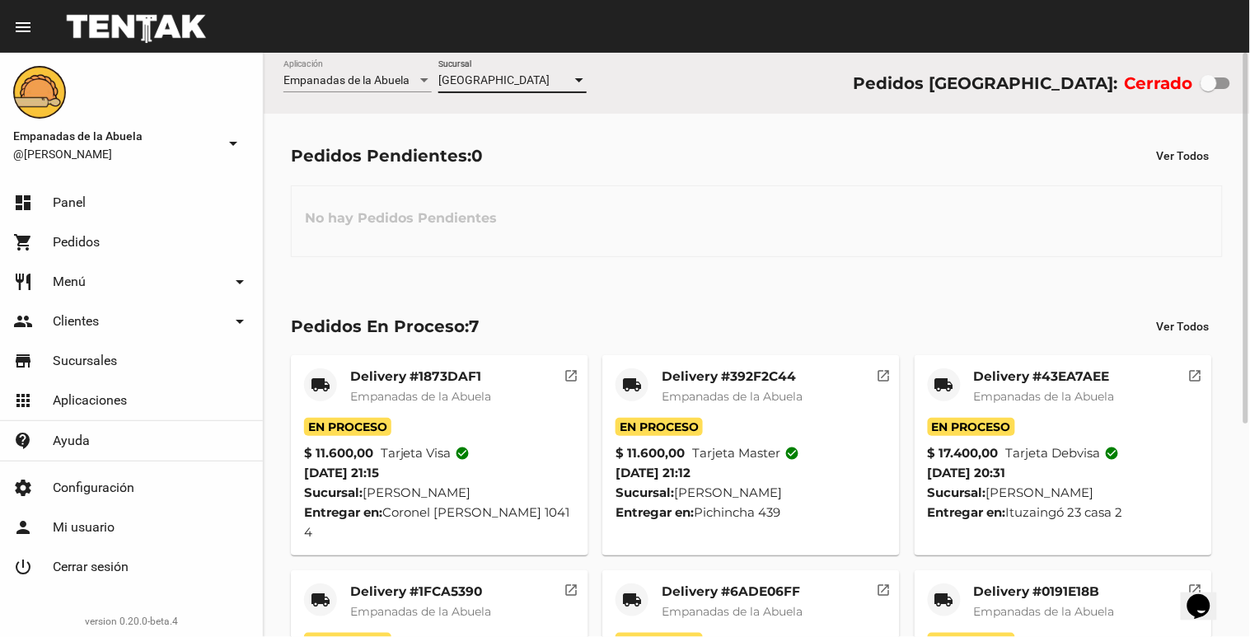
click at [540, 80] on div "[GEOGRAPHIC_DATA]" at bounding box center [505, 80] width 134 height 13
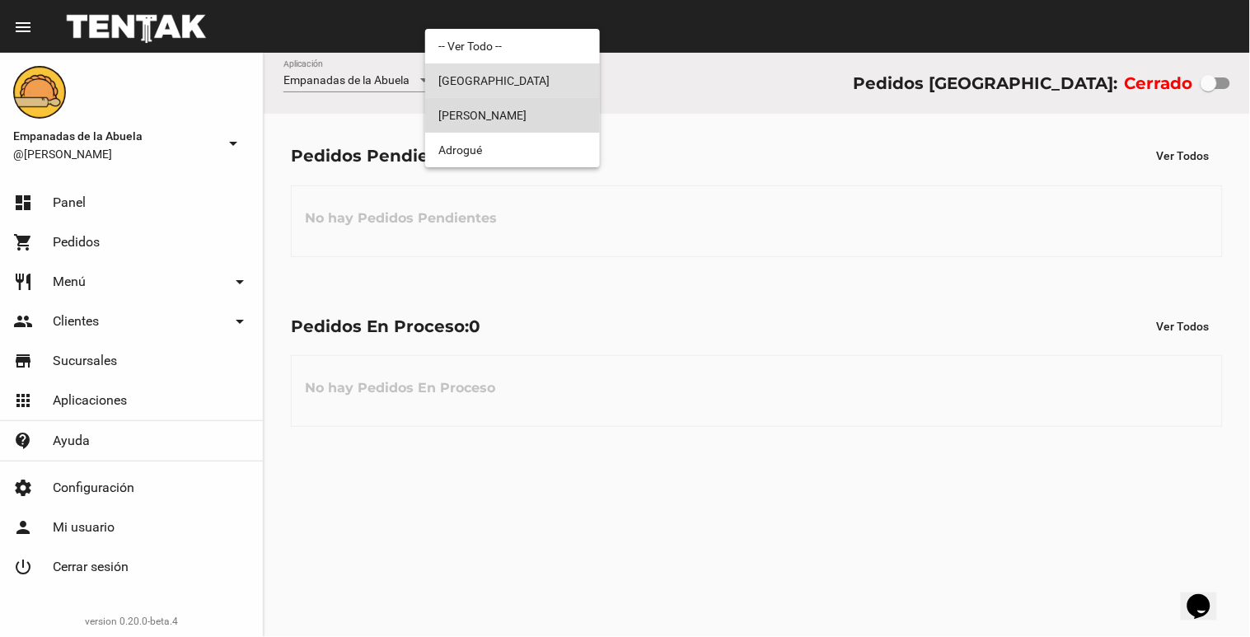
click at [525, 111] on span "[PERSON_NAME]" at bounding box center [512, 115] width 148 height 35
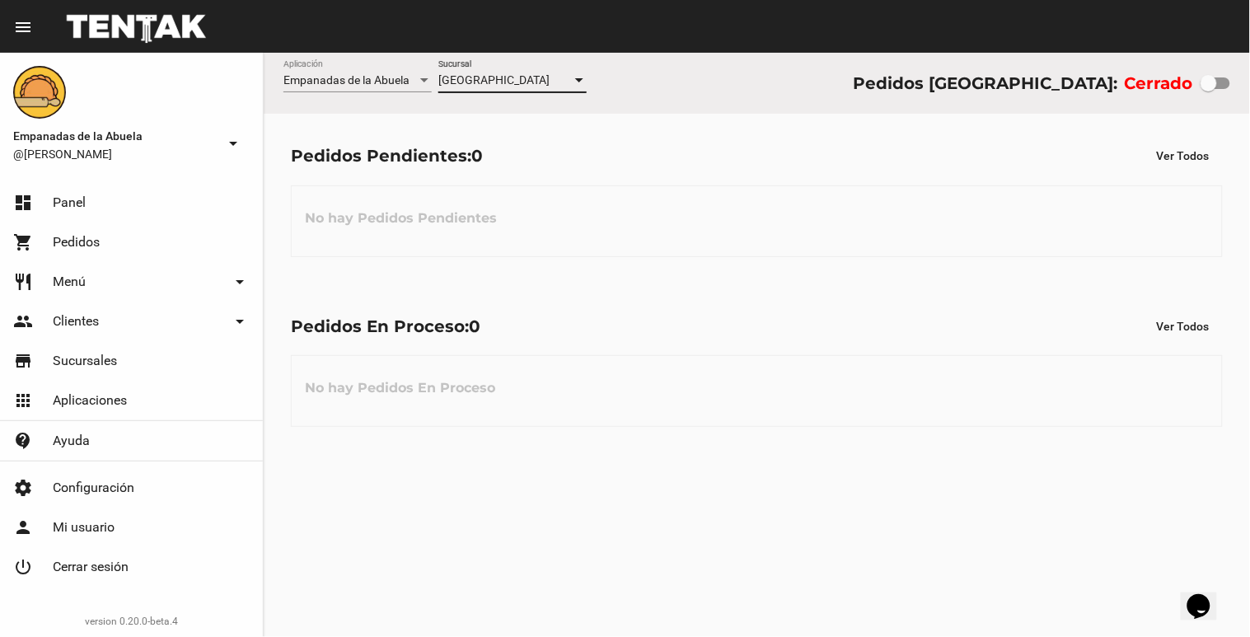
checkbox input "true"
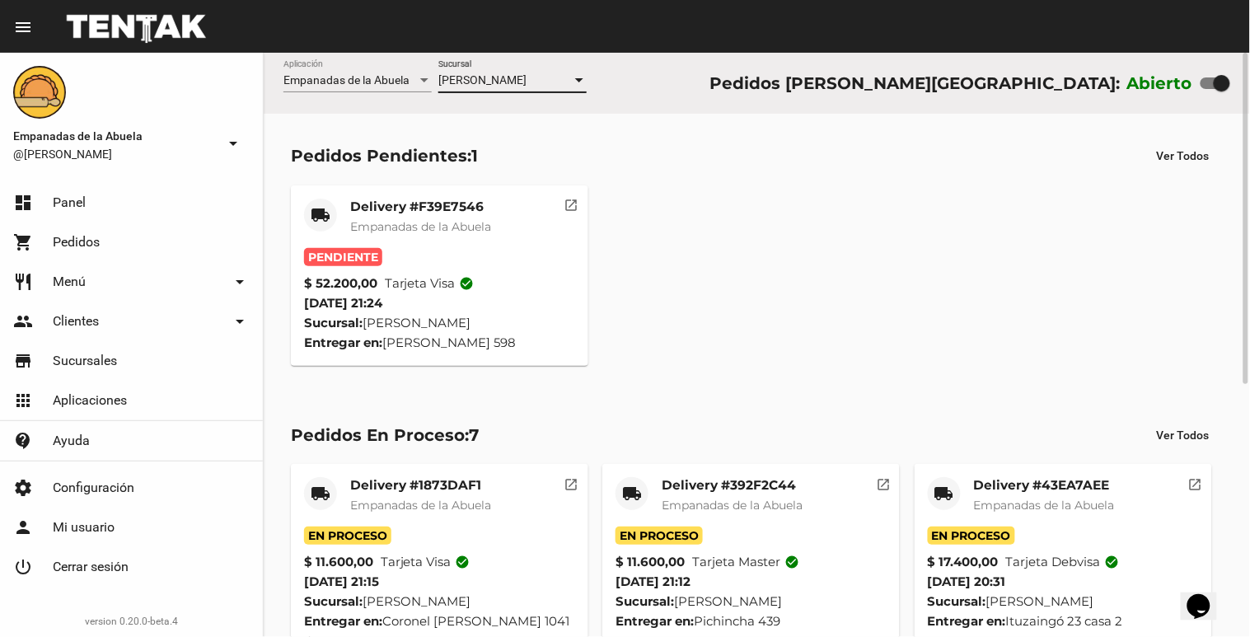
click at [442, 203] on mat-card-title "Delivery #F39E7546" at bounding box center [420, 207] width 141 height 16
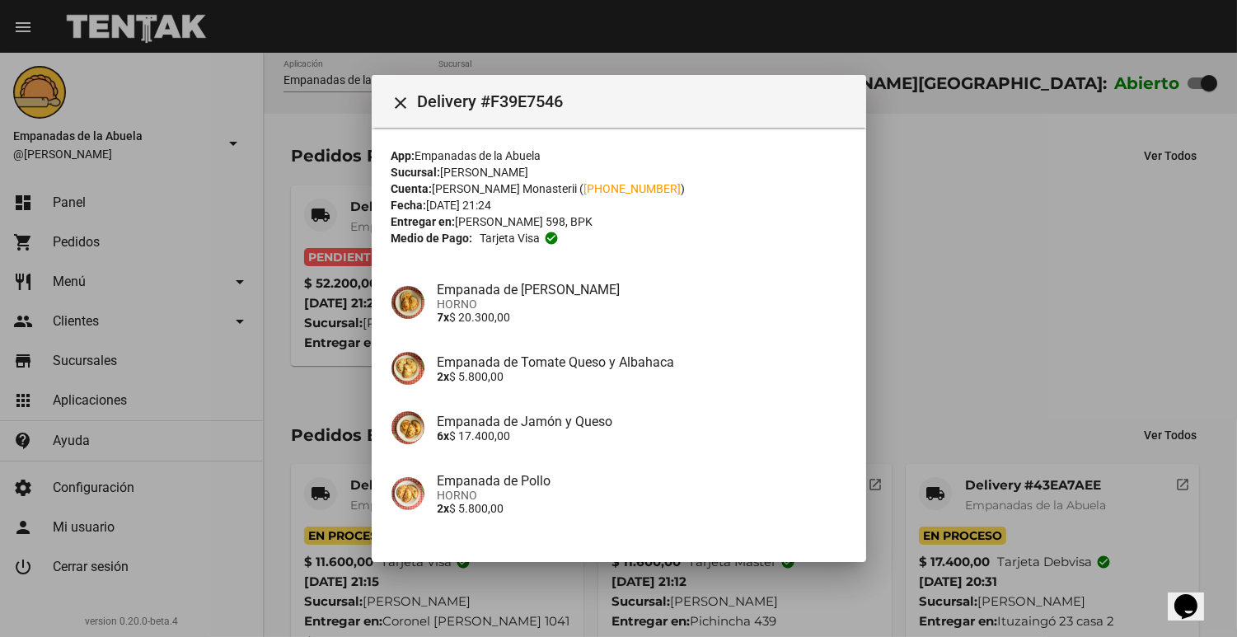
scroll to position [177, 0]
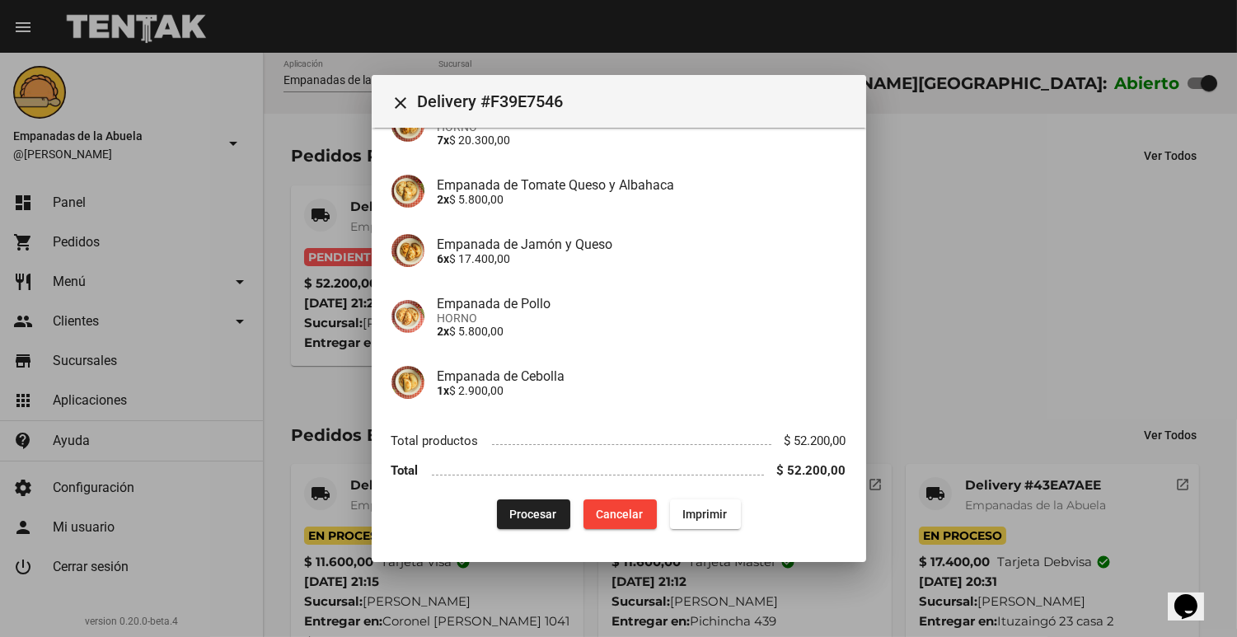
drag, startPoint x: 686, startPoint y: 506, endPoint x: 519, endPoint y: 513, distance: 166.6
click at [687, 508] on span "Imprimir" at bounding box center [705, 514] width 45 height 13
click at [520, 513] on span "Procesar" at bounding box center [533, 514] width 47 height 13
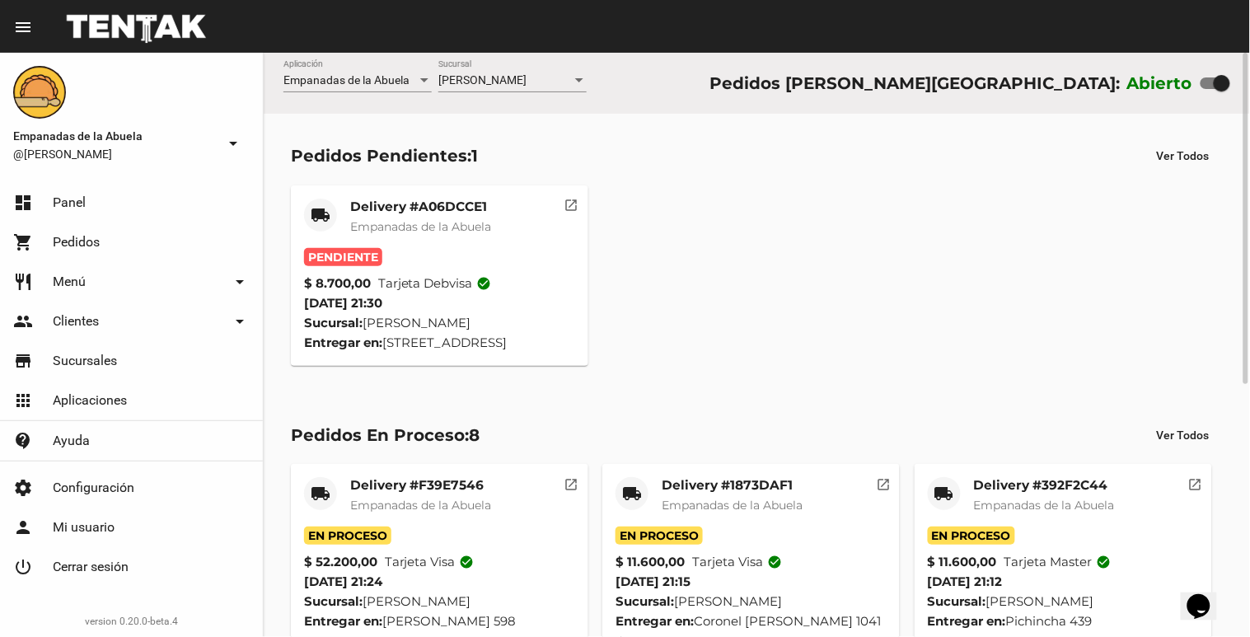
click at [434, 244] on div "Delivery #A06DCCE1 Empanadas de la Abuela" at bounding box center [420, 223] width 141 height 49
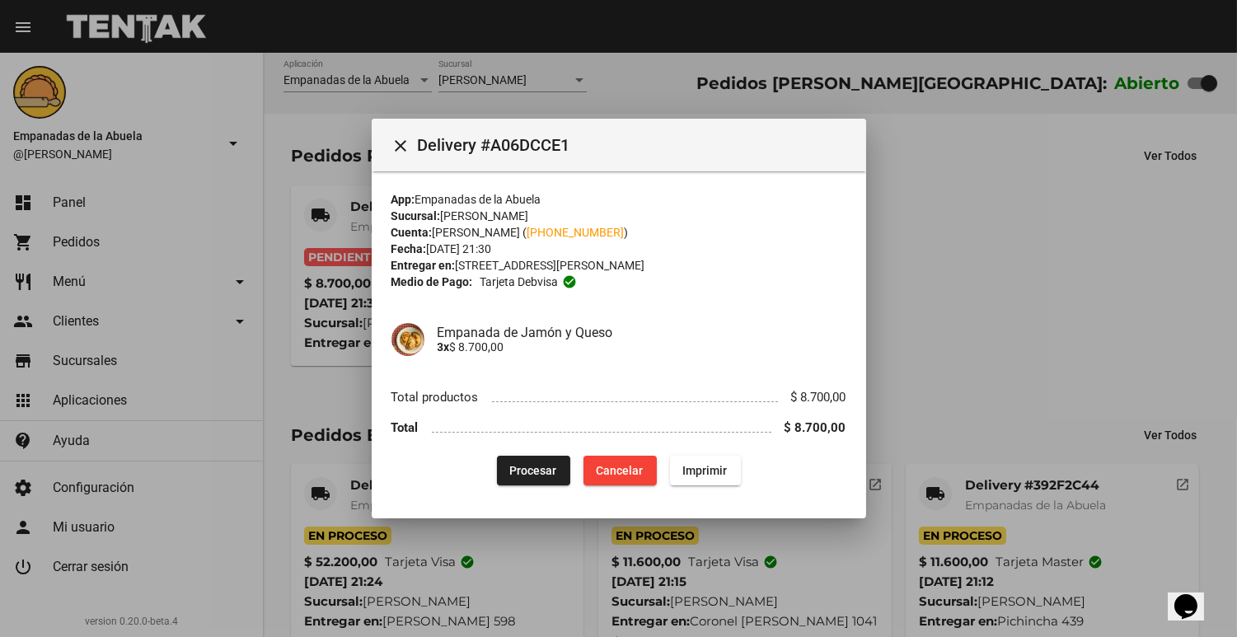
click at [545, 489] on mat-dialog-content "App: Empanadas de la Abuela Sucursal: [PERSON_NAME] Cuenta: [PERSON_NAME] ( [PH…" at bounding box center [619, 335] width 495 height 328
click at [534, 470] on span "Procesar" at bounding box center [533, 470] width 47 height 13
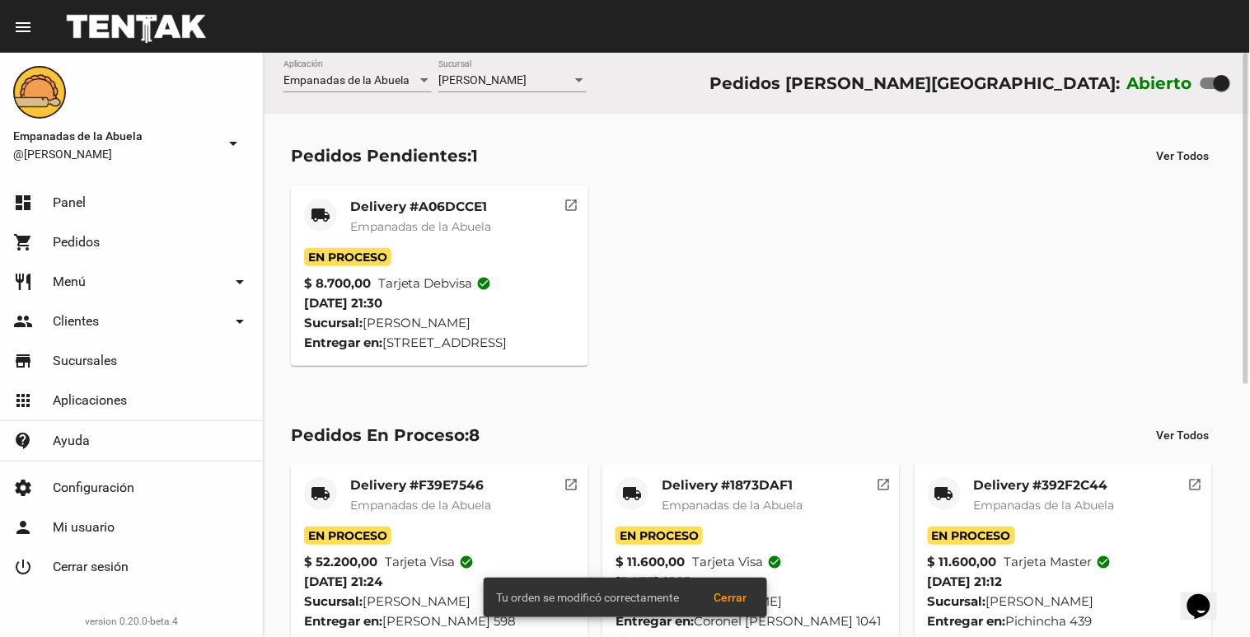
click at [405, 223] on span "Empanadas de la Abuela" at bounding box center [420, 226] width 141 height 15
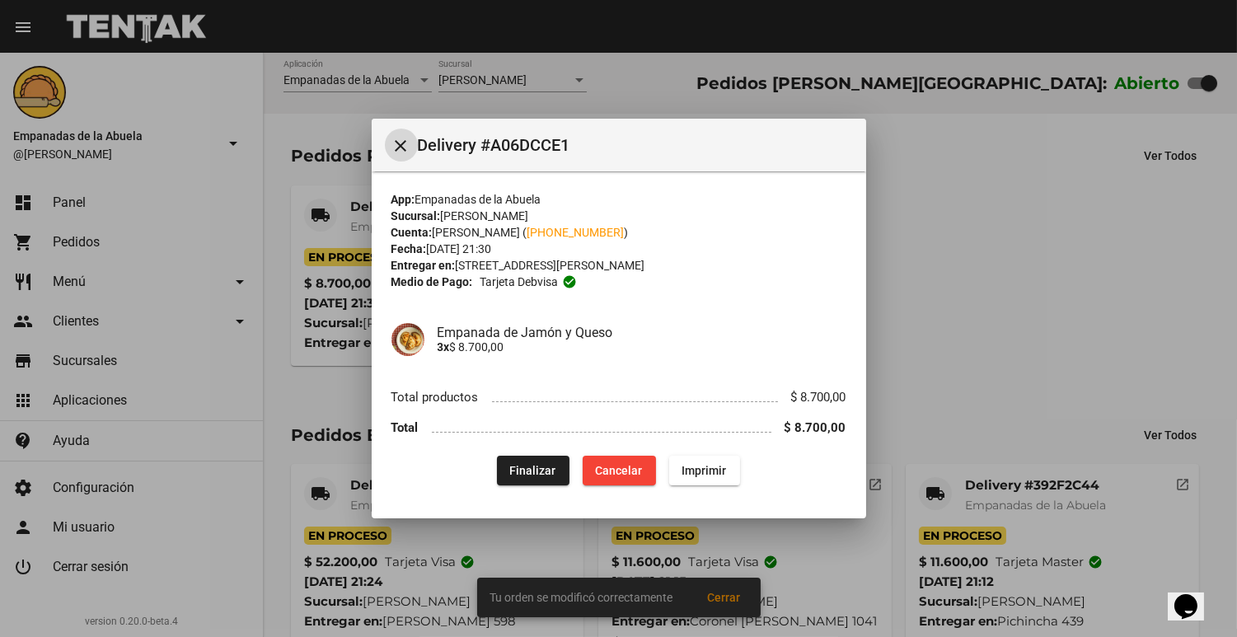
click at [693, 476] on span "Imprimir" at bounding box center [704, 470] width 45 height 13
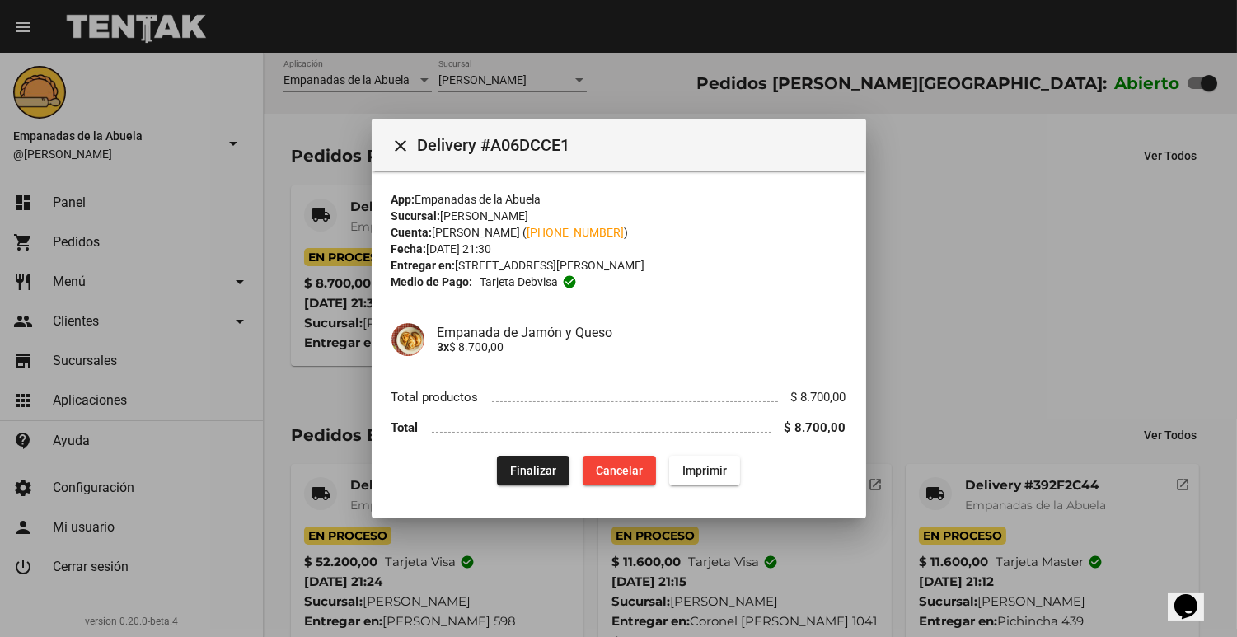
click at [1090, 260] on div at bounding box center [618, 318] width 1237 height 637
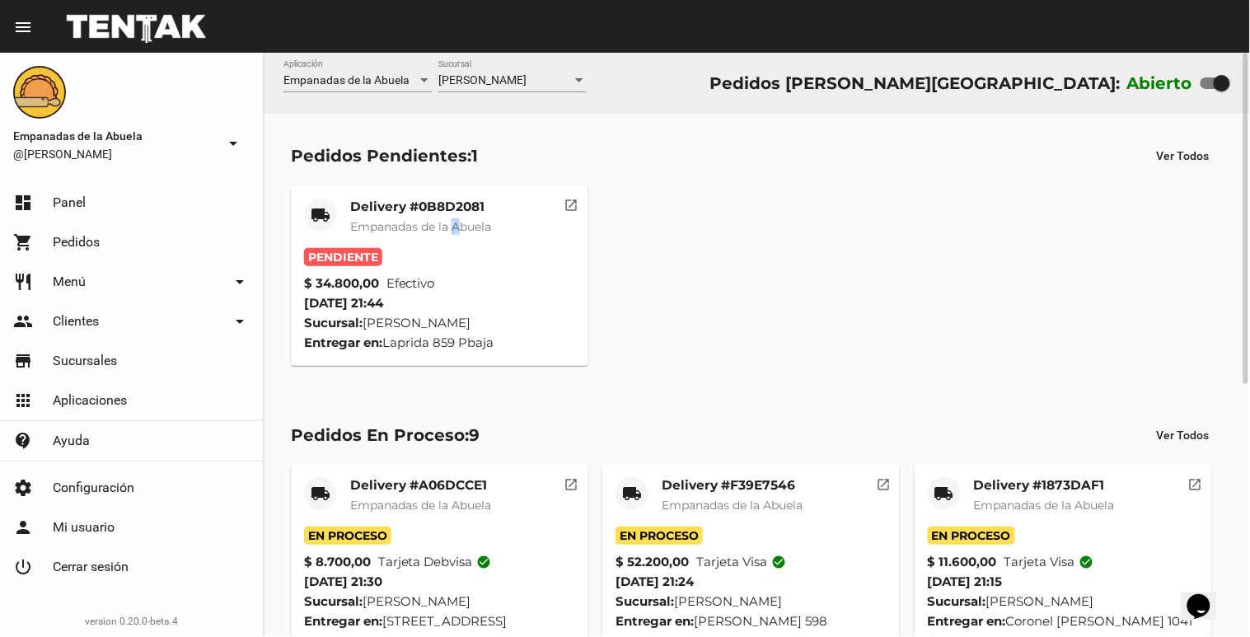
click at [462, 240] on div "Delivery #0B8D2081 Empanadas de la Abuela" at bounding box center [420, 223] width 141 height 49
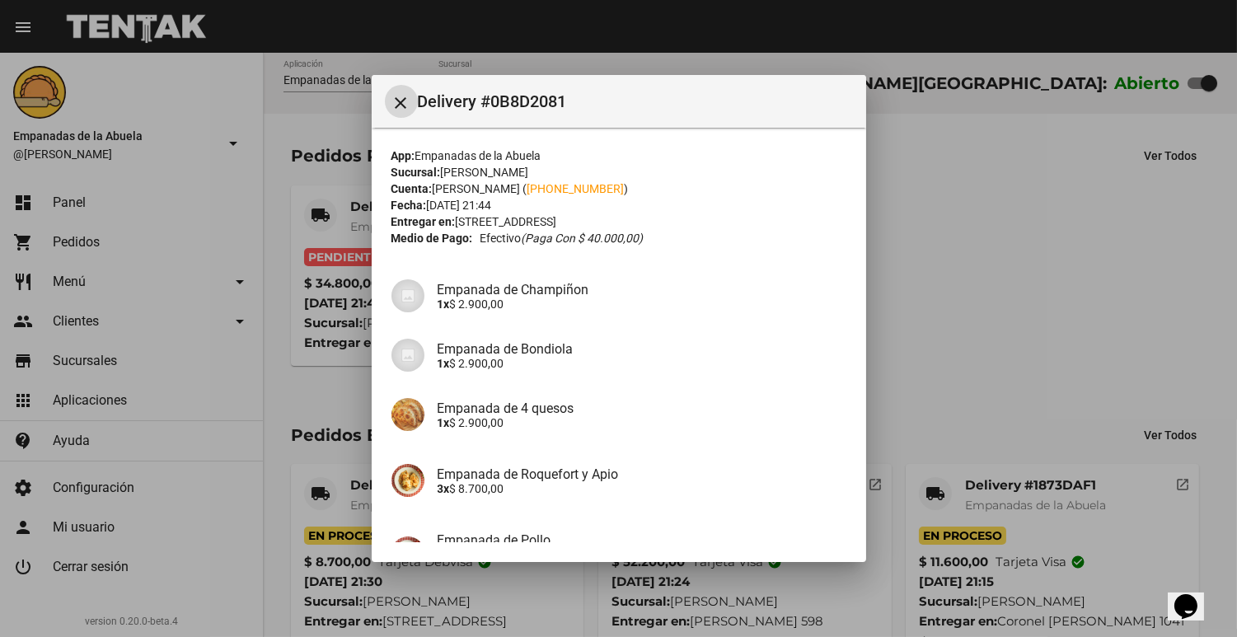
scroll to position [322, 0]
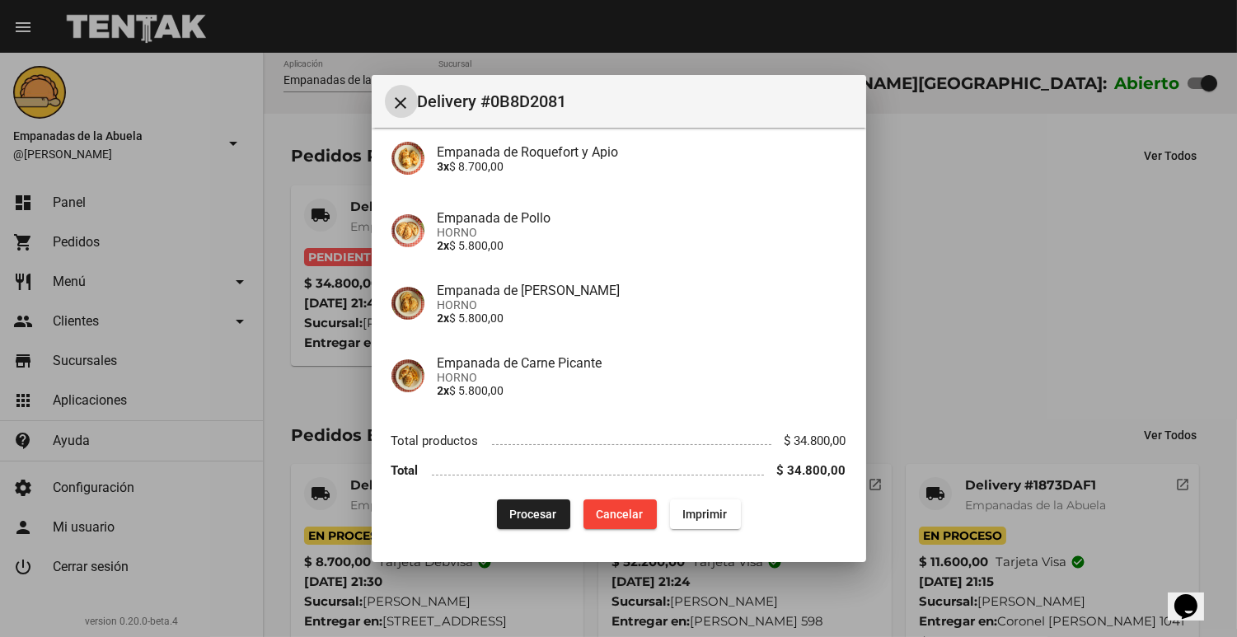
click at [537, 519] on span "Procesar" at bounding box center [533, 514] width 47 height 13
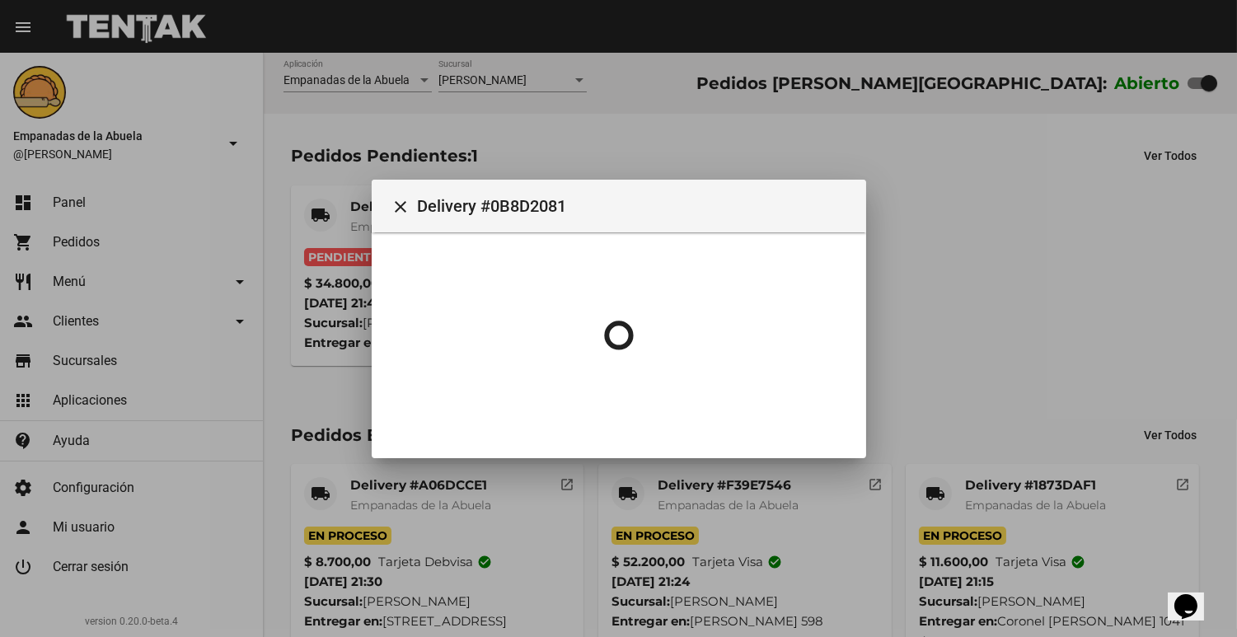
scroll to position [0, 0]
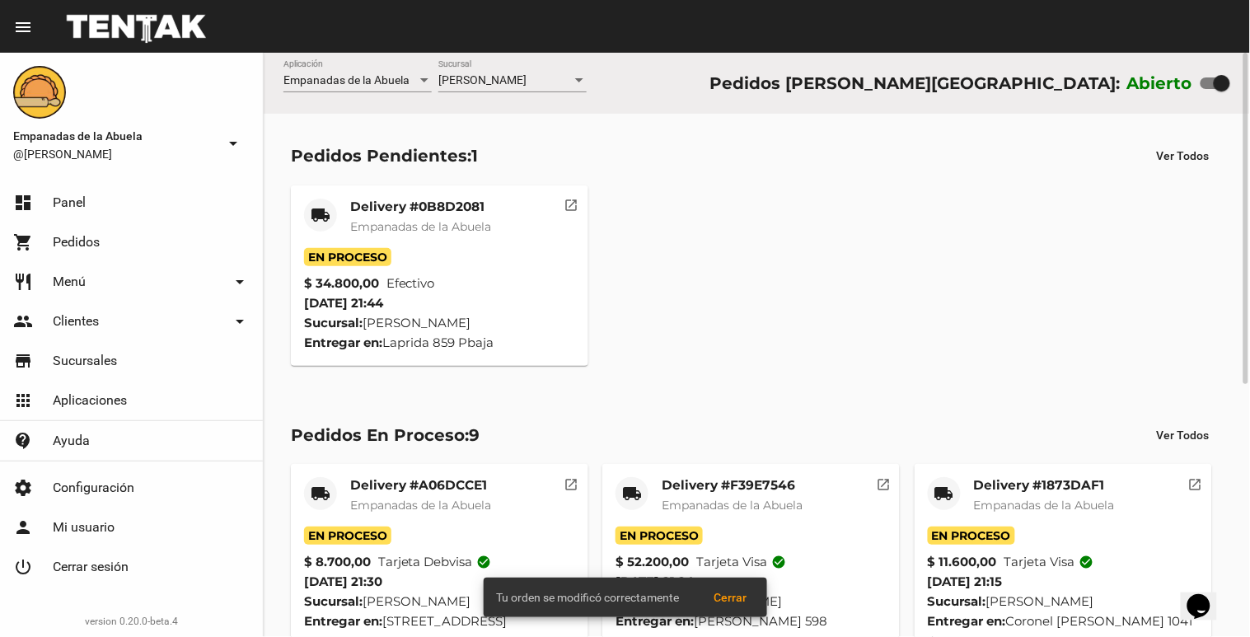
click at [355, 212] on mat-card-title "Delivery #0B8D2081" at bounding box center [420, 207] width 141 height 16
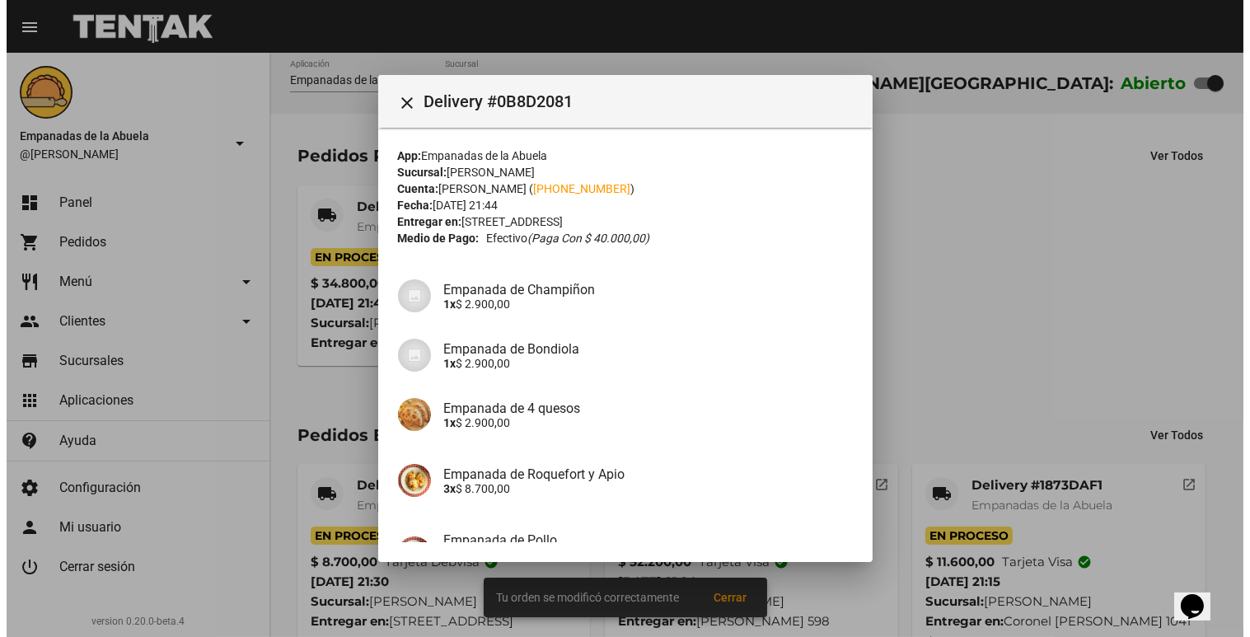
scroll to position [322, 0]
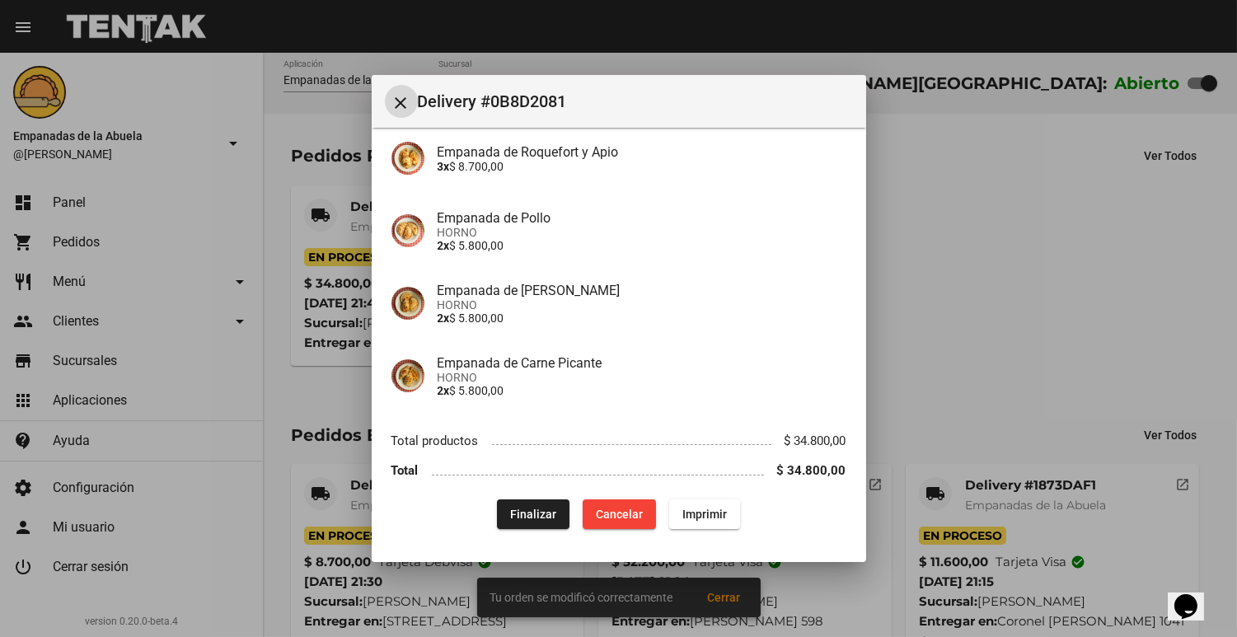
click at [712, 508] on span "Imprimir" at bounding box center [704, 514] width 45 height 13
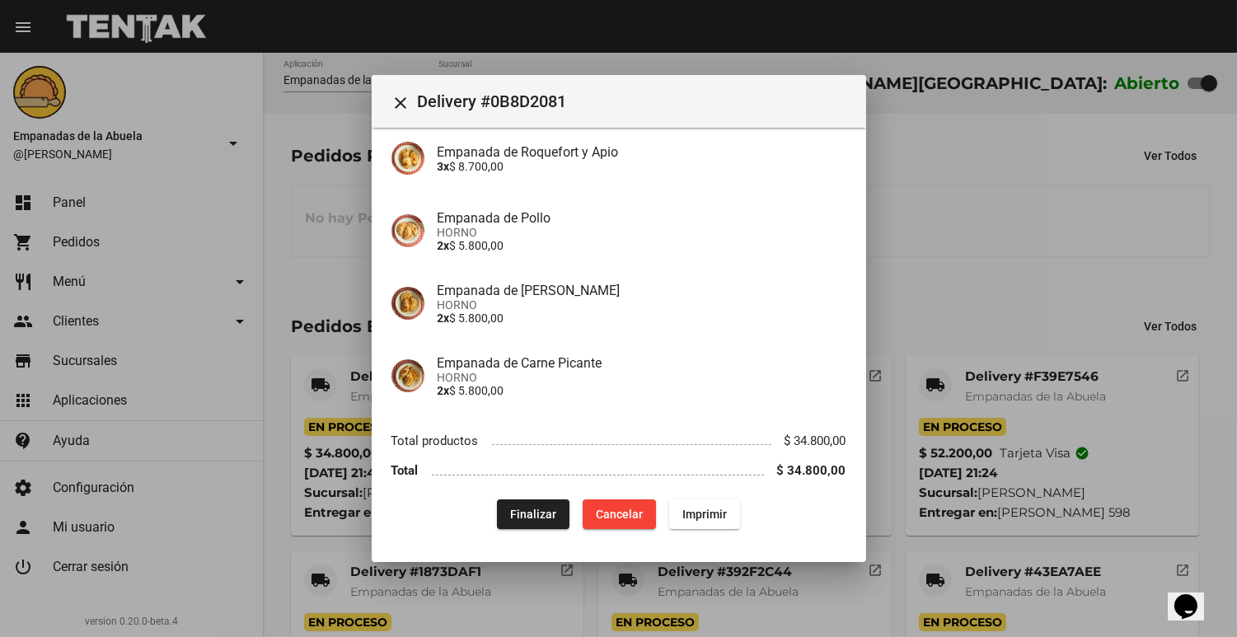
click at [1074, 168] on div at bounding box center [618, 318] width 1237 height 637
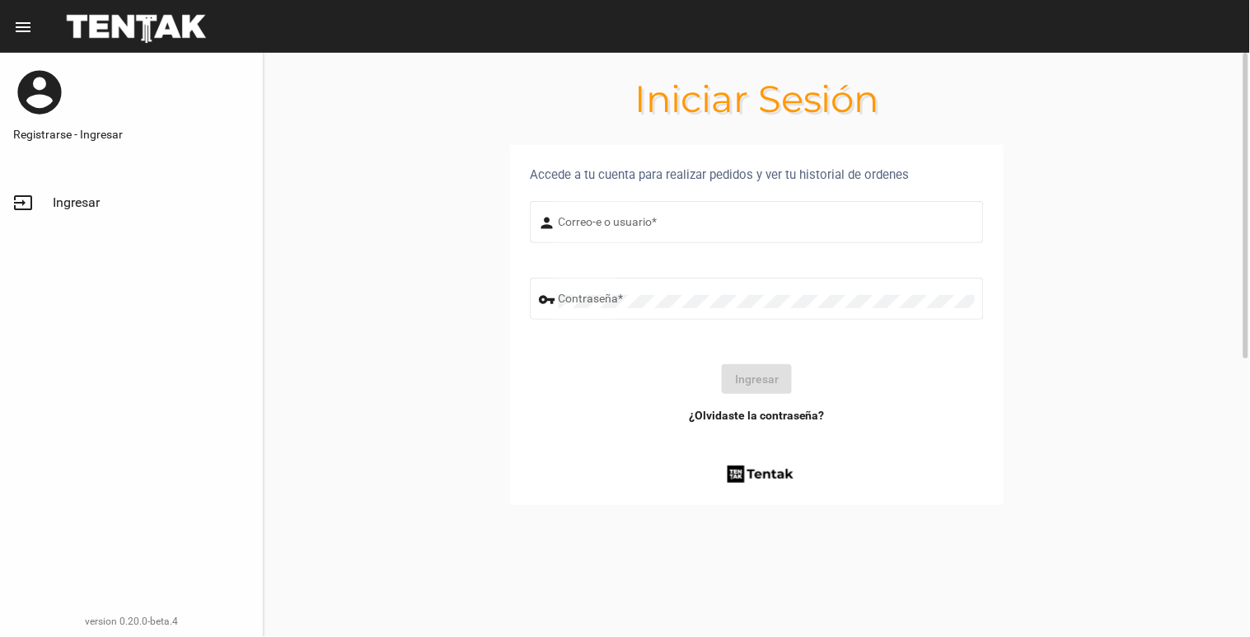
type input "[EMAIL_ADDRESS][DOMAIN_NAME]"
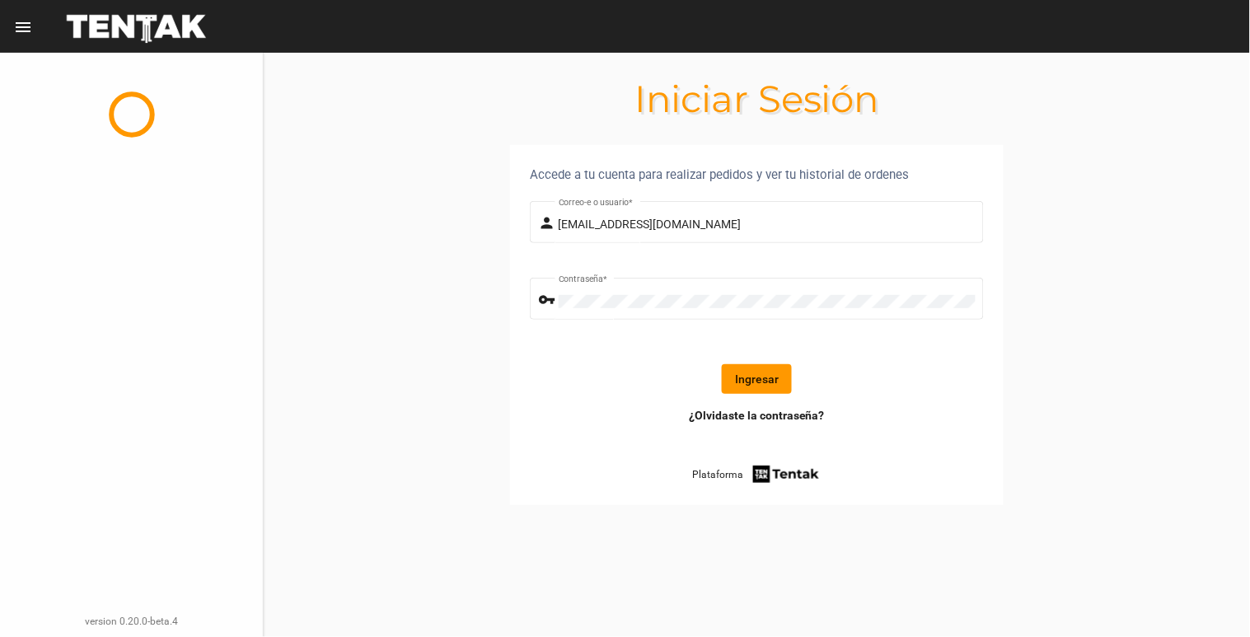
click at [745, 359] on form "person [EMAIL_ADDRESS][DOMAIN_NAME] Correo-e o usuario * vpn_key Contraseña * I…" at bounding box center [757, 302] width 454 height 209
click at [740, 379] on button "Ingresar" at bounding box center [757, 379] width 70 height 30
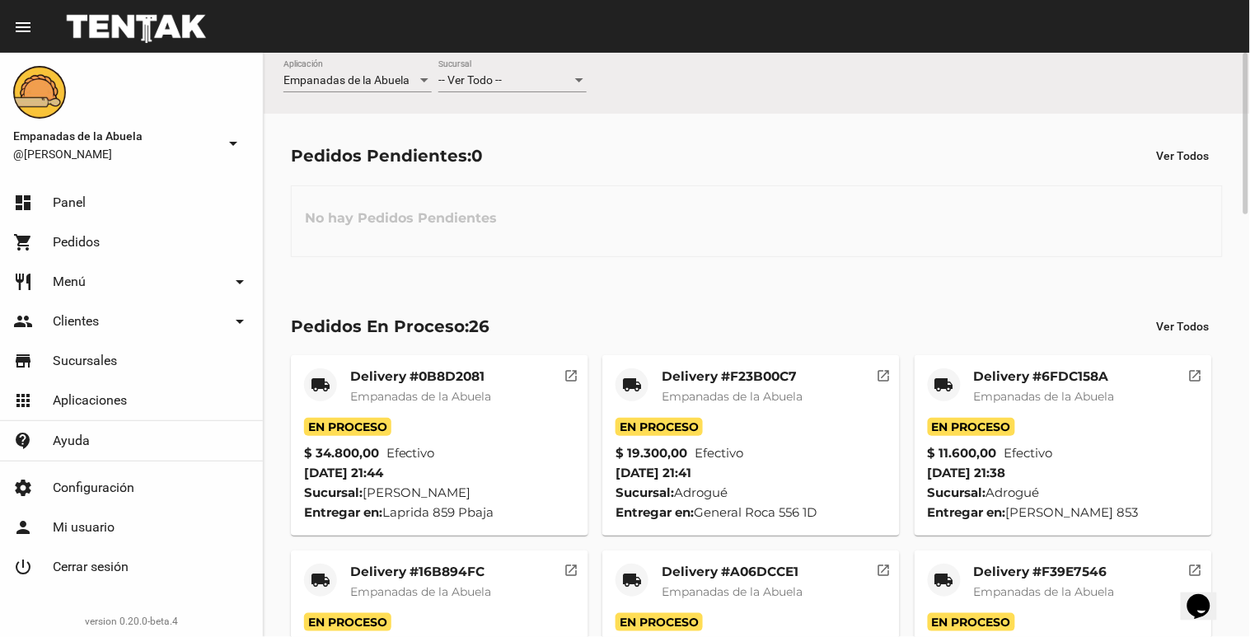
click at [520, 58] on div "Empanadas de la Abuela Aplicación -- Ver Todo -- Sucursal" at bounding box center [757, 83] width 987 height 61
click at [500, 103] on div "-- Ver Todo -- Sucursal" at bounding box center [512, 83] width 148 height 47
click at [499, 91] on div "-- Ver Todo -- Sucursal" at bounding box center [512, 76] width 148 height 32
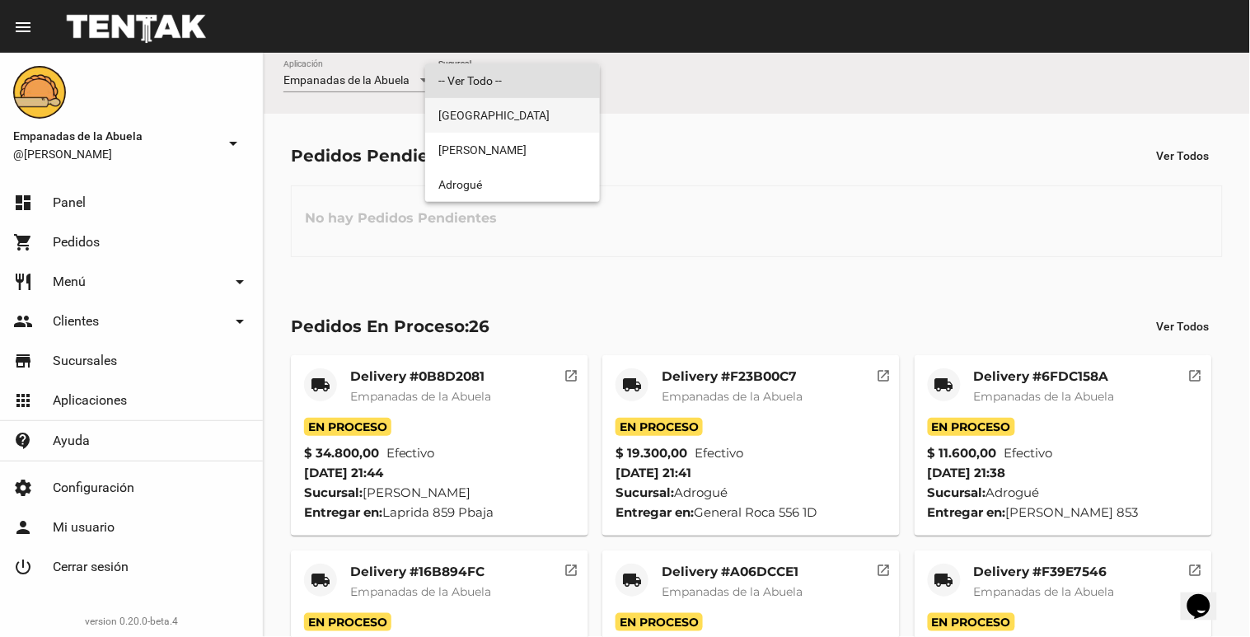
click at [497, 120] on span "[GEOGRAPHIC_DATA]" at bounding box center [512, 115] width 148 height 35
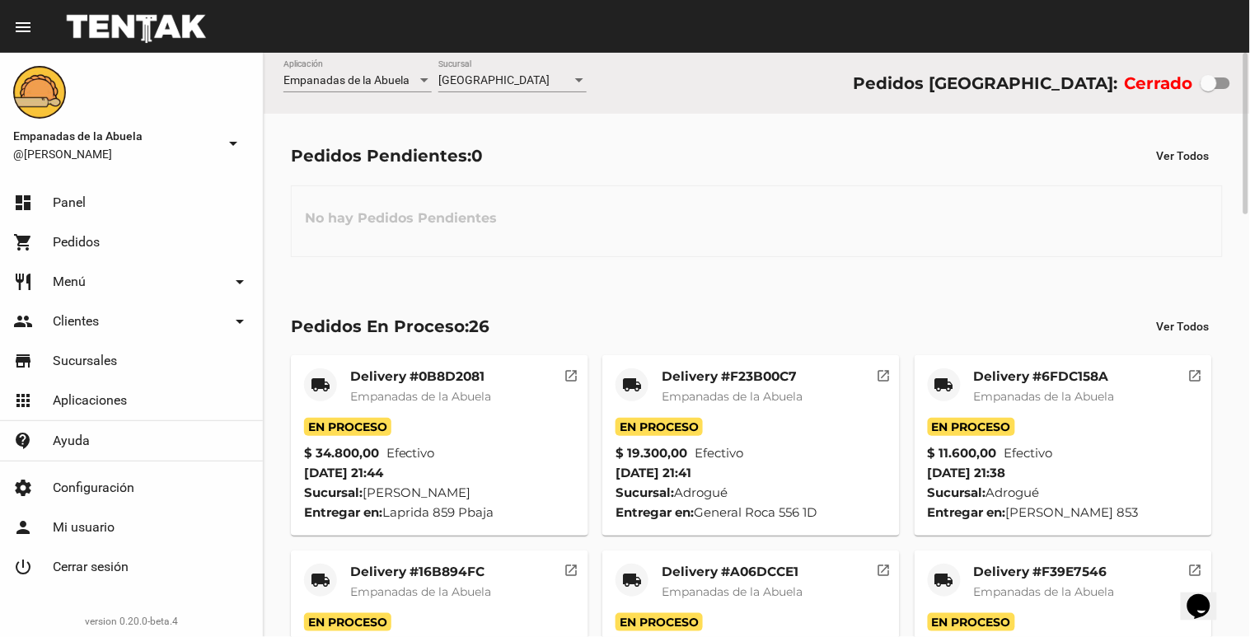
click at [532, 70] on div "Monte Grande Sucursal" at bounding box center [512, 76] width 148 height 32
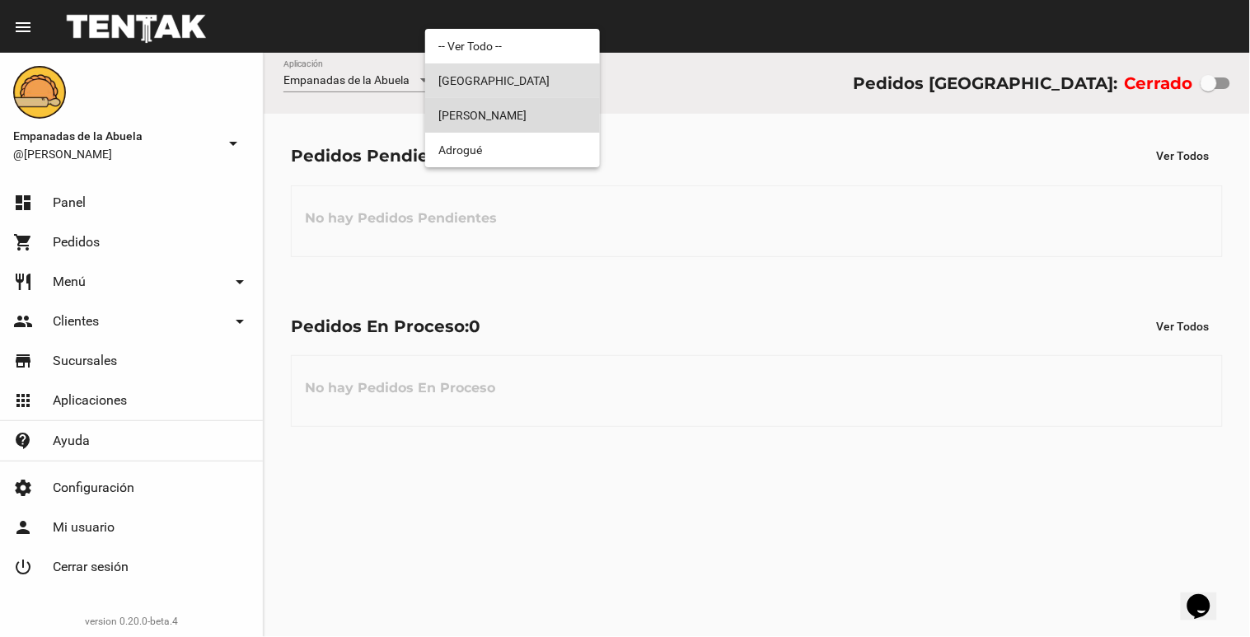
click at [513, 108] on span "[PERSON_NAME]" at bounding box center [512, 115] width 148 height 35
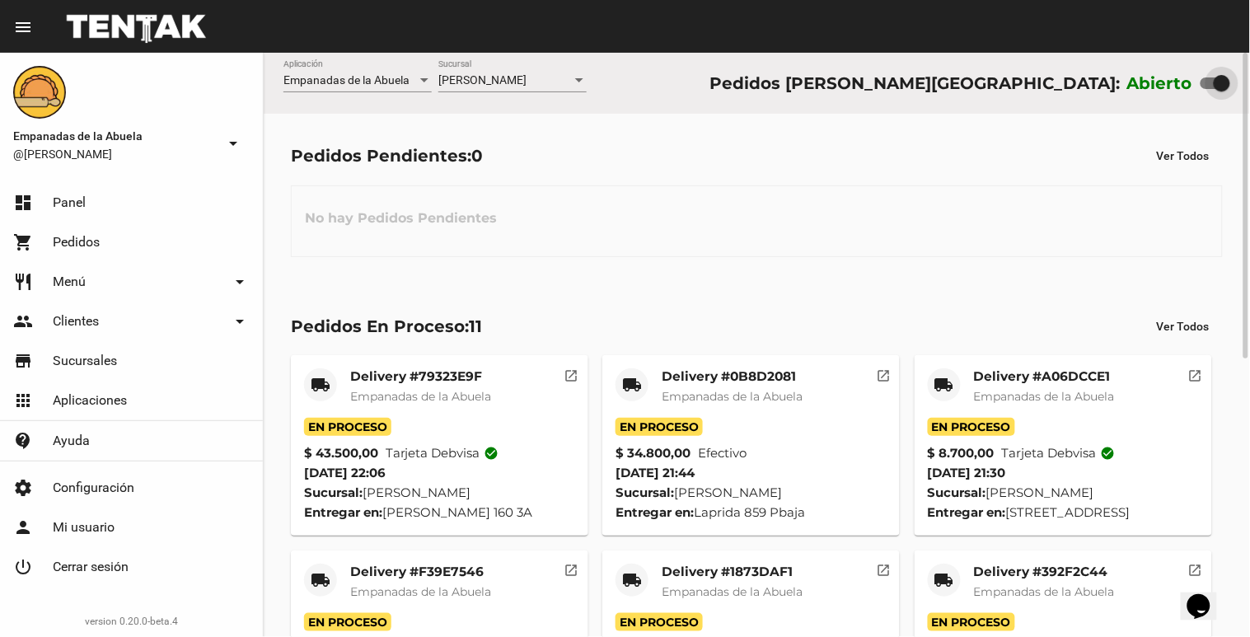
click at [1210, 84] on div at bounding box center [1216, 83] width 30 height 12
click at [1209, 89] on input "checkbox" at bounding box center [1208, 89] width 1 height 1
checkbox input "false"
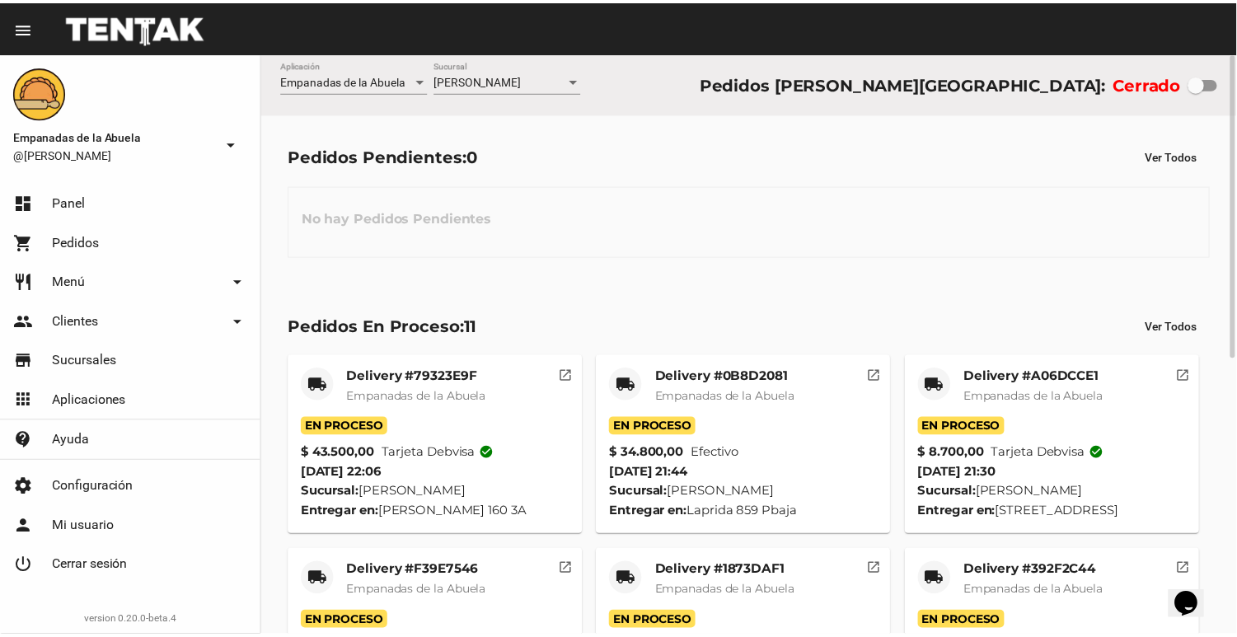
scroll to position [531, 0]
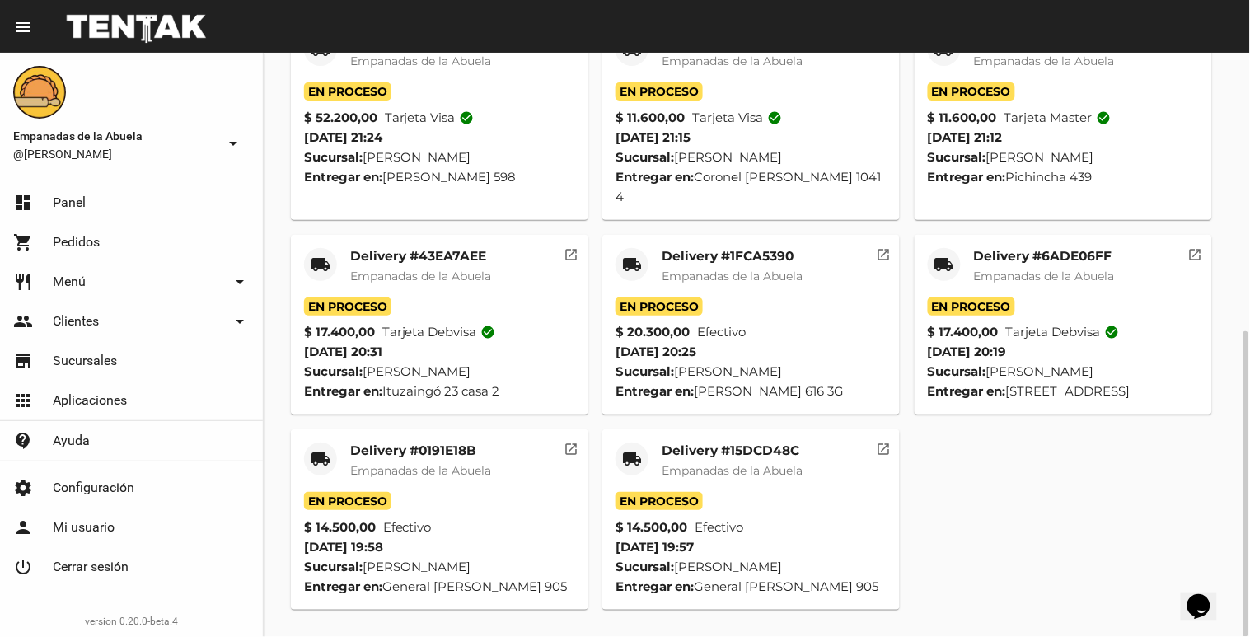
click at [761, 463] on span "Empanadas de la Abuela" at bounding box center [732, 470] width 141 height 15
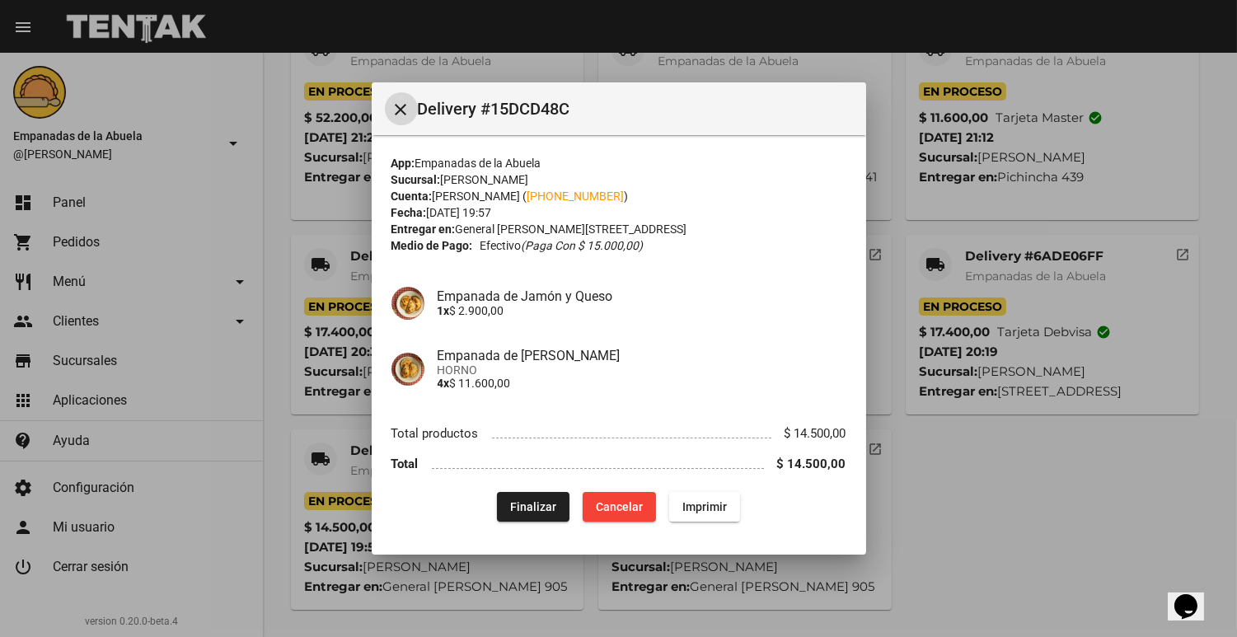
click at [516, 509] on span "Finalizar" at bounding box center [533, 506] width 46 height 13
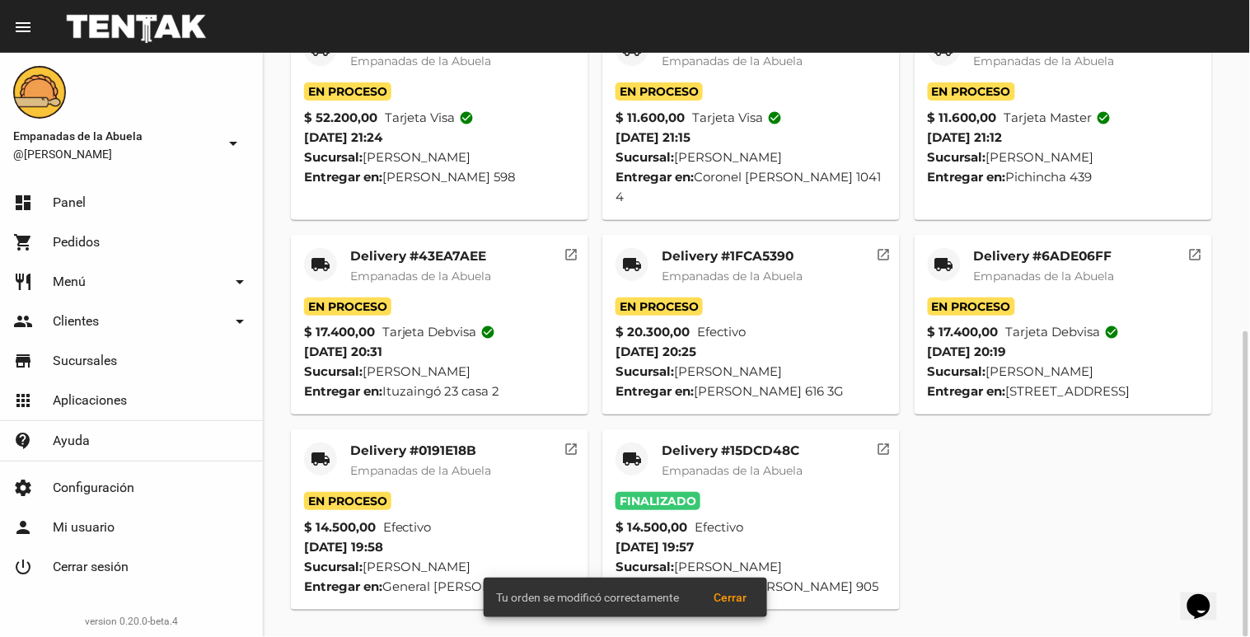
click at [429, 451] on mat-card-title "Delivery #0191E18B" at bounding box center [420, 451] width 141 height 16
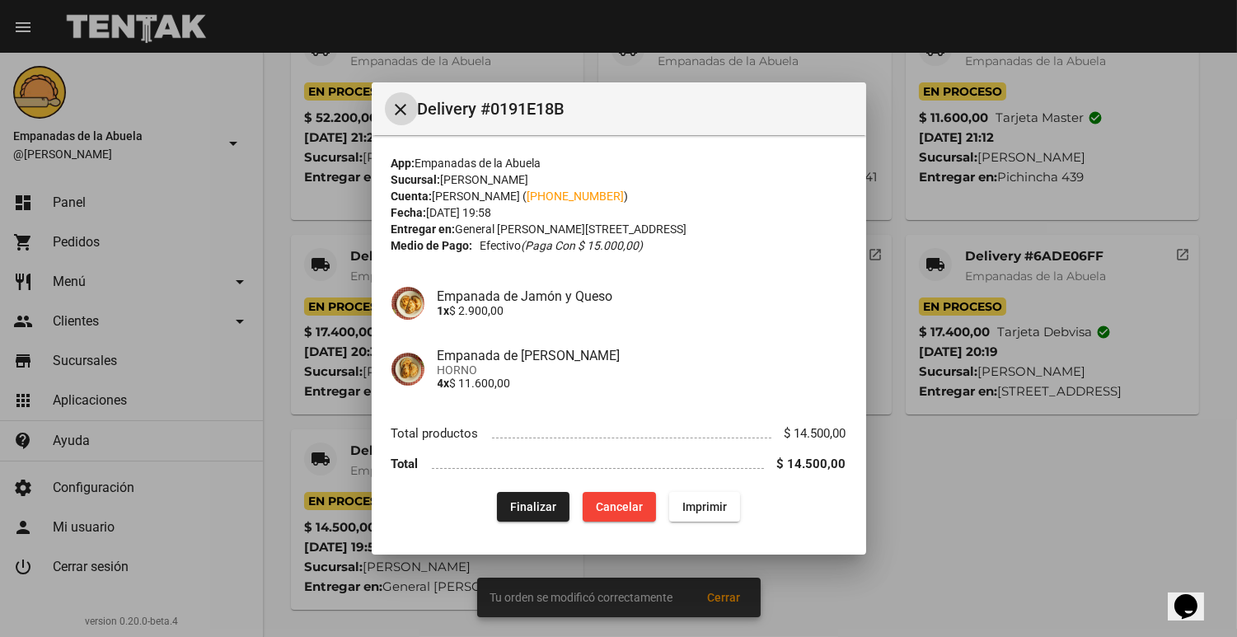
click at [506, 512] on button "Finalizar" at bounding box center [533, 507] width 73 height 30
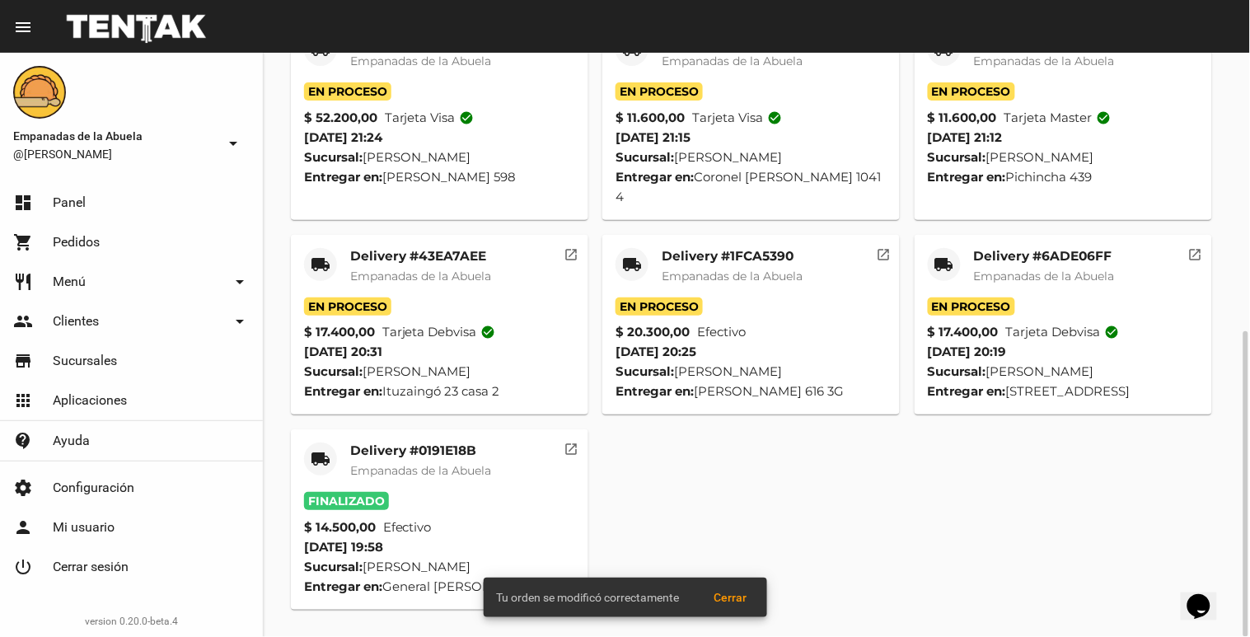
click at [968, 248] on mat-card-header "local_shipping Delivery #6ADE06FF Empanadas de [GEOGRAPHIC_DATA]" at bounding box center [1063, 272] width 271 height 49
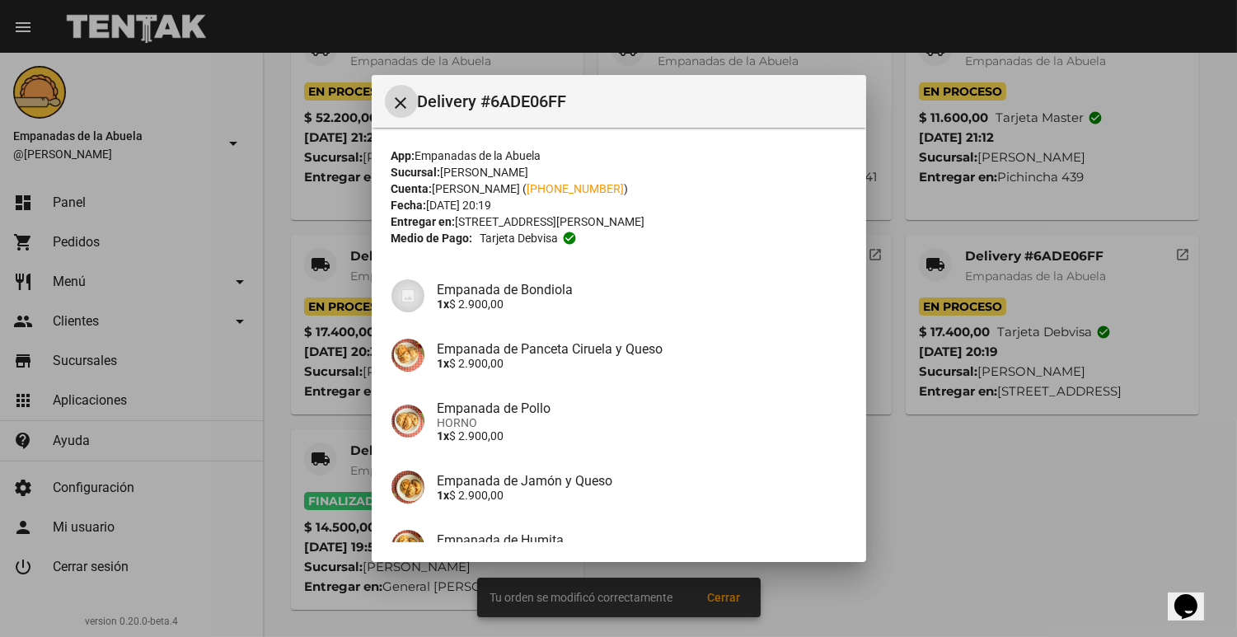
scroll to position [236, 0]
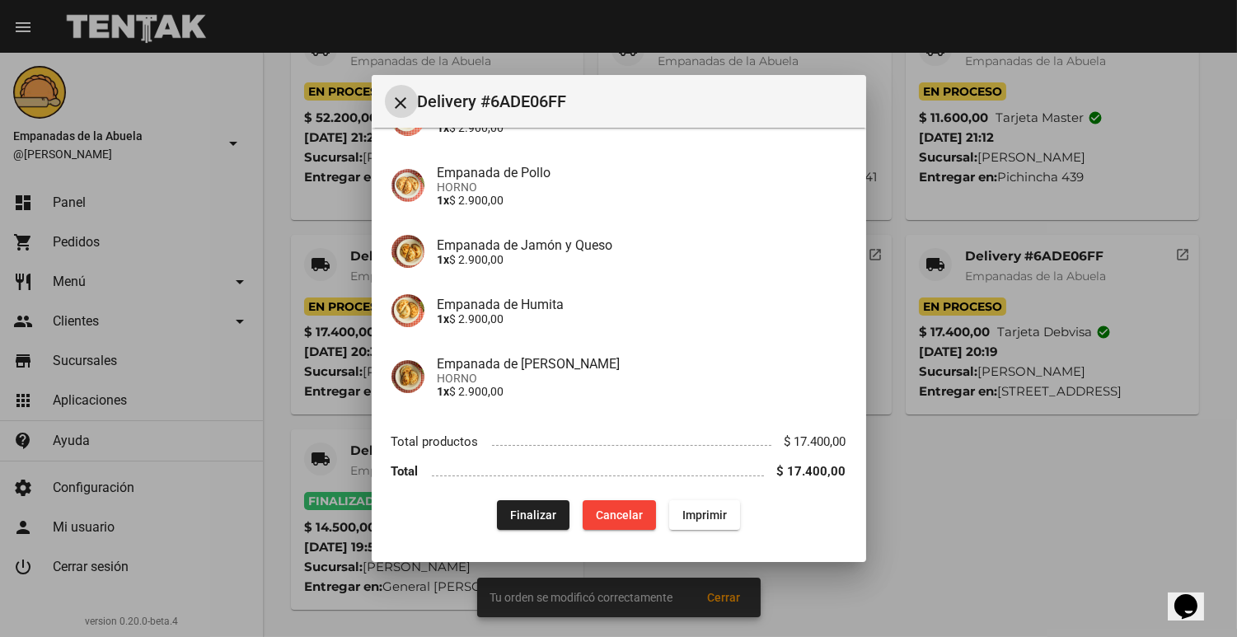
click at [509, 506] on button "Finalizar" at bounding box center [533, 515] width 73 height 30
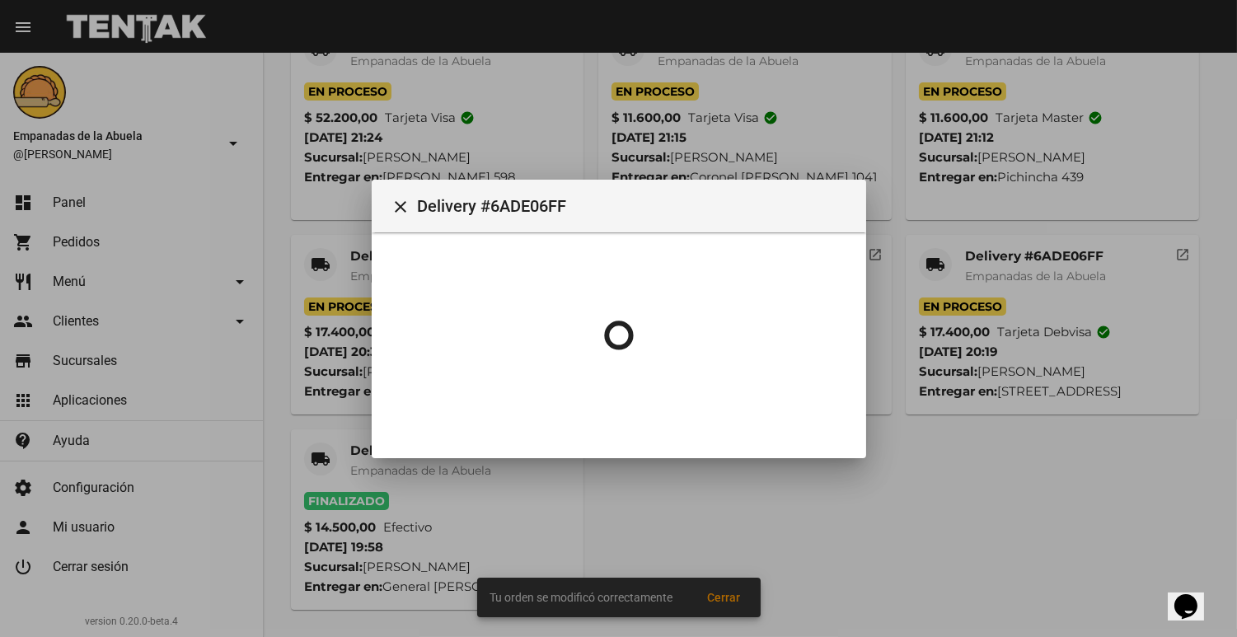
scroll to position [0, 0]
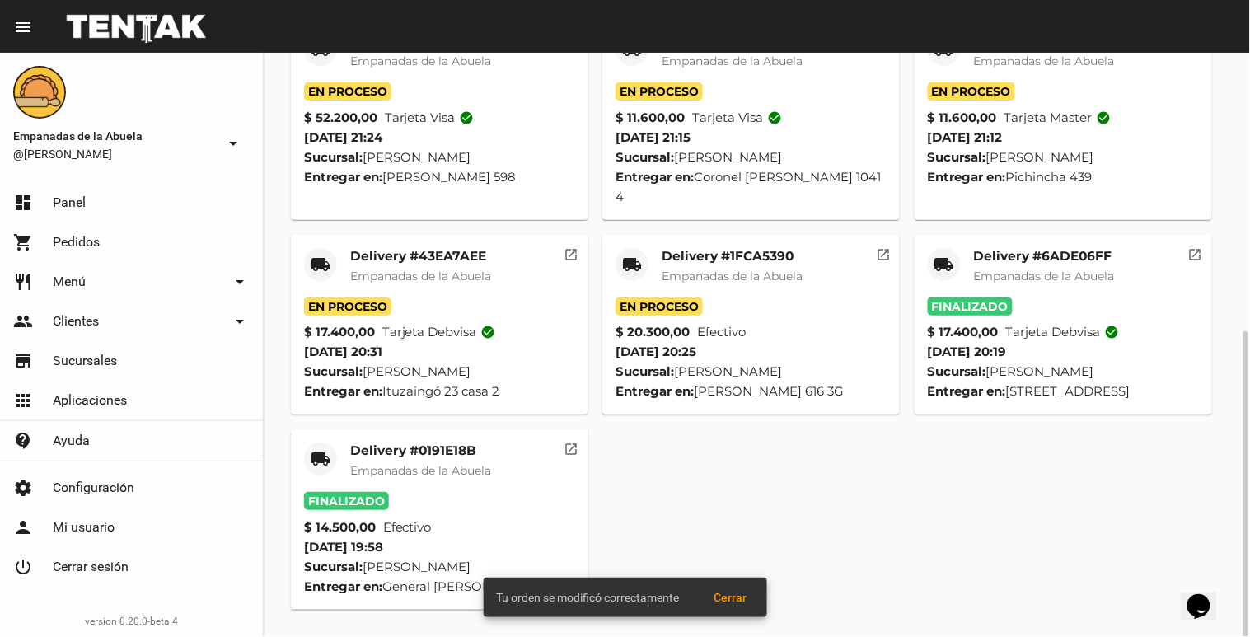
click at [649, 248] on mat-card-header "local_shipping Delivery #1FCA5390 Empanadas de [GEOGRAPHIC_DATA]" at bounding box center [751, 272] width 271 height 49
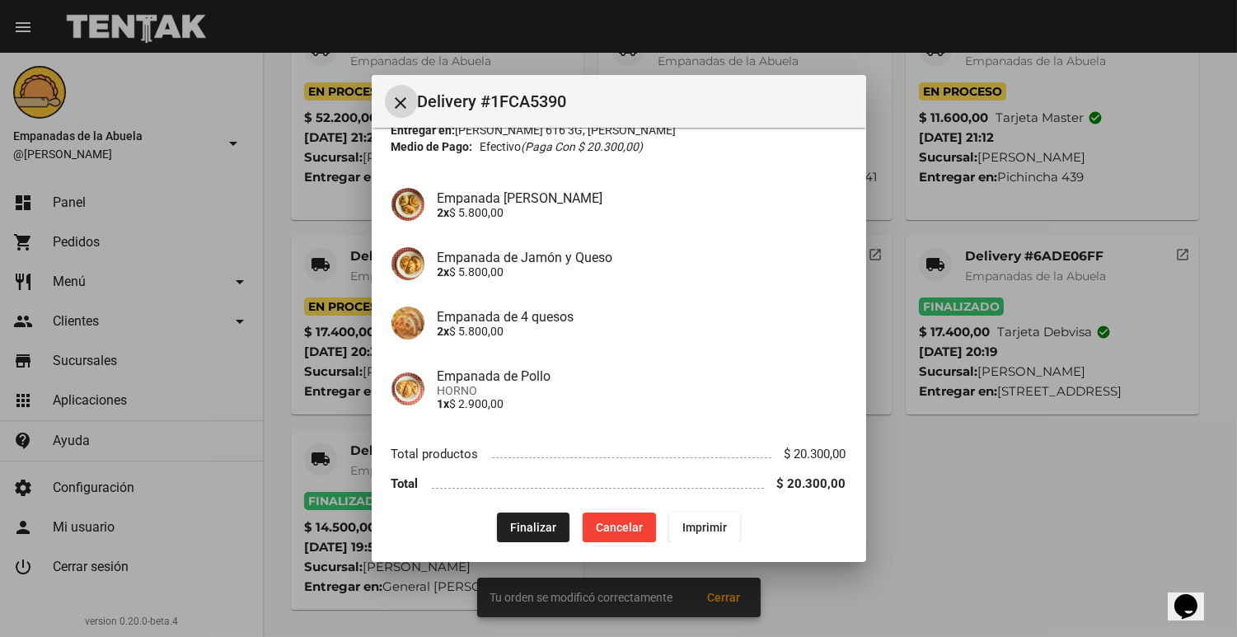
scroll to position [104, 0]
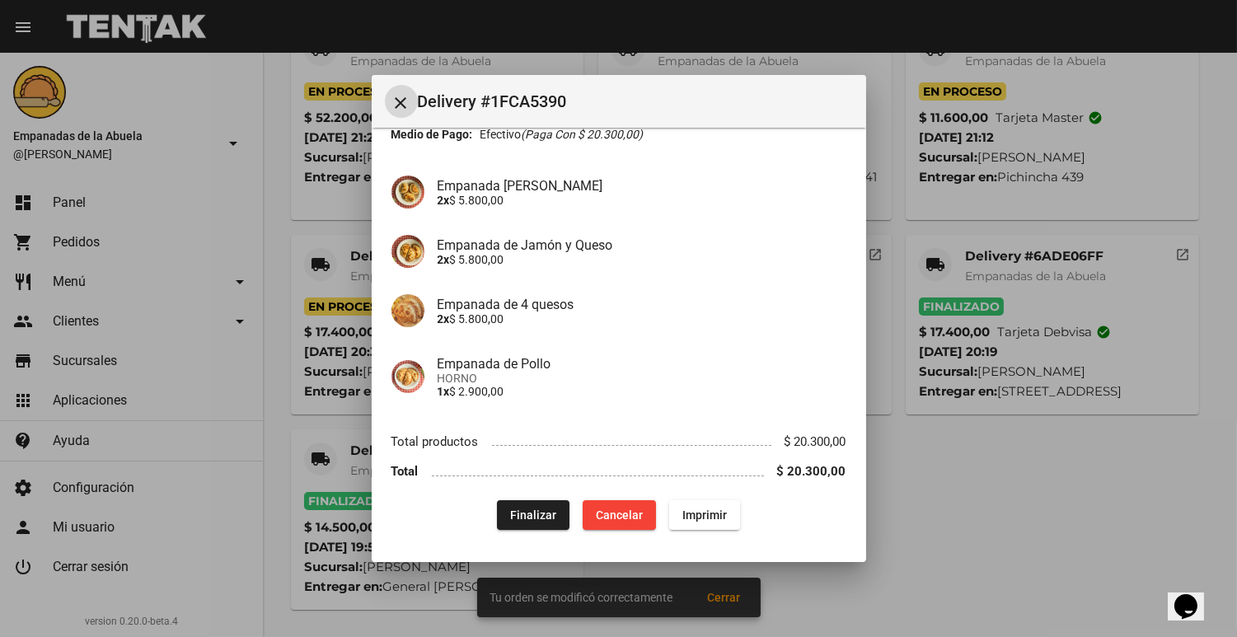
click at [497, 508] on button "Finalizar" at bounding box center [533, 515] width 73 height 30
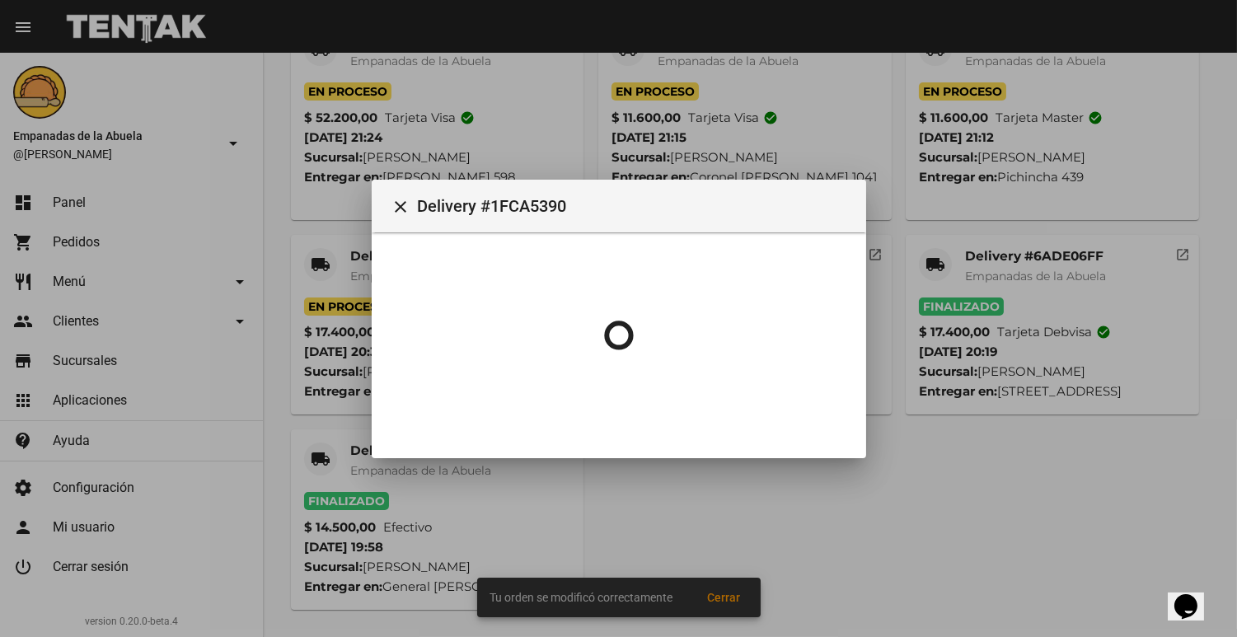
scroll to position [0, 0]
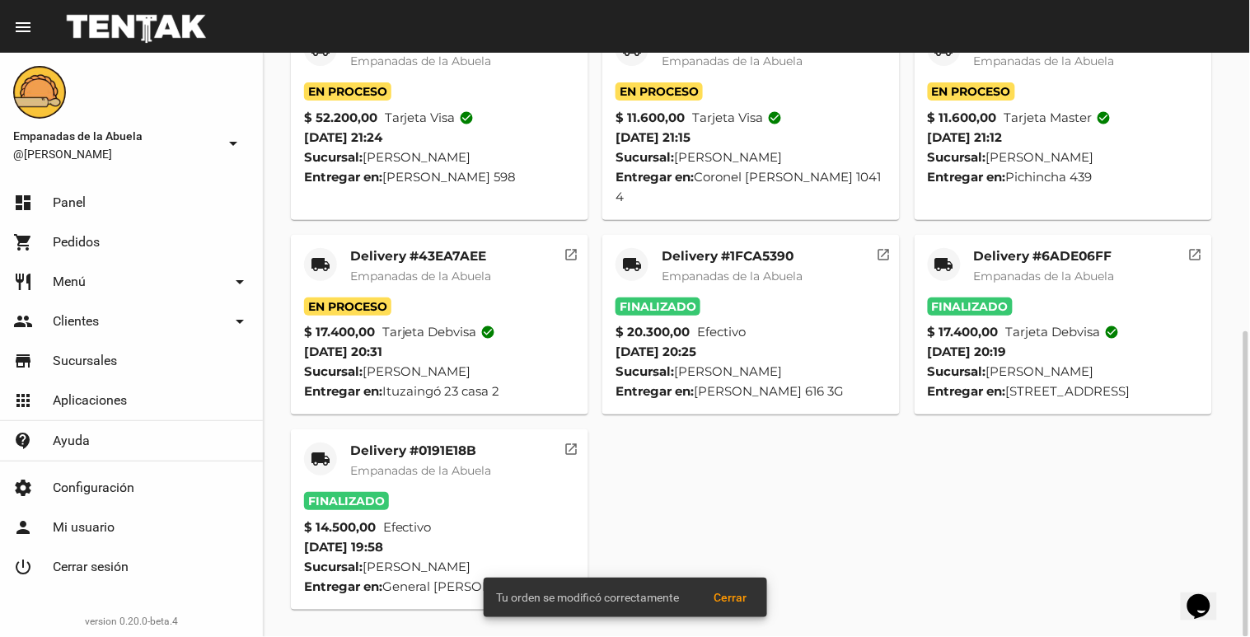
click at [322, 264] on mat-card-header "local_shipping Delivery #43EA7AEE Empanadas de [GEOGRAPHIC_DATA]" at bounding box center [439, 272] width 271 height 49
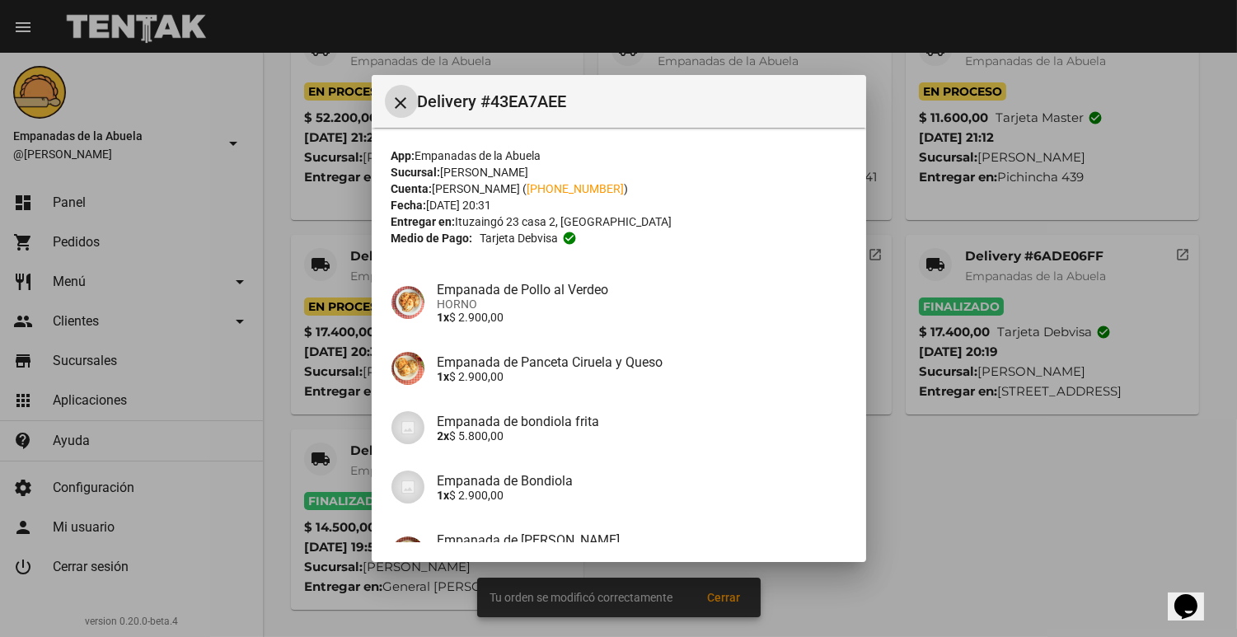
scroll to position [177, 0]
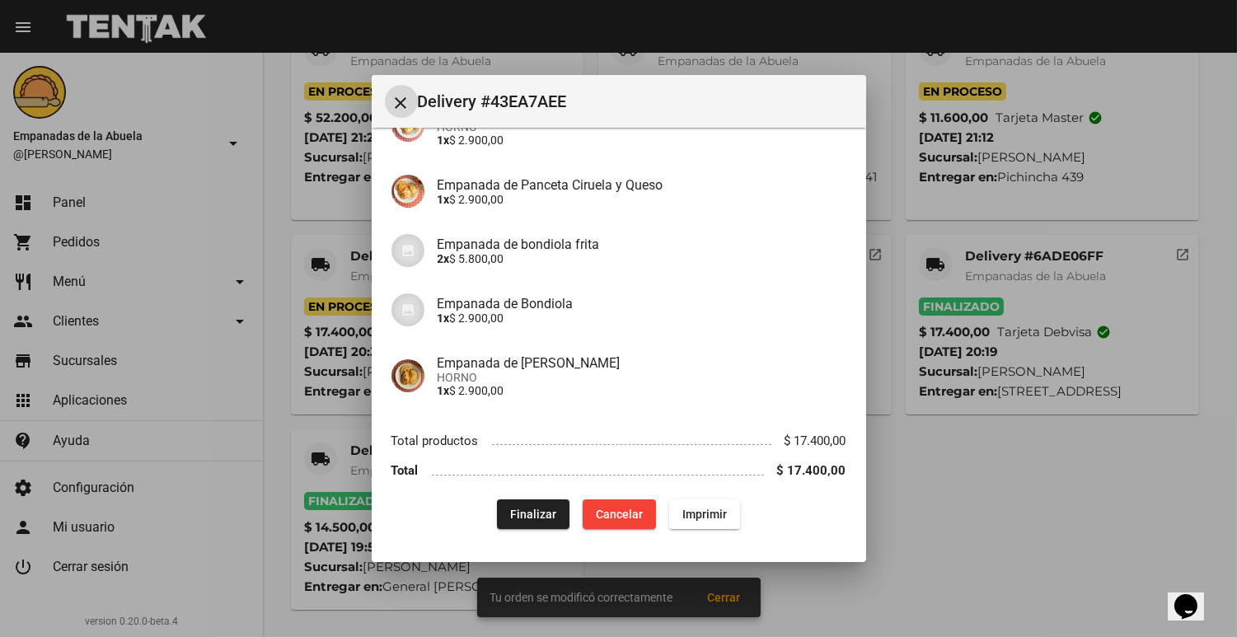
click at [510, 508] on span "Finalizar" at bounding box center [533, 514] width 46 height 13
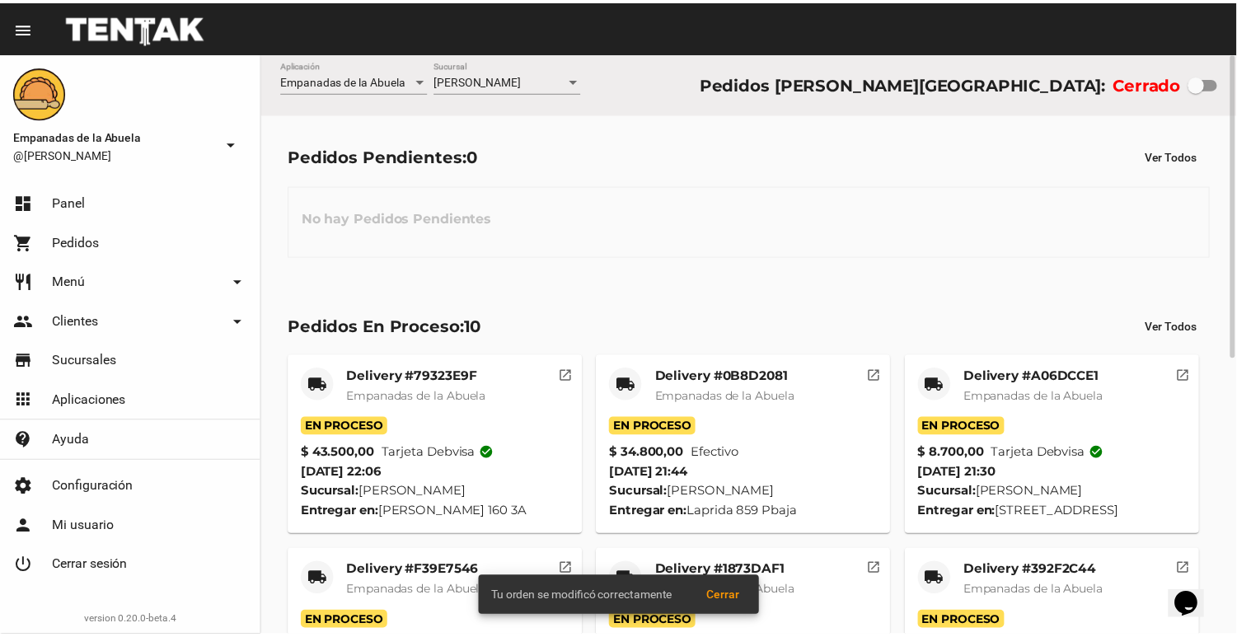
scroll to position [183, 0]
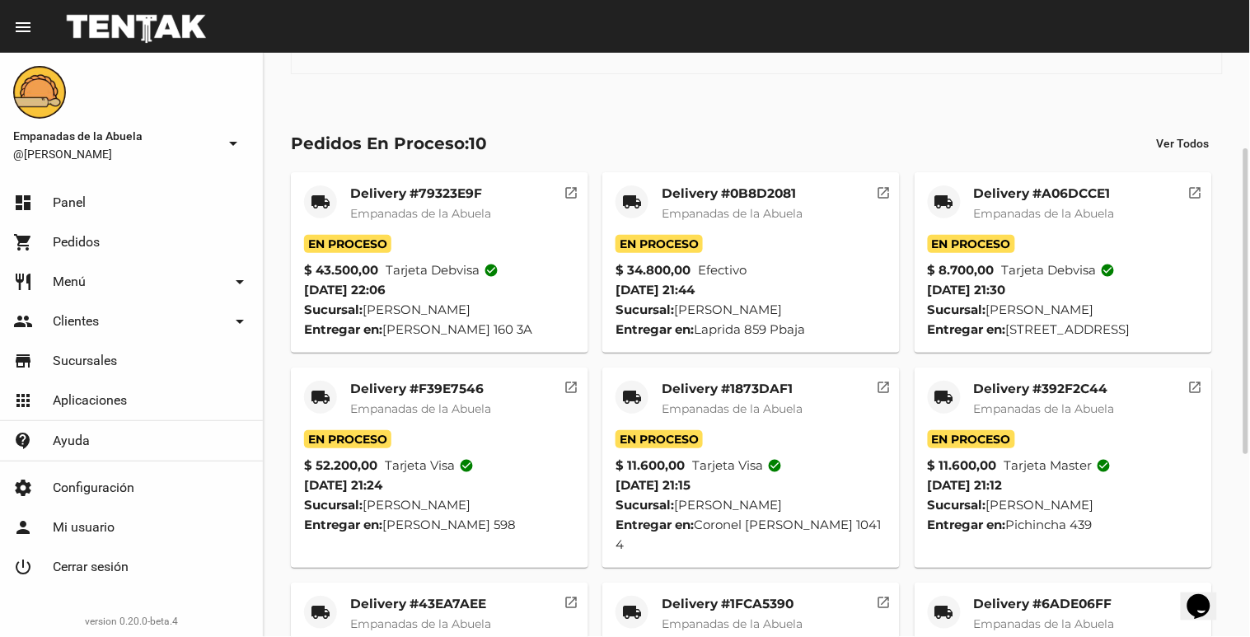
click at [992, 401] on span "Empanadas de la Abuela" at bounding box center [1044, 408] width 141 height 15
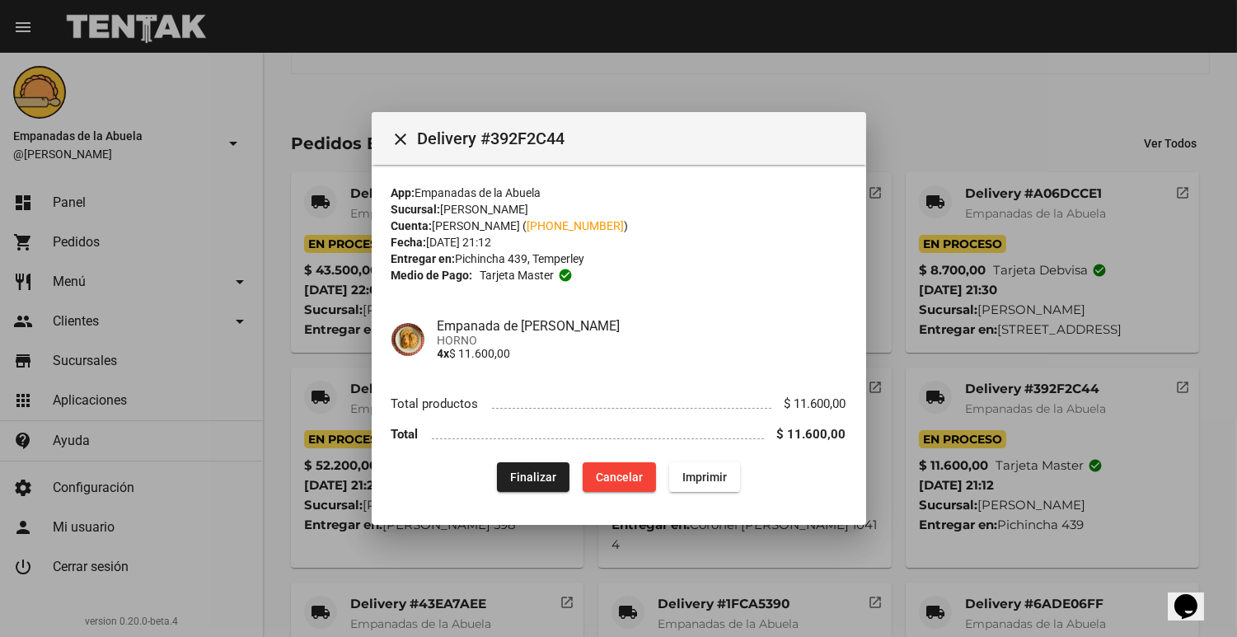
click at [495, 493] on mat-dialog-content "App: Empanadas de la Abuela Sucursal: [PERSON_NAME] Cuenta: [PERSON_NAME] ( [PH…" at bounding box center [619, 335] width 495 height 341
click at [499, 476] on button "Finalizar" at bounding box center [533, 477] width 73 height 30
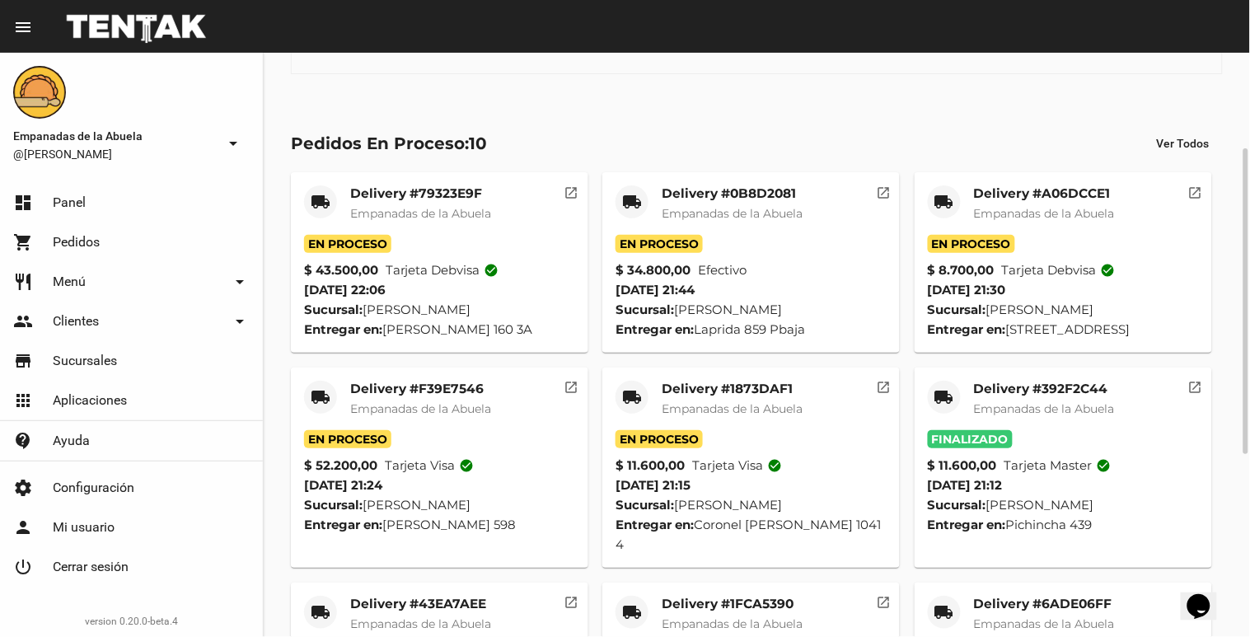
click at [694, 361] on div "local_shipping Delivery #79323E9F Empanadas de la Abuela En Proceso $ 43.500,00…" at bounding box center [757, 565] width 947 height 800
click at [681, 385] on mat-card-title "Delivery #1873DAF1" at bounding box center [732, 389] width 141 height 16
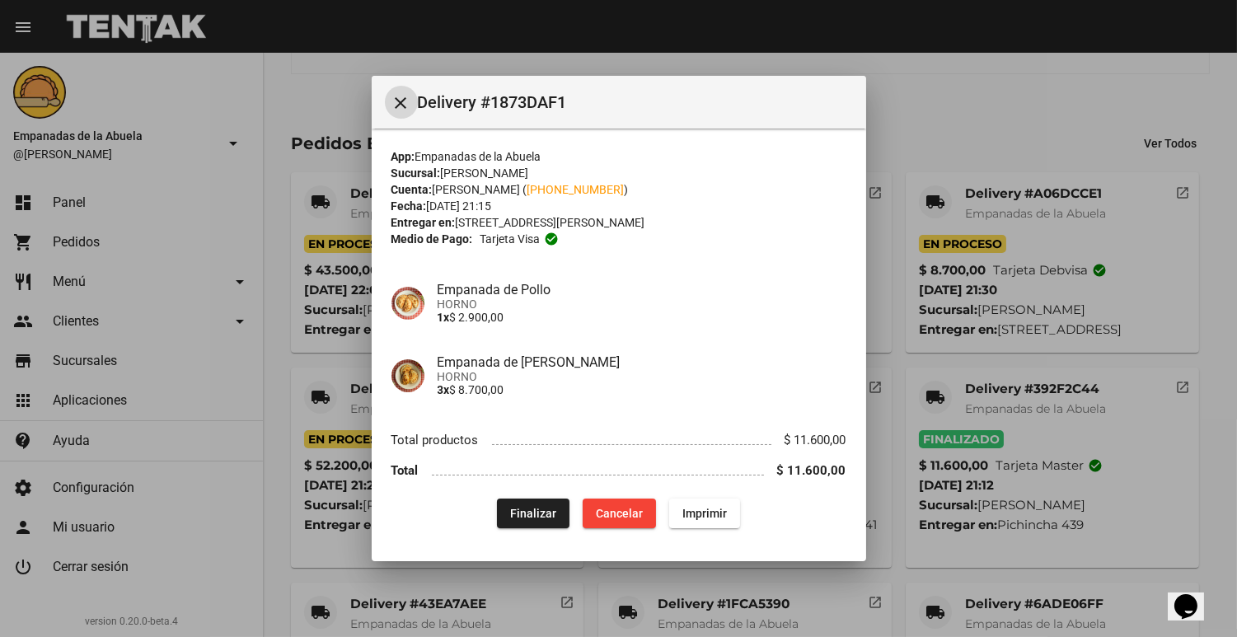
click at [509, 518] on button "Finalizar" at bounding box center [533, 514] width 73 height 30
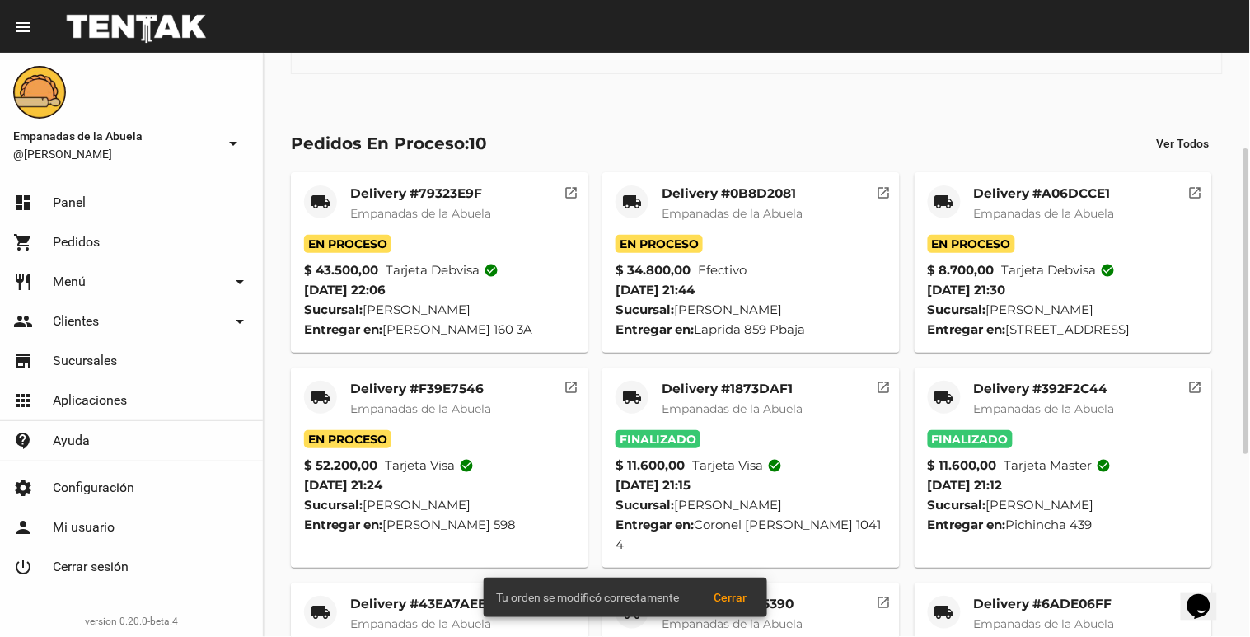
click at [351, 404] on span "Empanadas de la Abuela" at bounding box center [420, 408] width 141 height 15
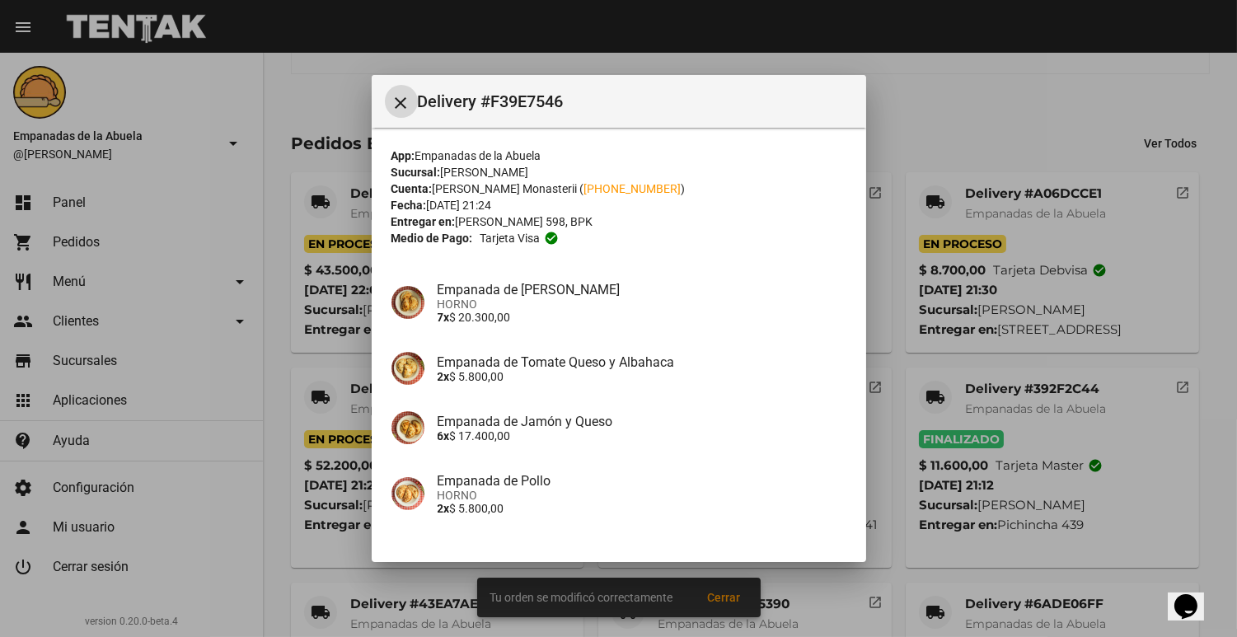
scroll to position [177, 0]
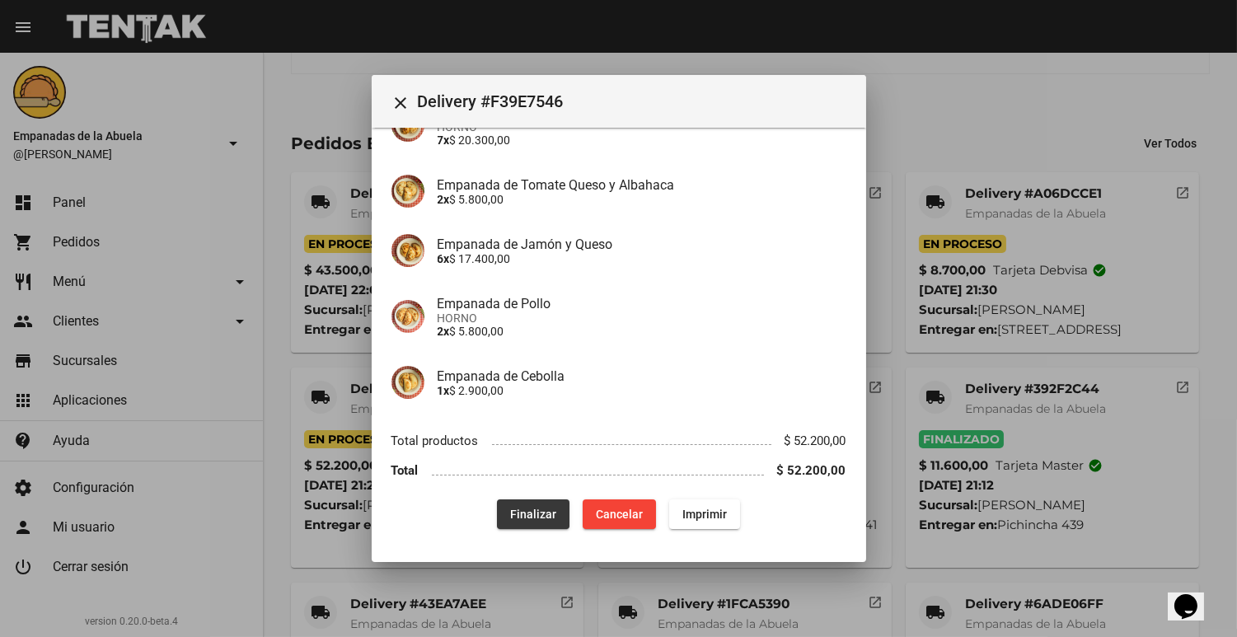
click at [498, 499] on button "Finalizar" at bounding box center [533, 514] width 73 height 30
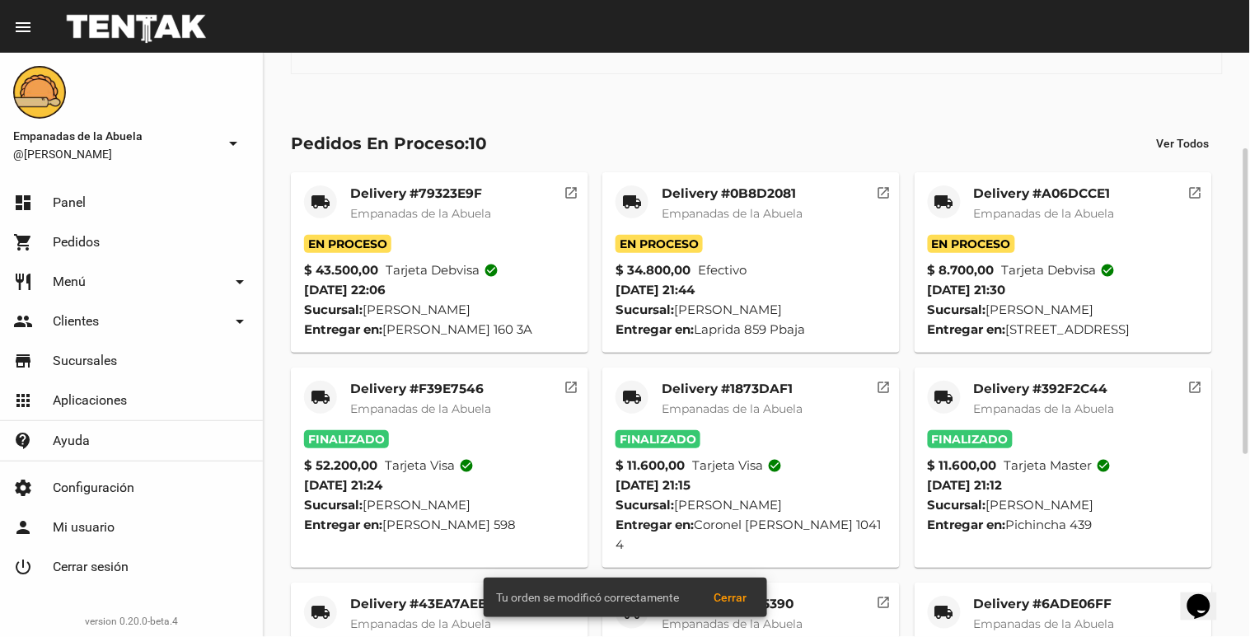
click at [997, 195] on mat-card-title "Delivery #A06DCCE1" at bounding box center [1044, 193] width 141 height 16
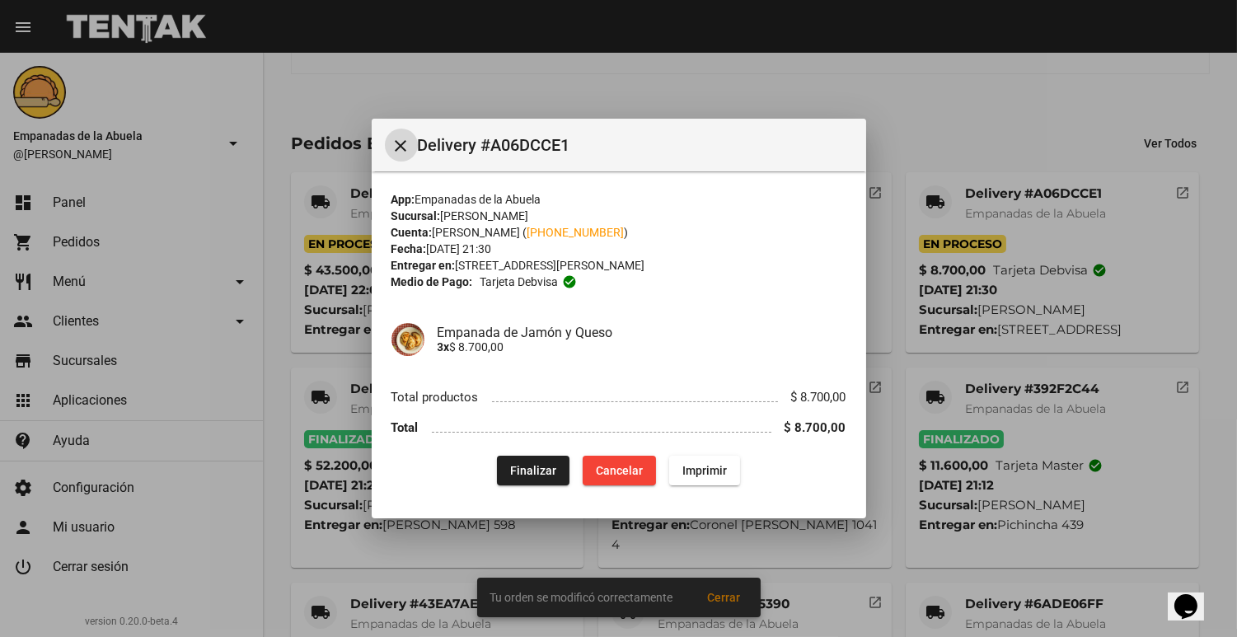
click at [501, 468] on button "Finalizar" at bounding box center [533, 471] width 73 height 30
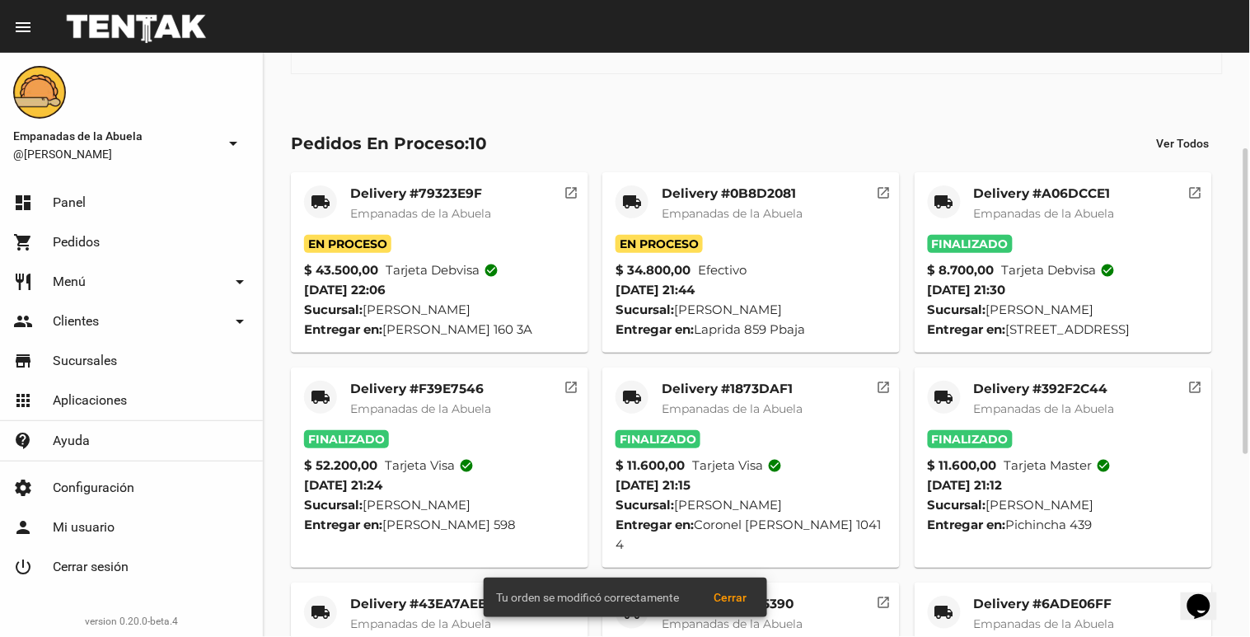
click at [674, 208] on span "Empanadas de la Abuela" at bounding box center [732, 213] width 141 height 15
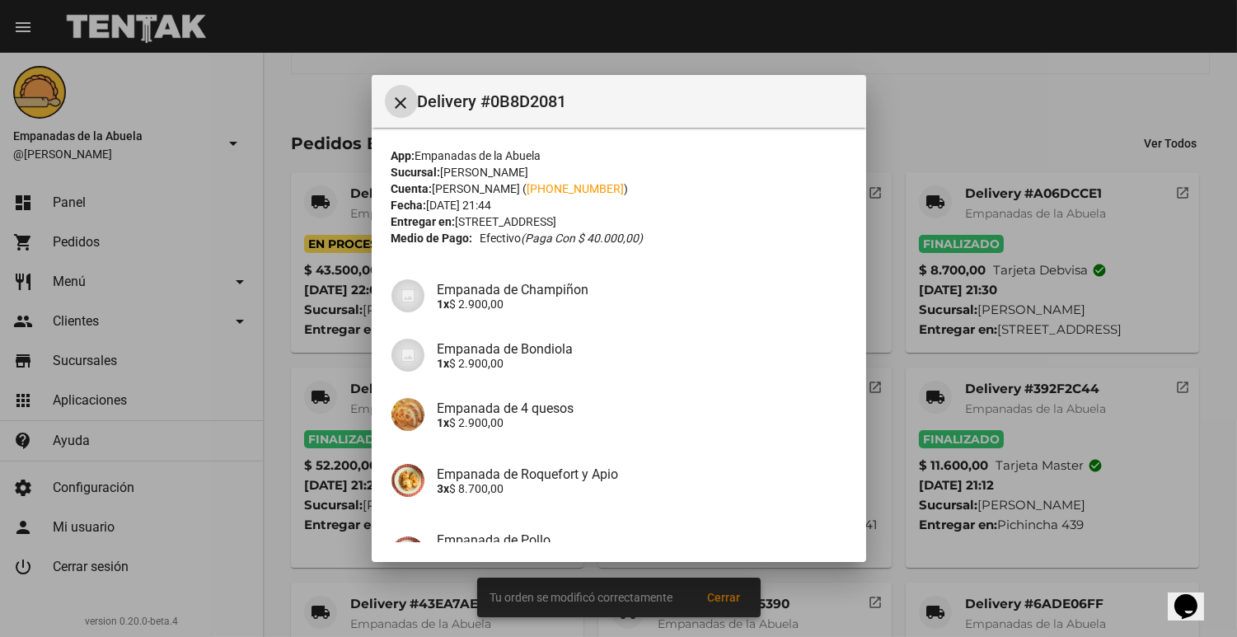
scroll to position [322, 0]
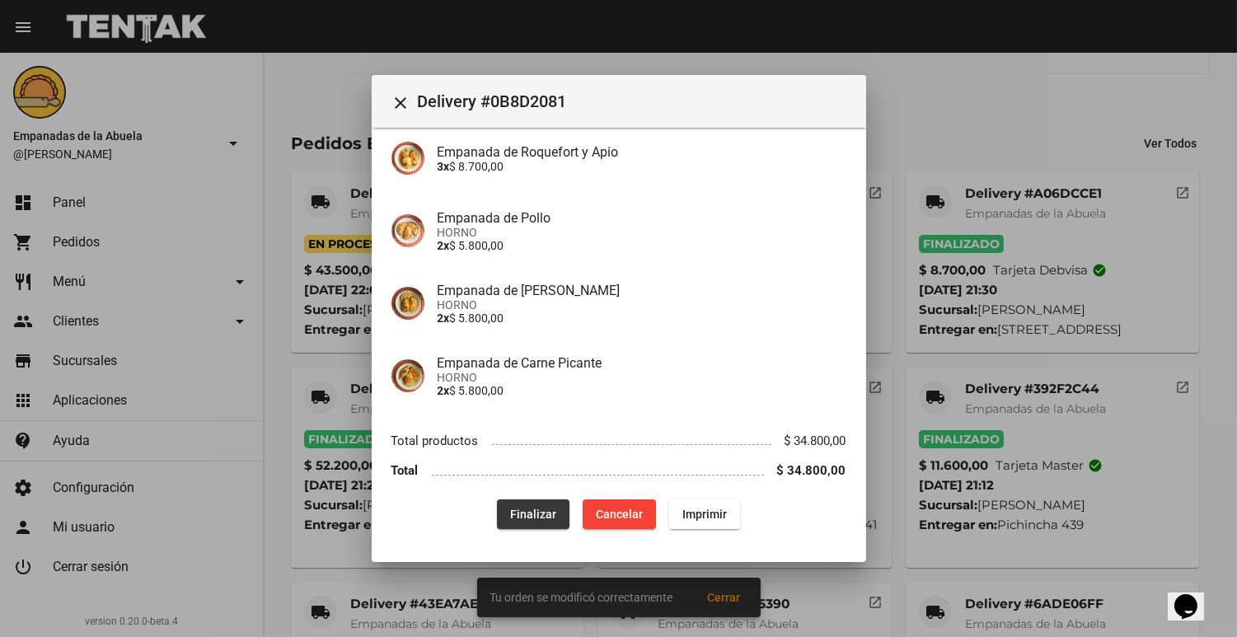
click at [497, 509] on button "Finalizar" at bounding box center [533, 514] width 73 height 30
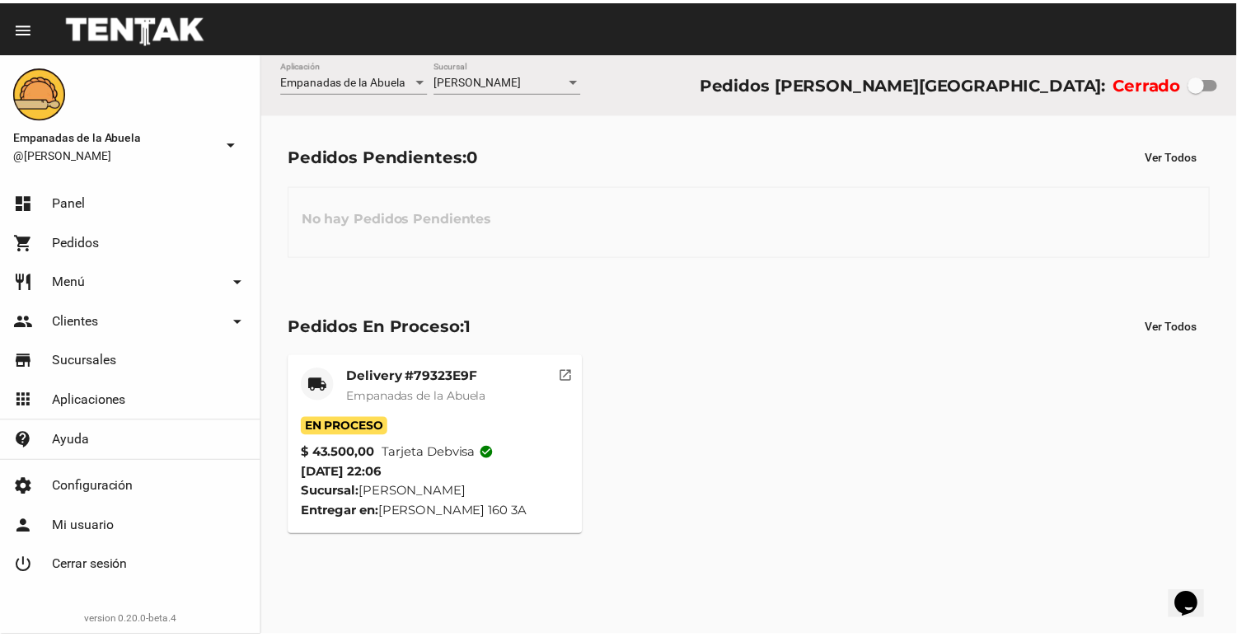
scroll to position [0, 0]
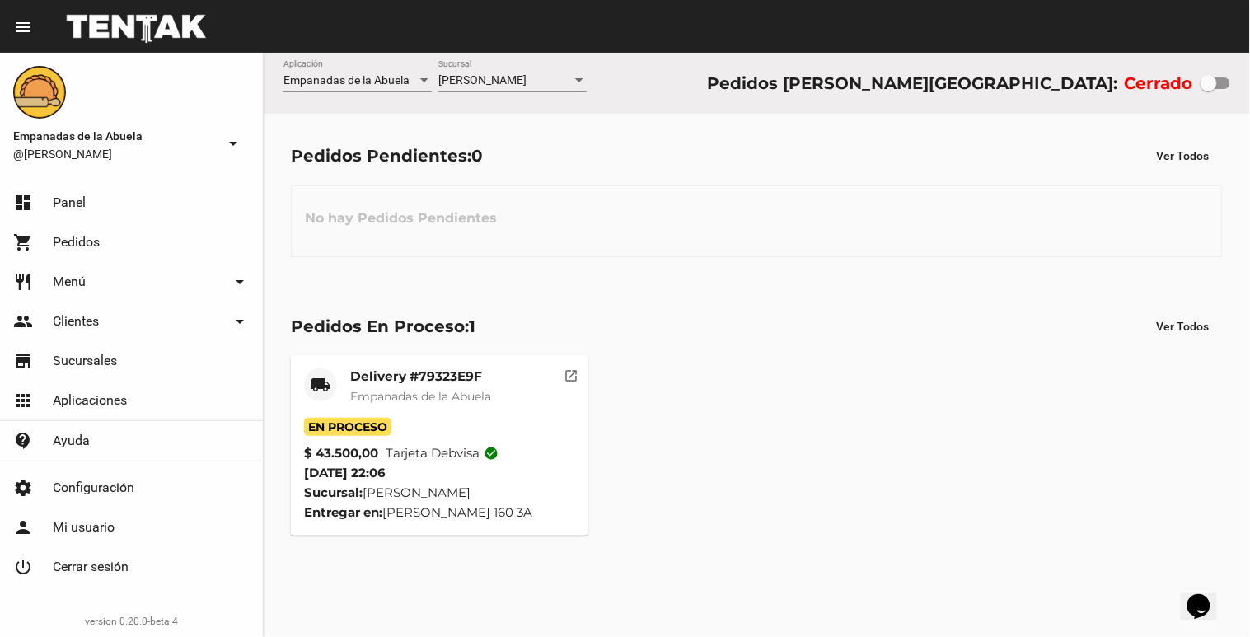
click at [484, 424] on div "En Proceso" at bounding box center [439, 427] width 271 height 18
click at [476, 387] on div "Delivery #79323E9F Empanadas de la Abuela" at bounding box center [420, 392] width 141 height 49
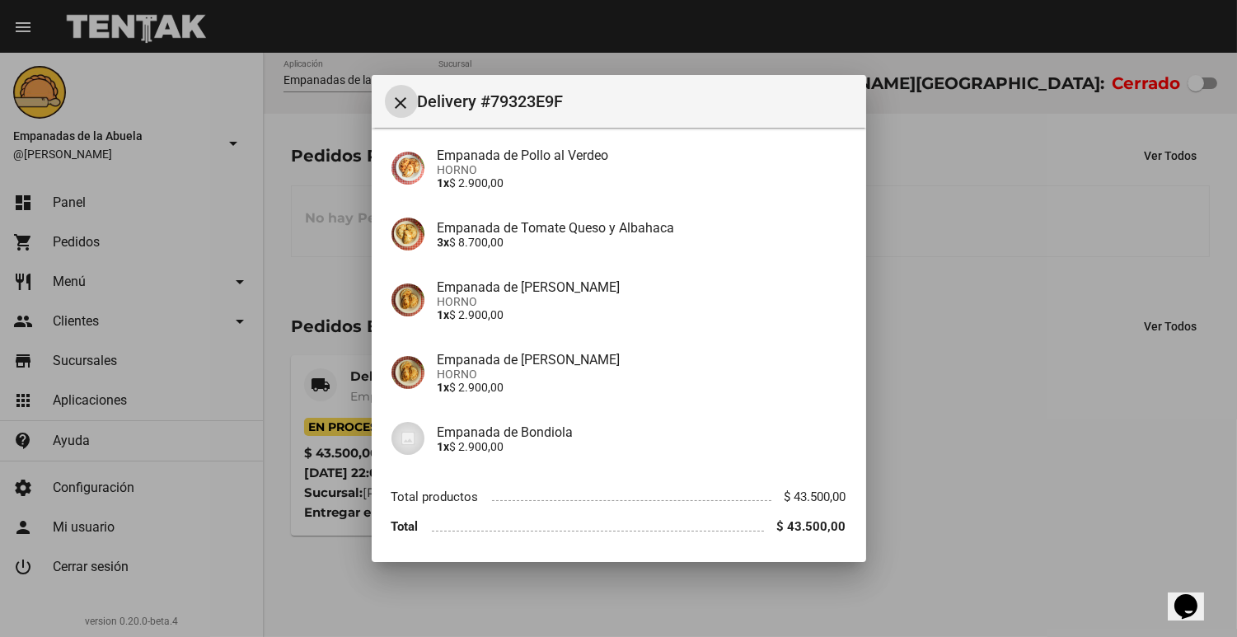
scroll to position [513, 0]
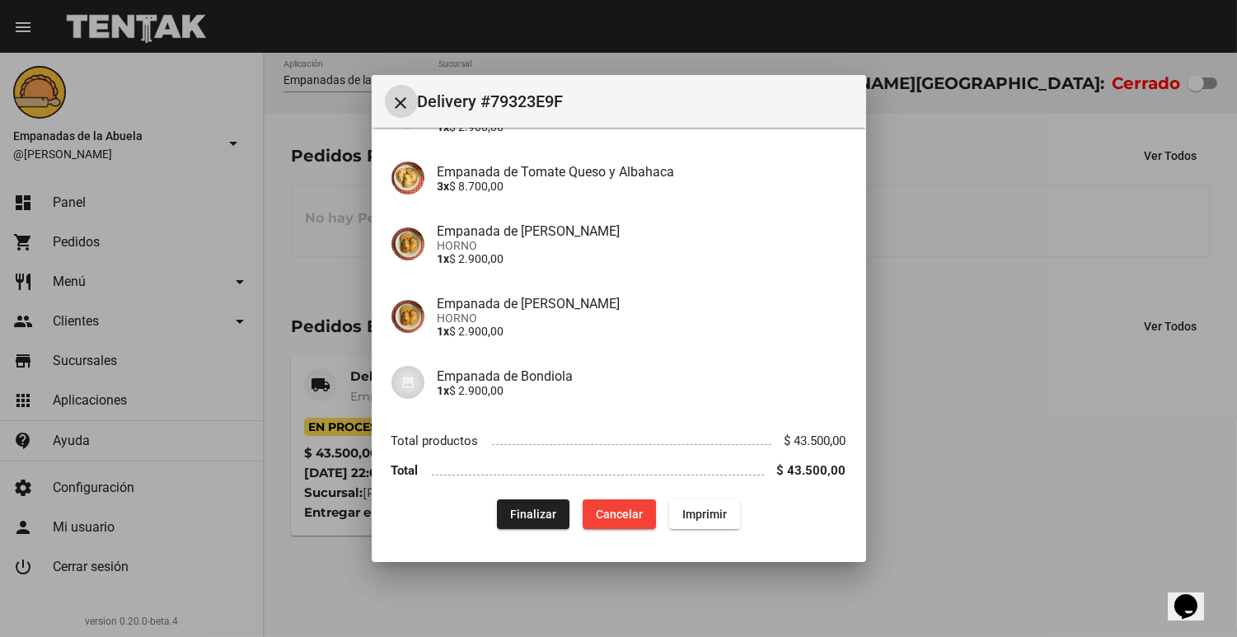
click at [499, 513] on button "Finalizar" at bounding box center [533, 514] width 73 height 30
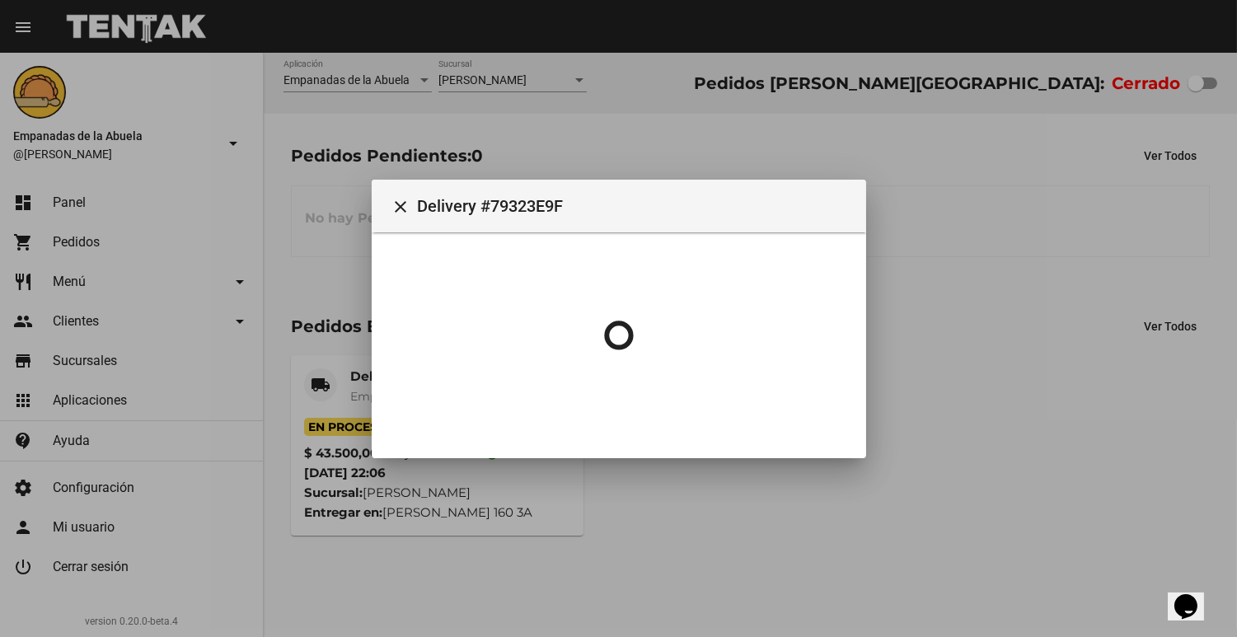
scroll to position [0, 0]
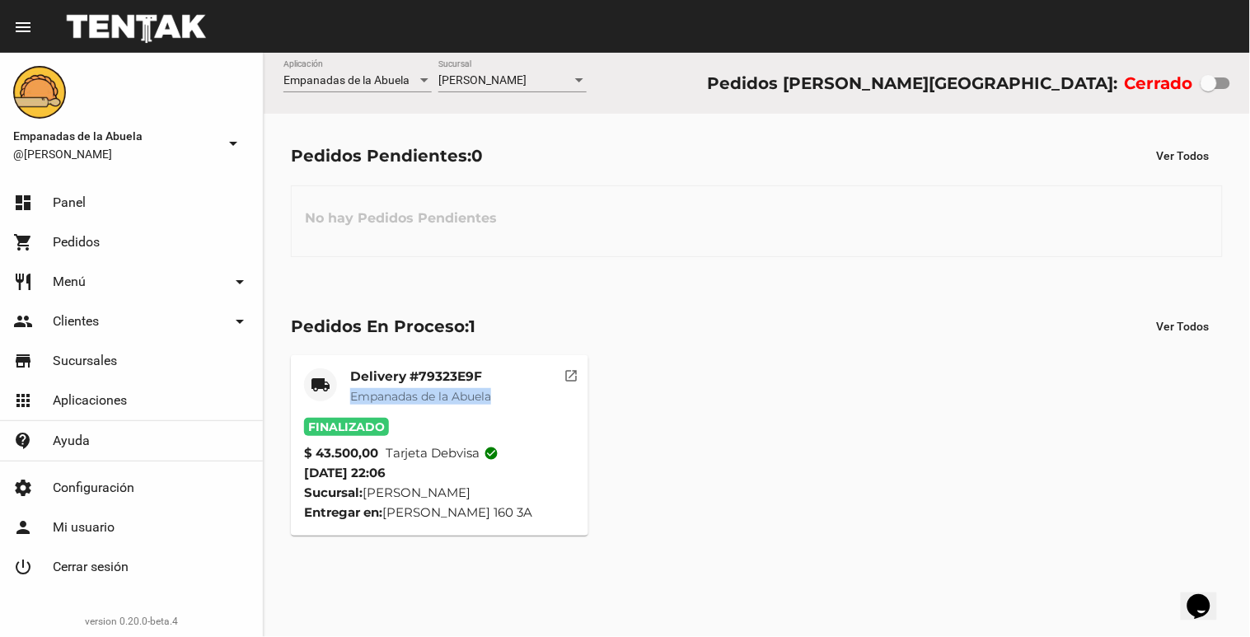
click at [506, 383] on mat-card-header "local_shipping Delivery #79323E9F Empanadas de [GEOGRAPHIC_DATA]" at bounding box center [439, 392] width 271 height 49
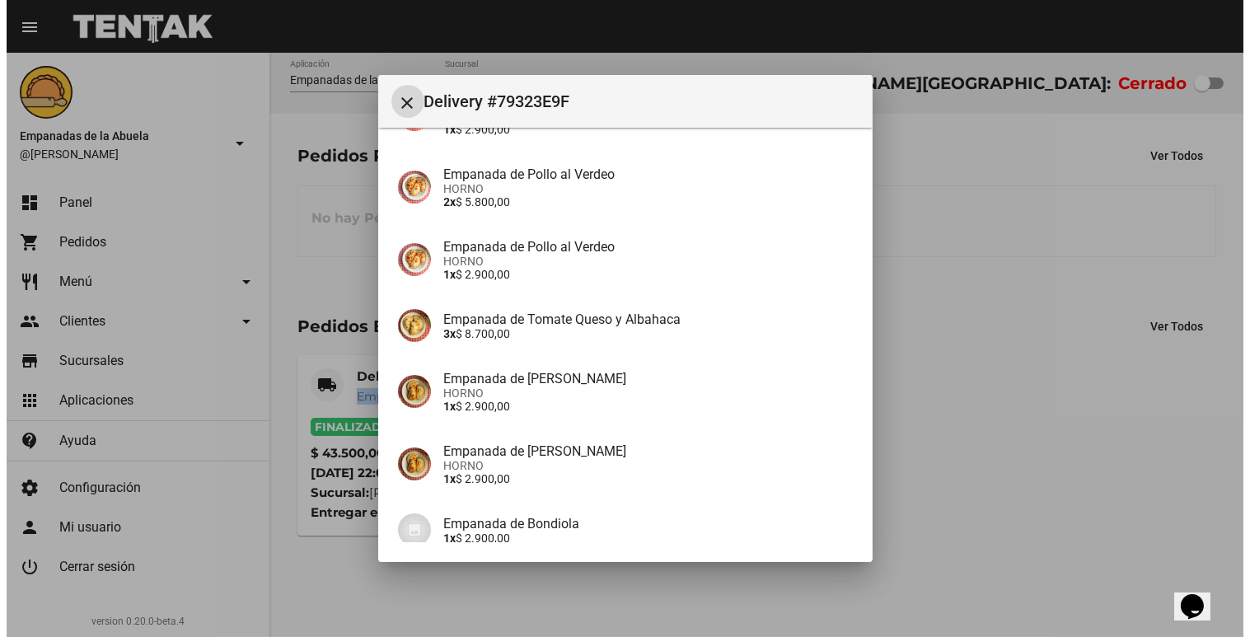
scroll to position [513, 0]
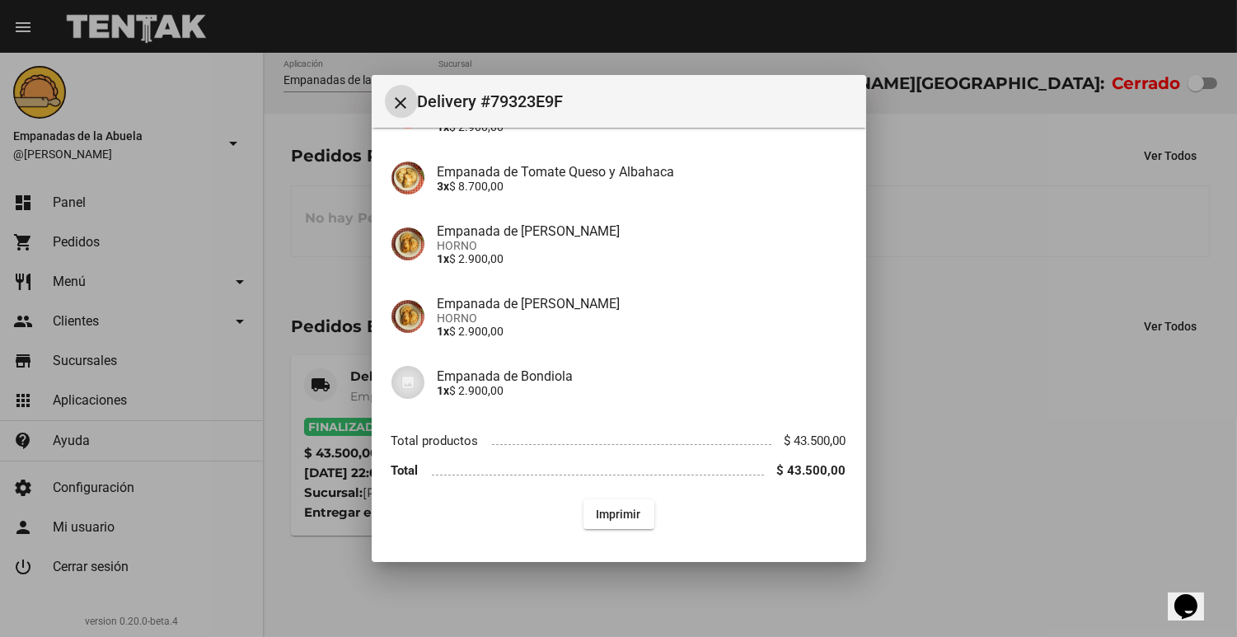
click at [512, 418] on div "App: Empanadas de la Abuela Sucursal: [PERSON_NAME] Cuenta: [PERSON_NAME] ( [PH…" at bounding box center [618, 81] width 455 height 895
click at [265, 316] on div at bounding box center [618, 318] width 1237 height 637
